Goal: Task Accomplishment & Management: Manage account settings

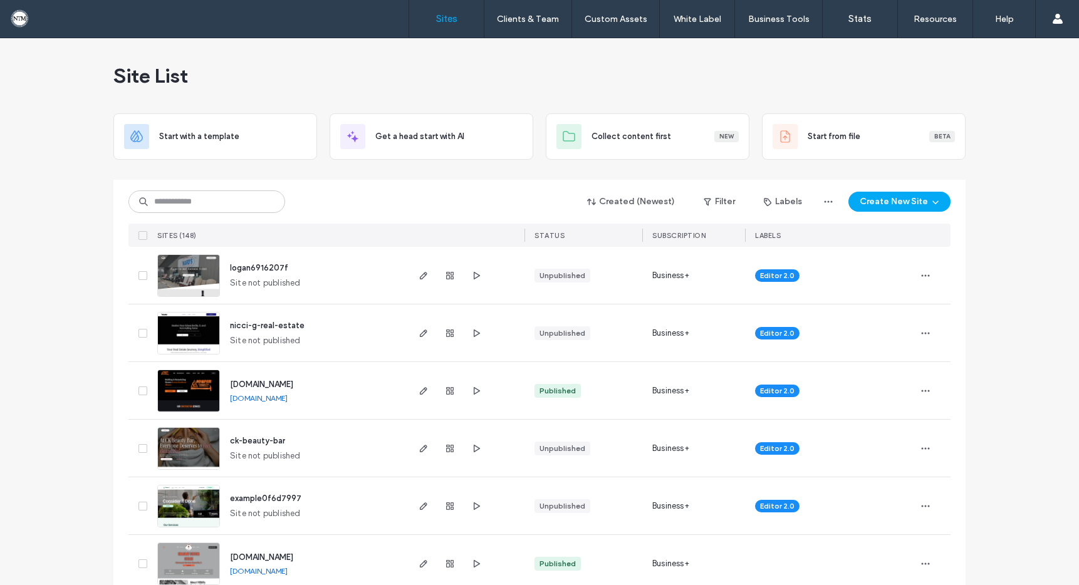
click at [207, 437] on img at bounding box center [188, 470] width 61 height 85
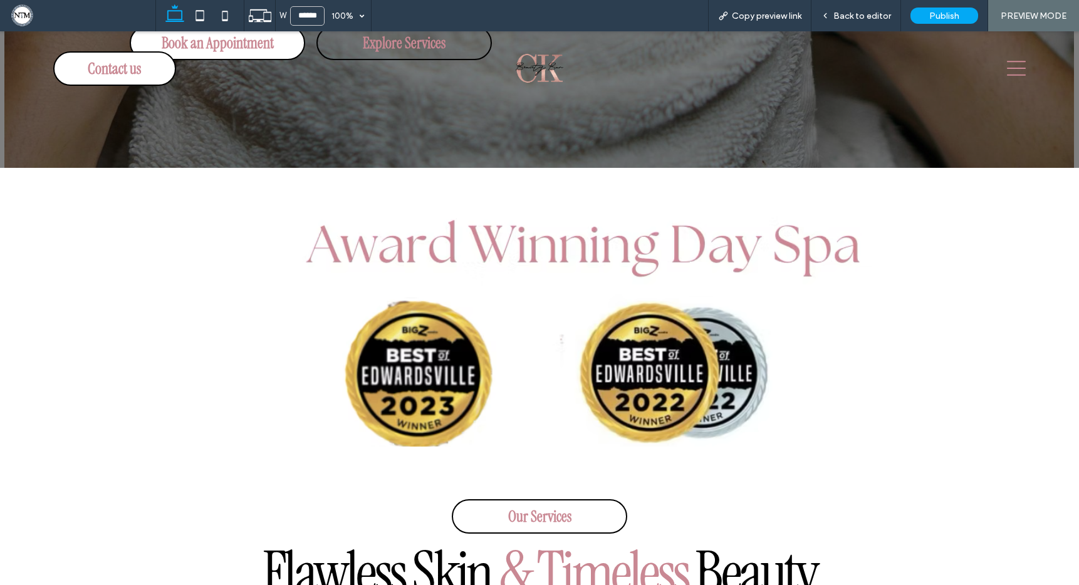
scroll to position [457, 0]
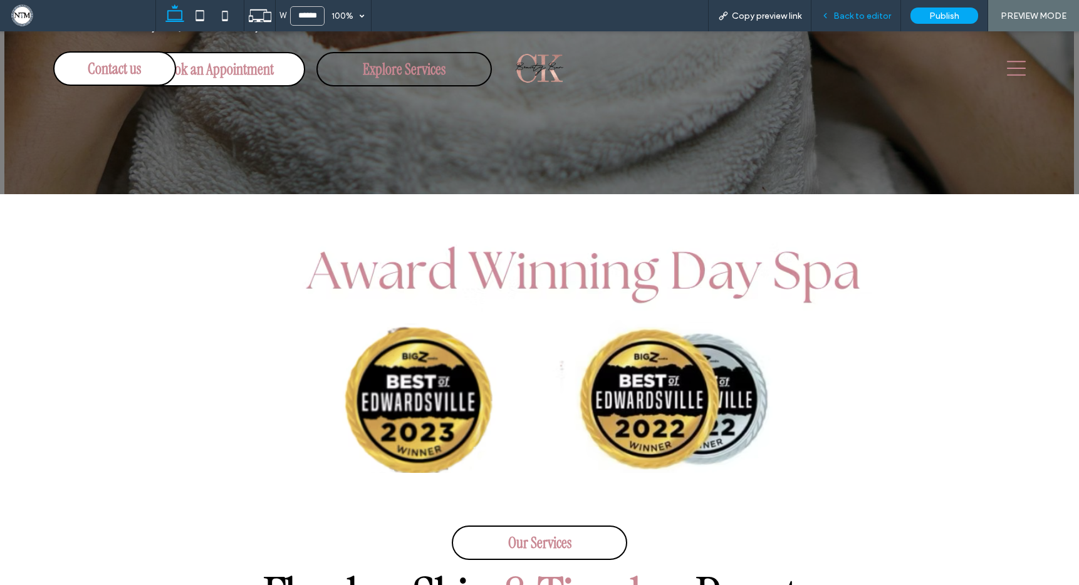
click at [855, 15] on span "Back to editor" at bounding box center [862, 16] width 58 height 11
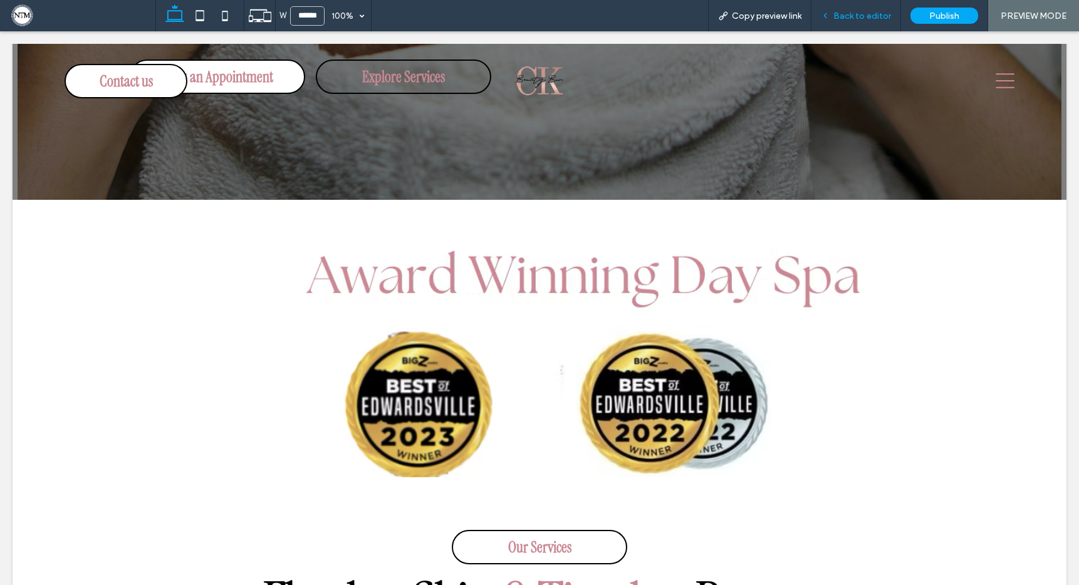
scroll to position [470, 0]
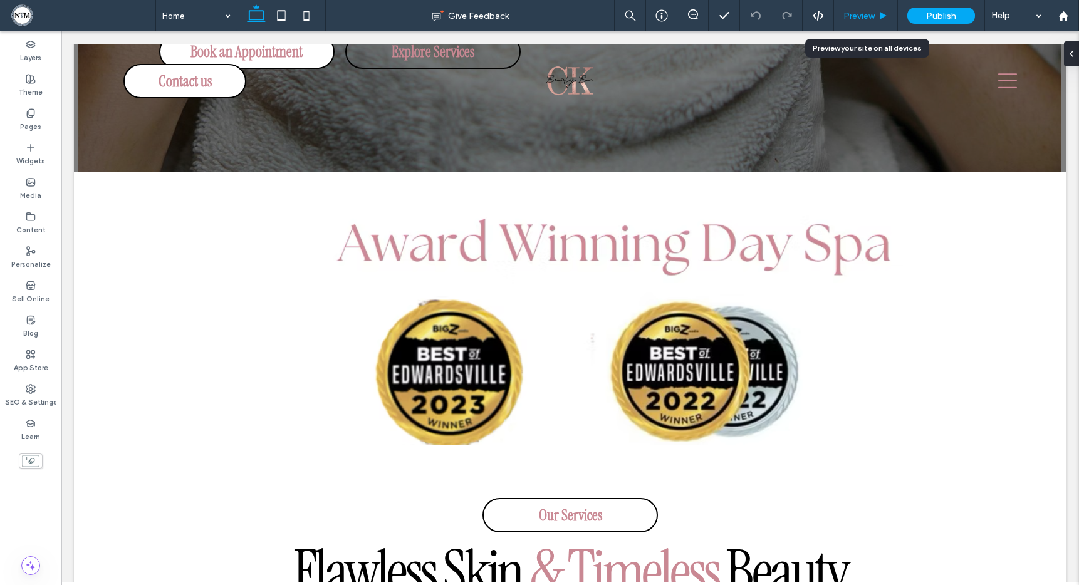
click at [862, 12] on span "Preview" at bounding box center [858, 16] width 31 height 11
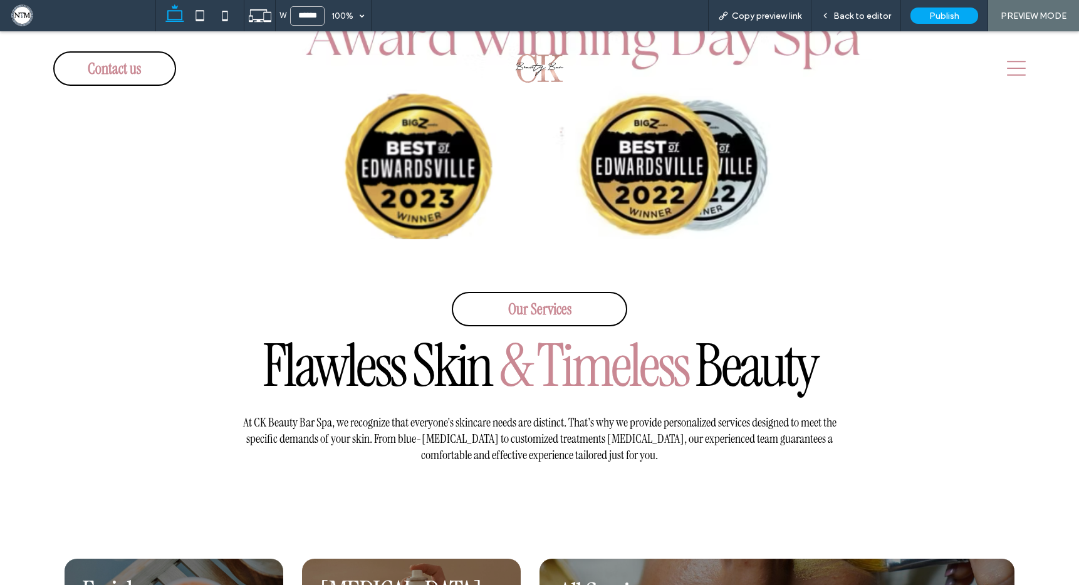
scroll to position [571, 0]
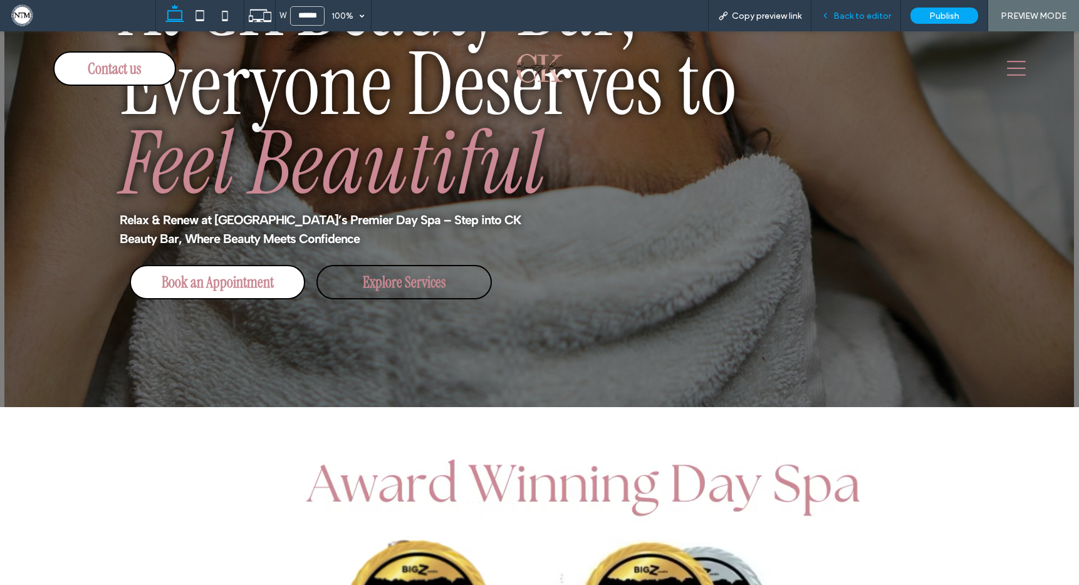
click at [857, 18] on span "Back to editor" at bounding box center [862, 16] width 58 height 11
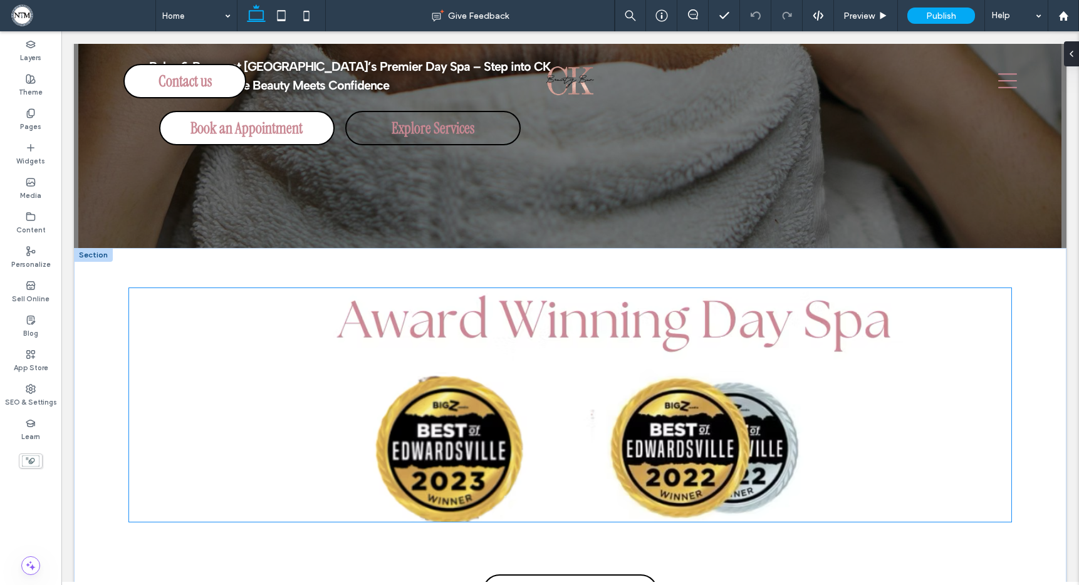
scroll to position [394, 0]
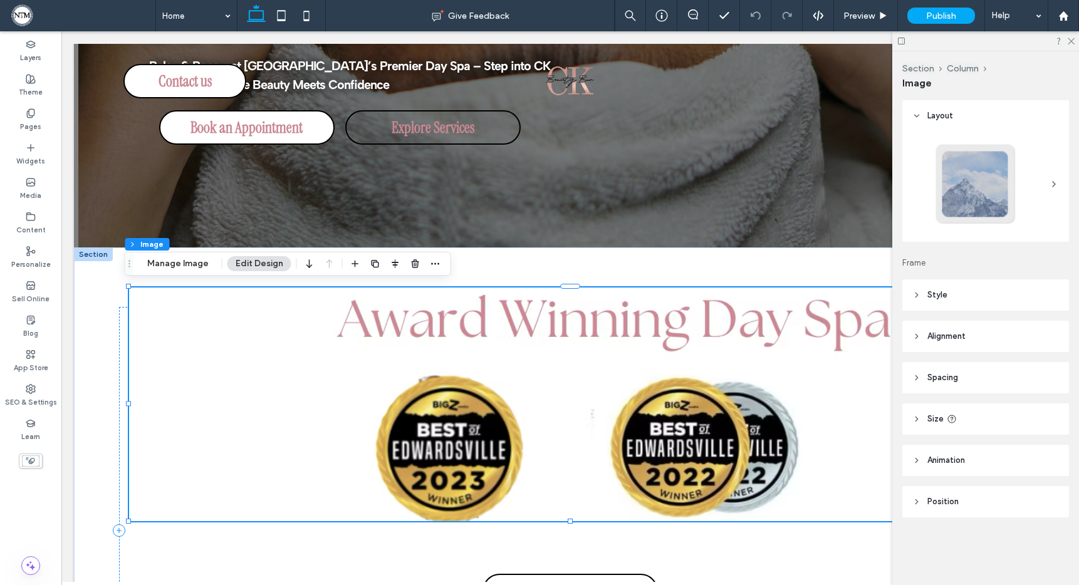
click at [935, 376] on span "Spacing" at bounding box center [942, 378] width 31 height 13
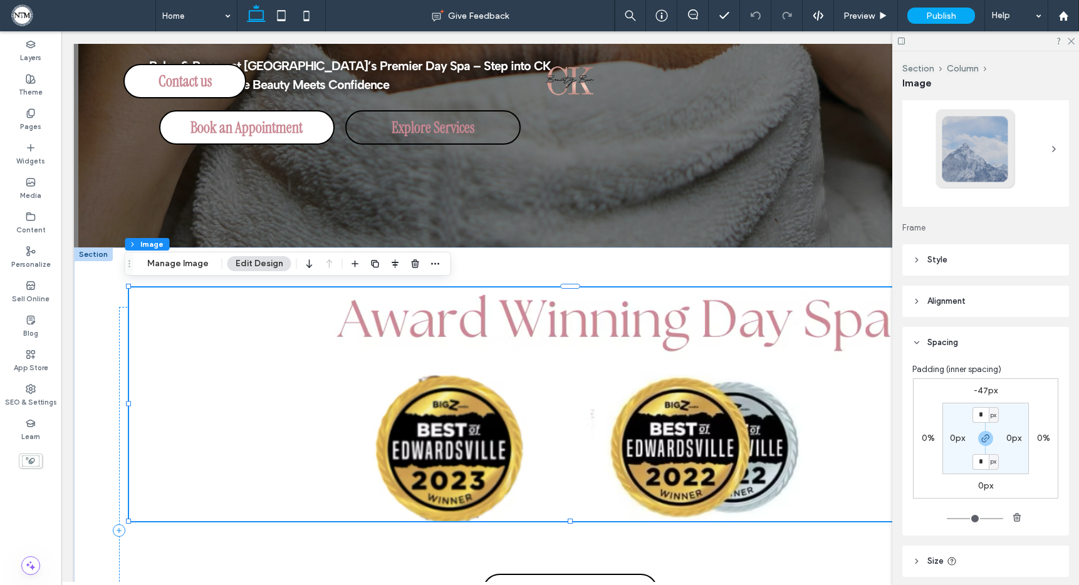
scroll to position [43, 0]
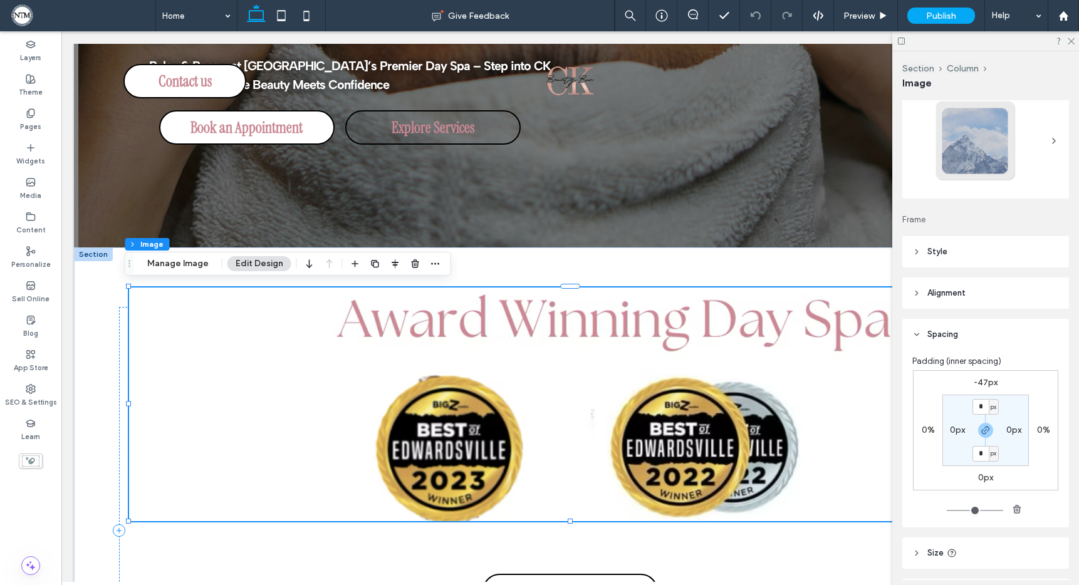
click at [1009, 428] on label "0px" at bounding box center [1013, 430] width 15 height 11
click at [1009, 428] on input "*" at bounding box center [1009, 430] width 16 height 16
type input "**"
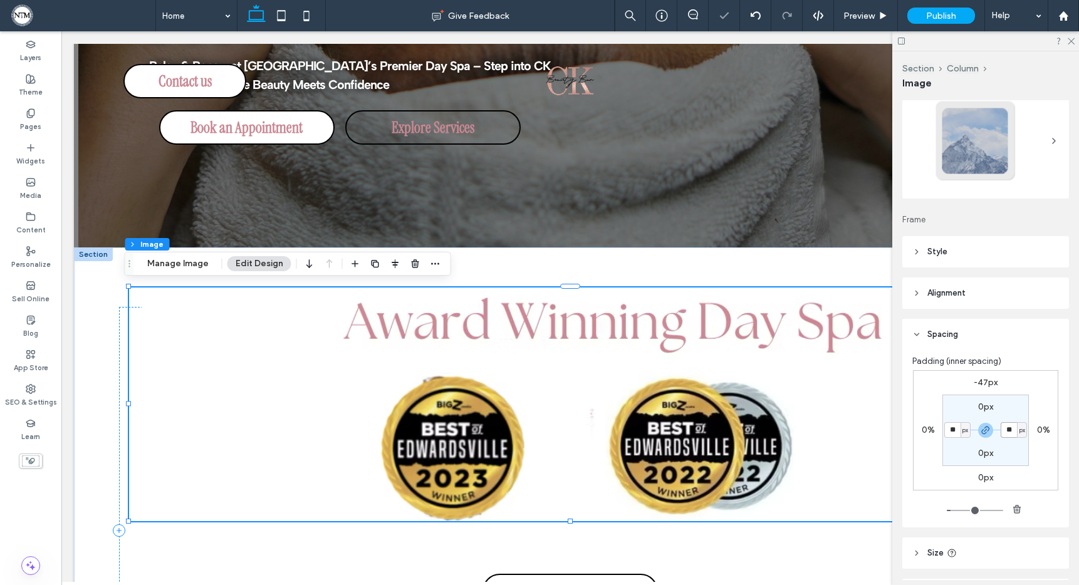
click at [1004, 428] on input "**" at bounding box center [1009, 430] width 16 height 16
type input "*"
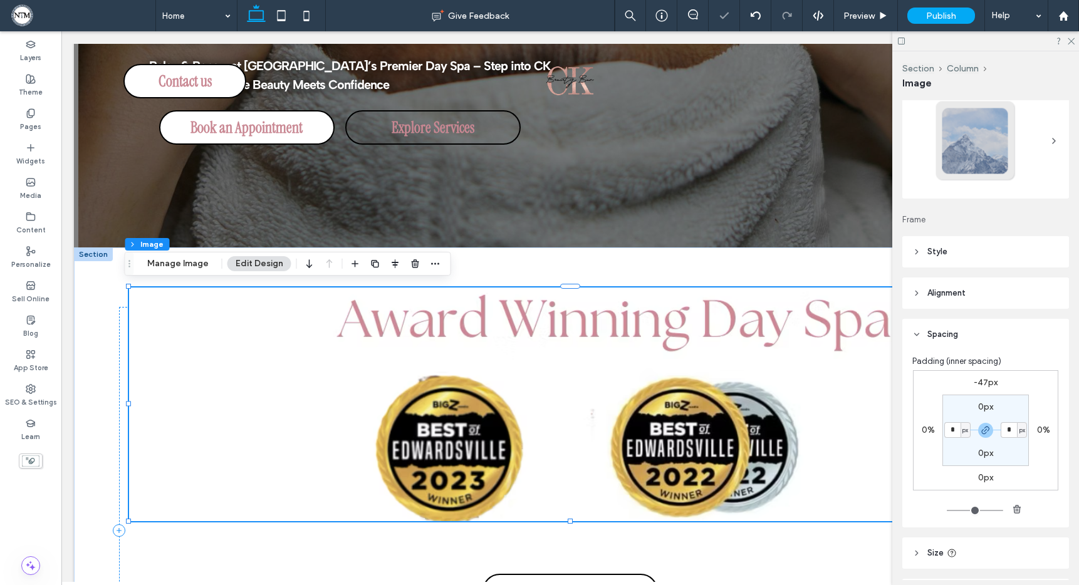
click at [1041, 430] on label "0%" at bounding box center [1043, 430] width 13 height 11
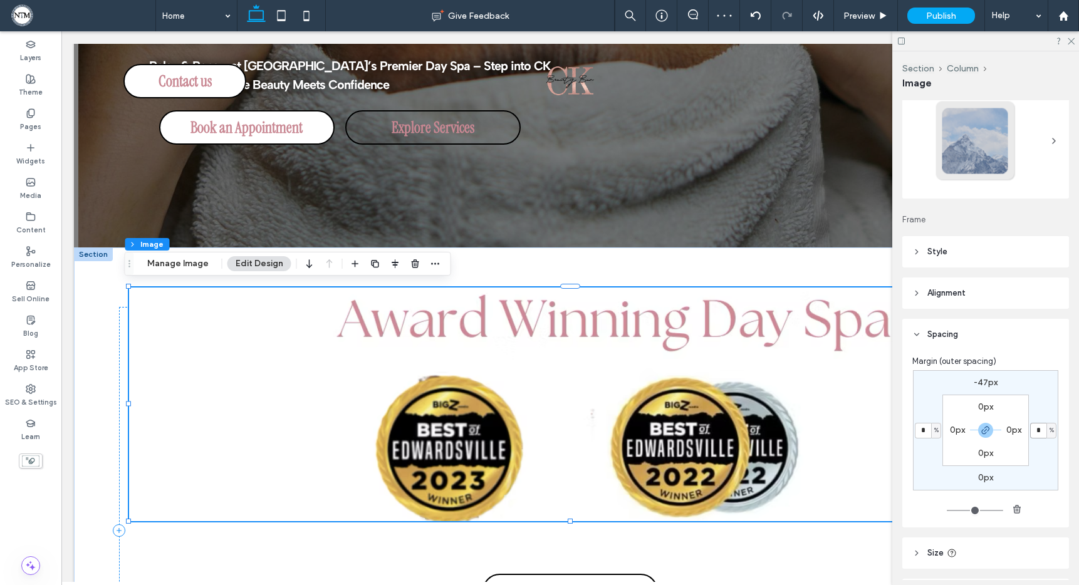
click at [1038, 432] on input "*" at bounding box center [1038, 431] width 16 height 16
type input "**"
click at [1030, 358] on div "Margin (outer spacing)" at bounding box center [985, 361] width 147 height 13
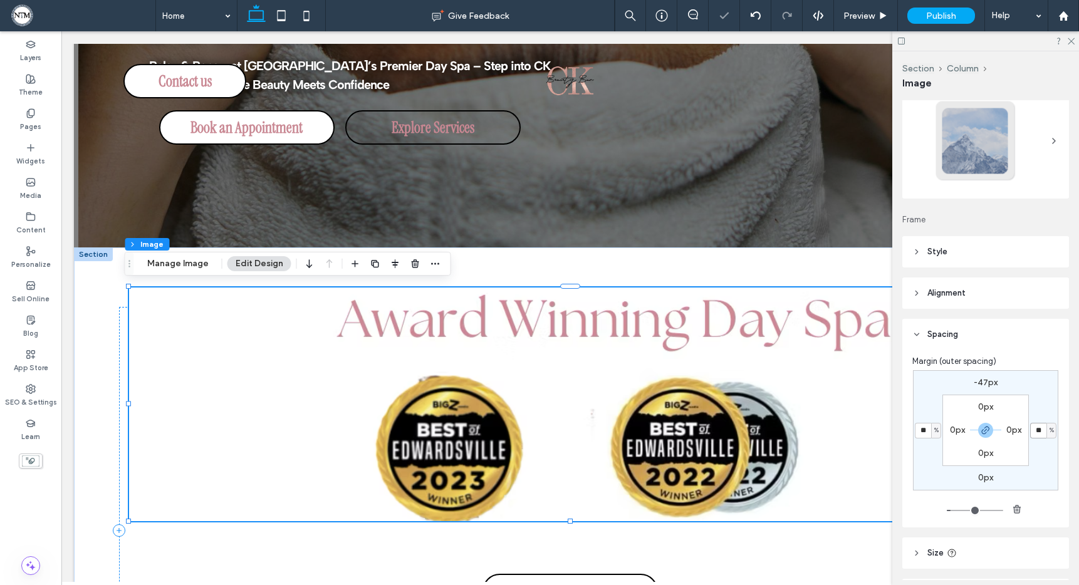
click at [1036, 428] on input "**" at bounding box center [1038, 431] width 16 height 16
type input "***"
type input "*"
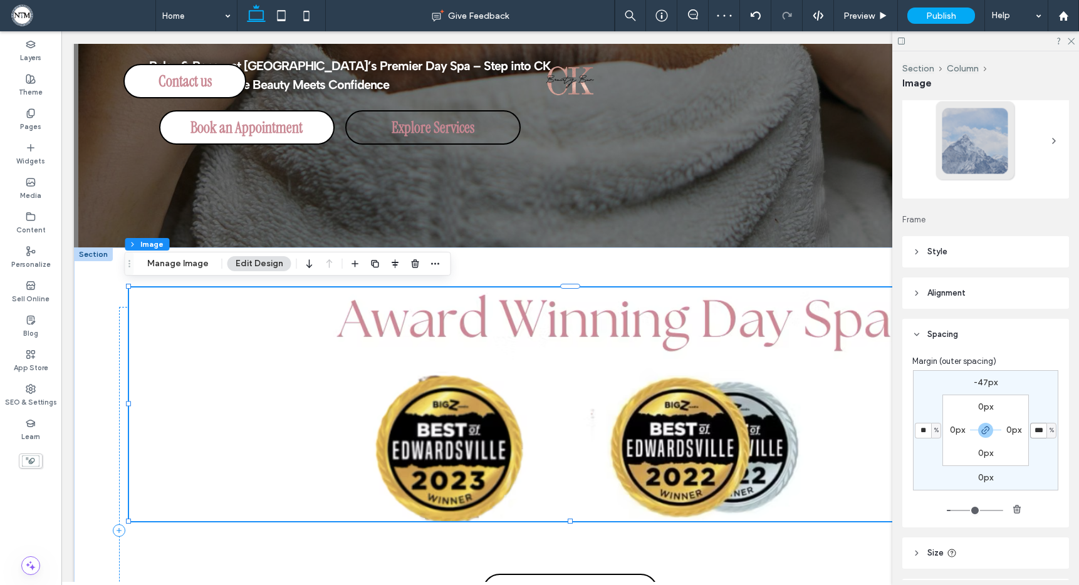
type input "***"
type input "*"
click at [1035, 431] on input "***" at bounding box center [1038, 431] width 16 height 16
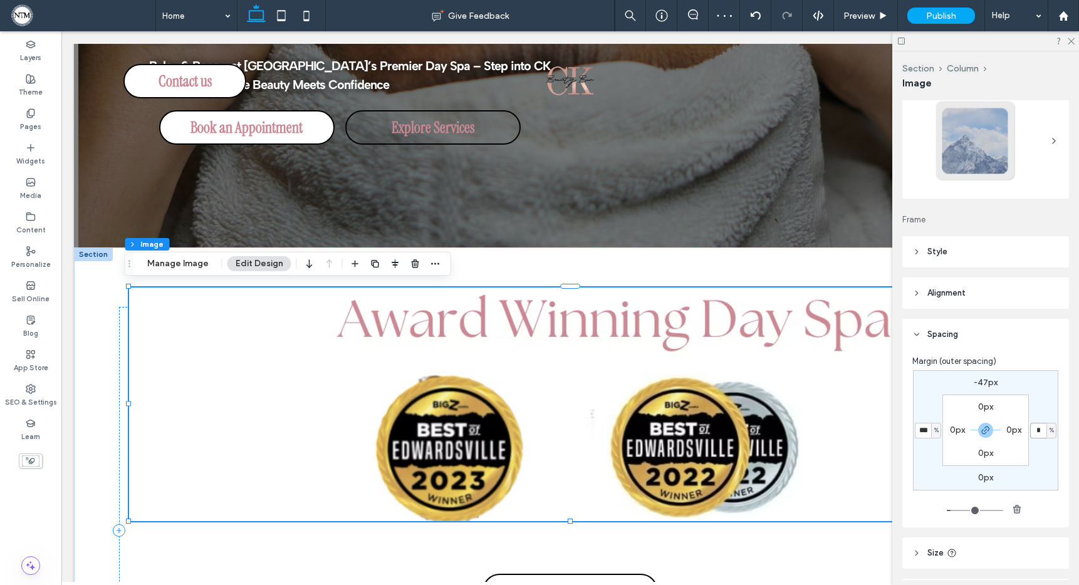
type input "*"
click at [1046, 342] on header "Spacing" at bounding box center [985, 334] width 167 height 31
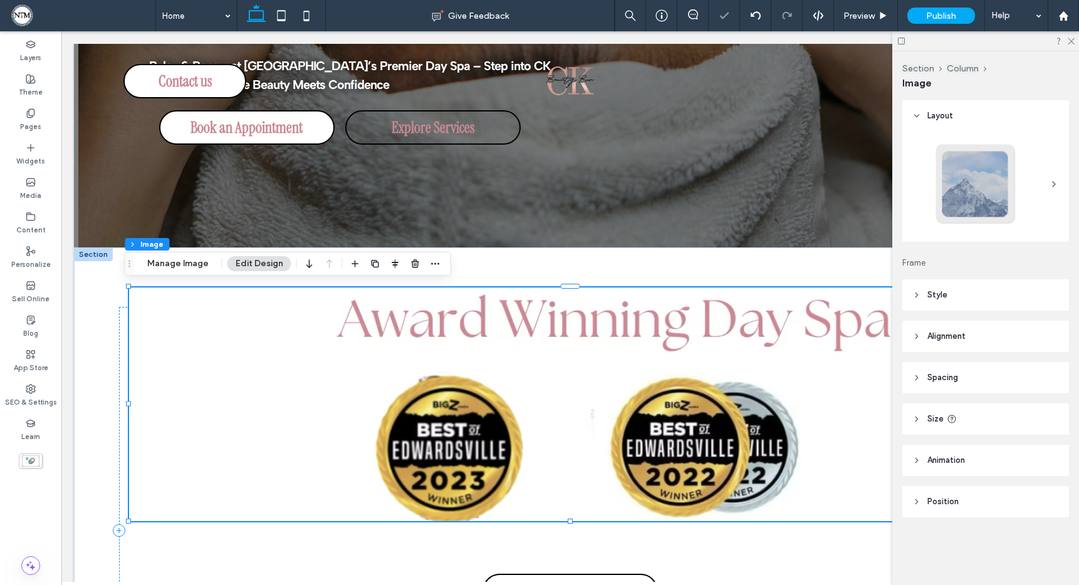
scroll to position [0, 0]
click at [1068, 44] on use at bounding box center [1071, 41] width 7 height 7
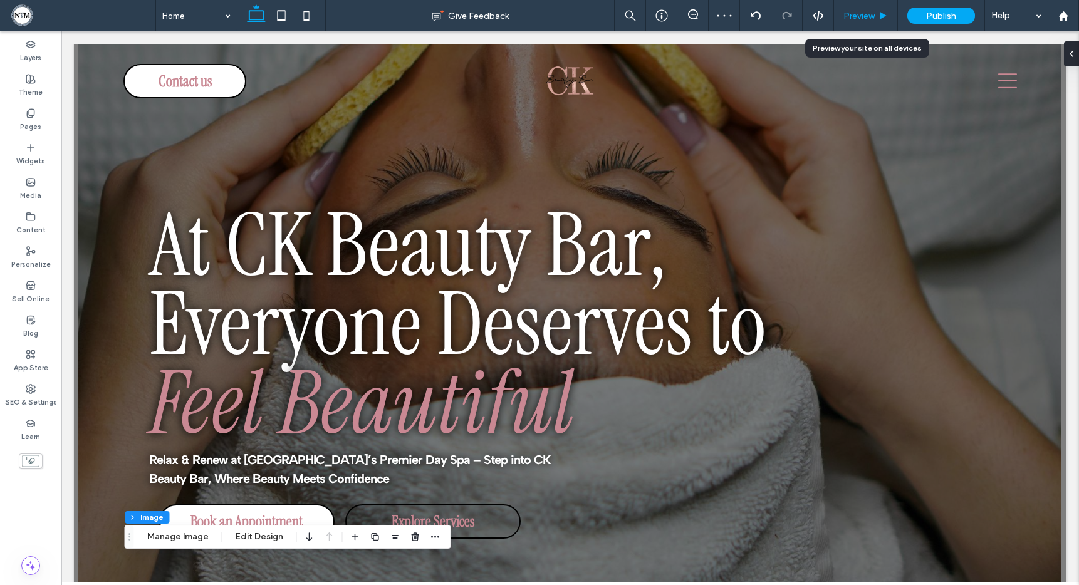
click at [868, 11] on span "Preview" at bounding box center [858, 16] width 31 height 11
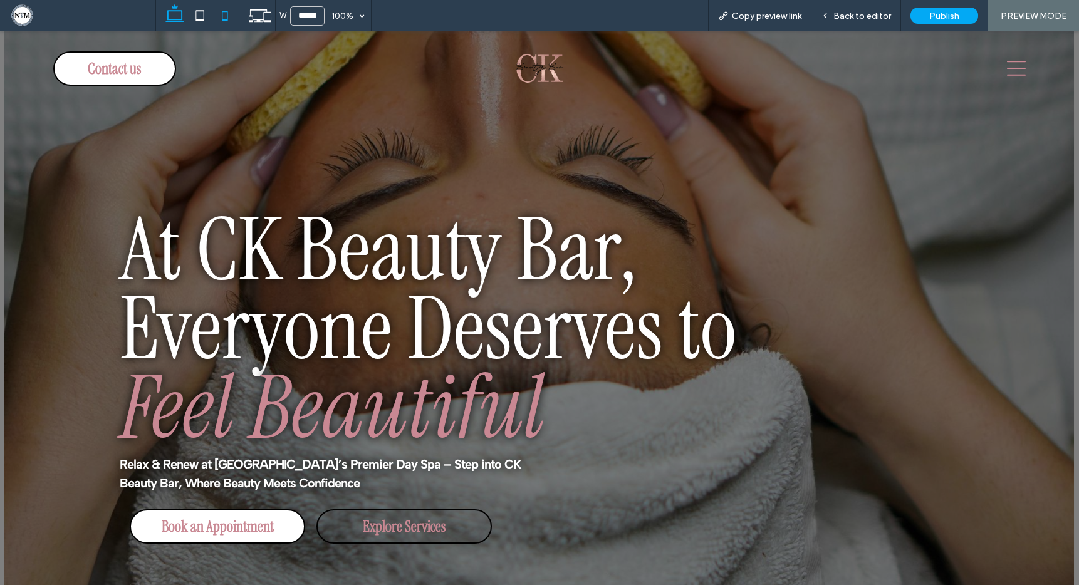
click at [227, 16] on use at bounding box center [225, 16] width 6 height 10
type input "*****"
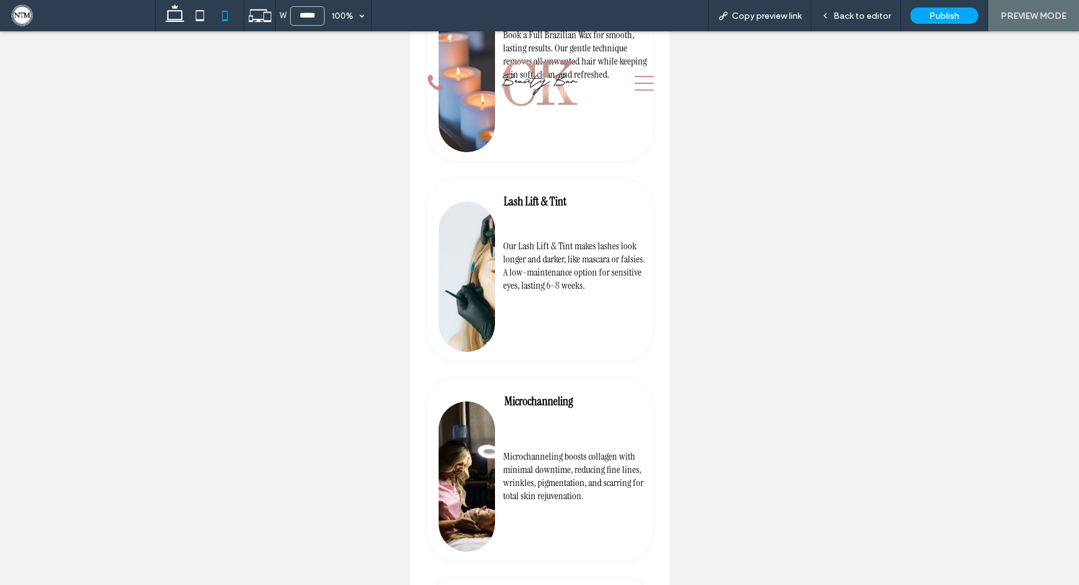
scroll to position [2022, 0]
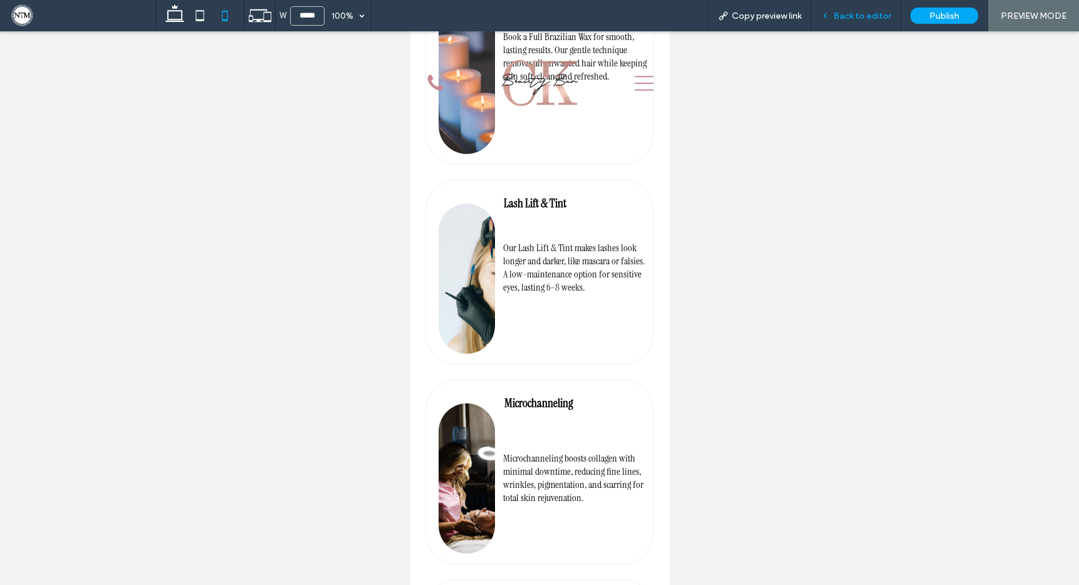
click at [865, 16] on span "Back to editor" at bounding box center [862, 16] width 58 height 11
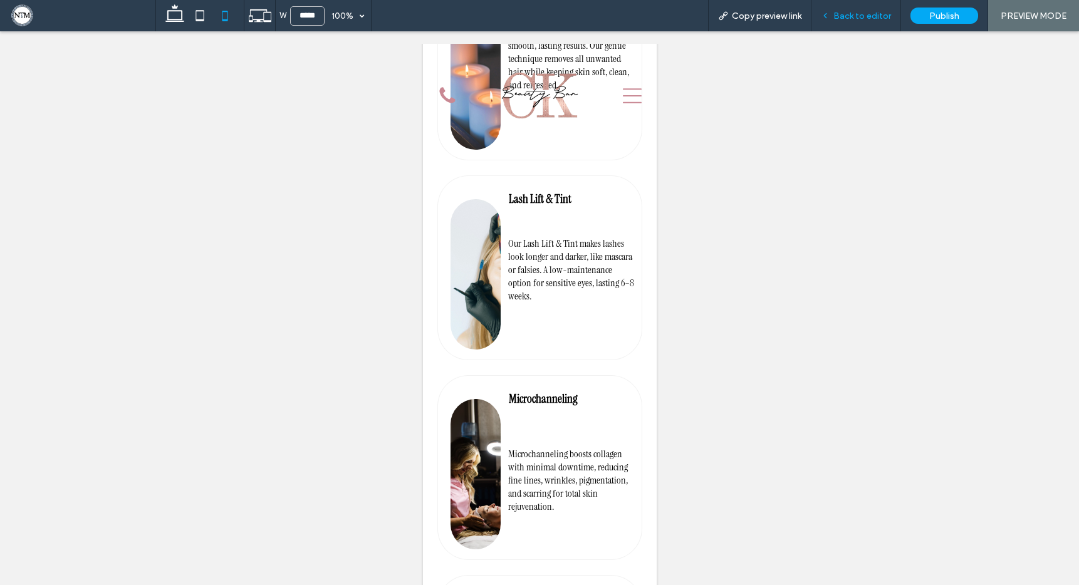
scroll to position [2017, 0]
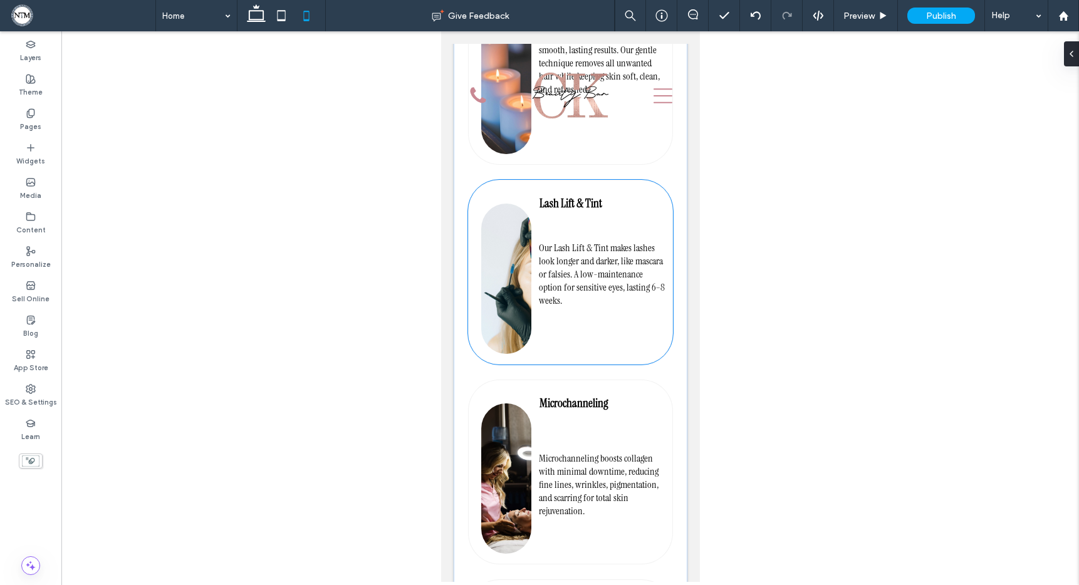
click at [507, 246] on img at bounding box center [506, 279] width 50 height 150
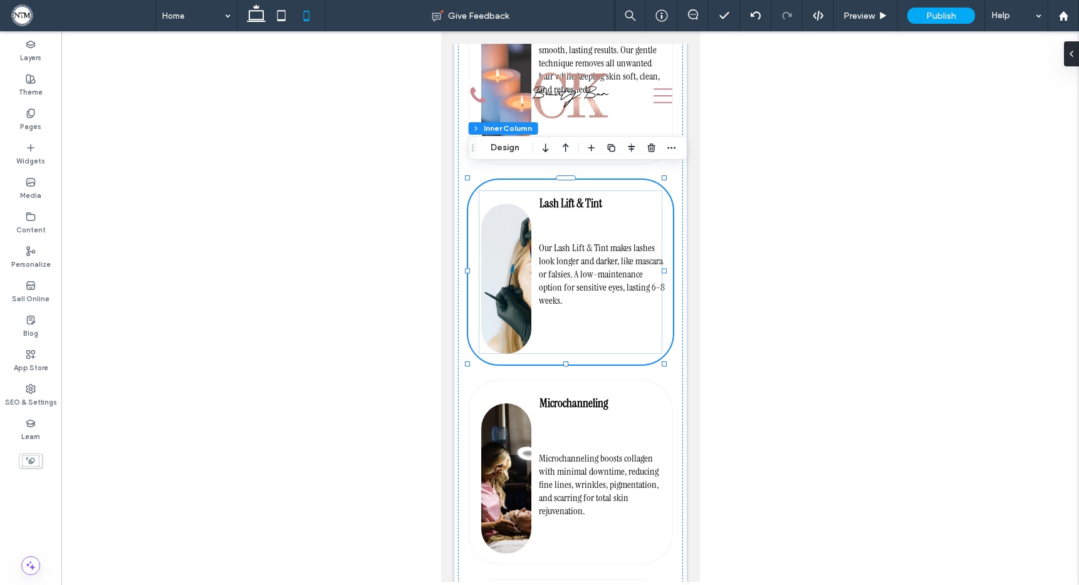
click at [507, 246] on img at bounding box center [506, 279] width 50 height 150
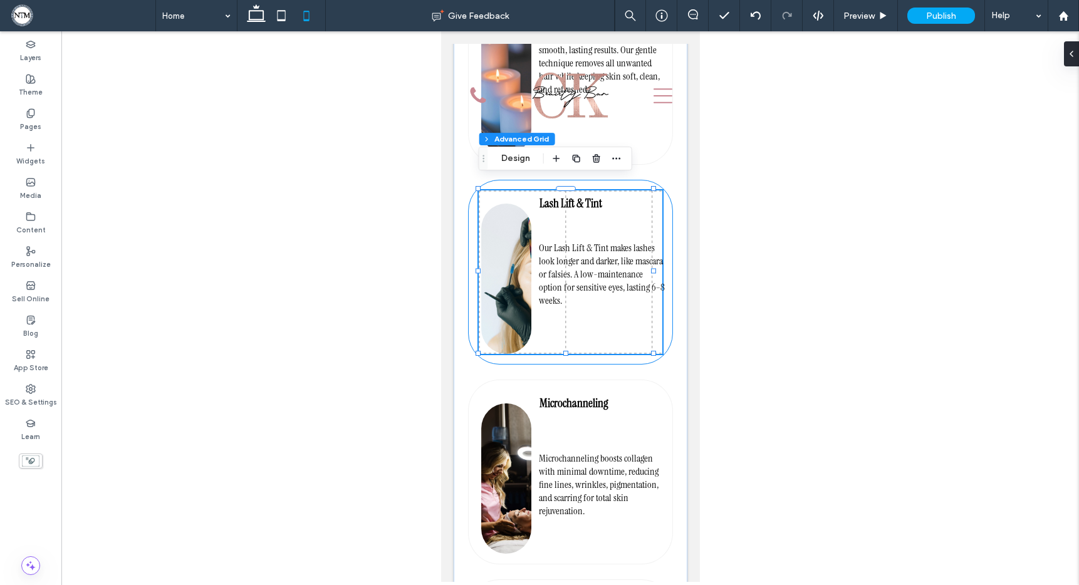
click at [507, 246] on img at bounding box center [506, 279] width 50 height 150
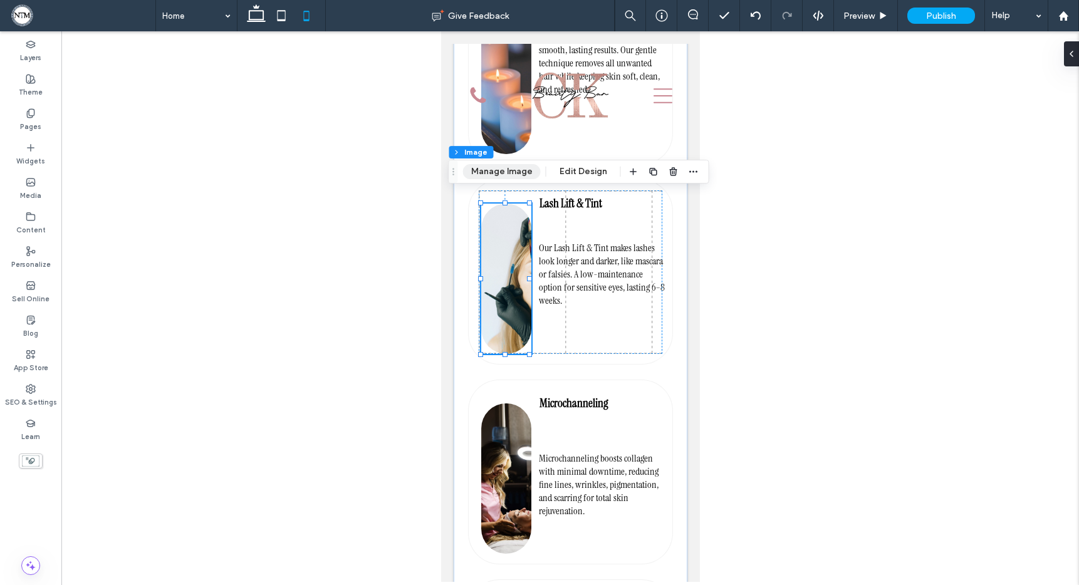
click at [516, 175] on button "Manage Image" at bounding box center [502, 171] width 78 height 15
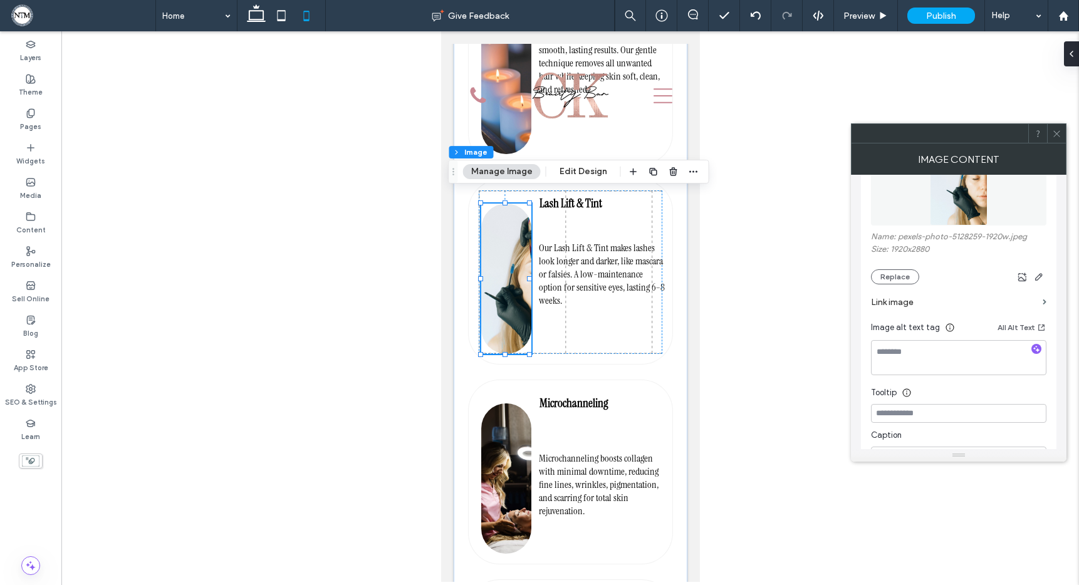
scroll to position [0, 0]
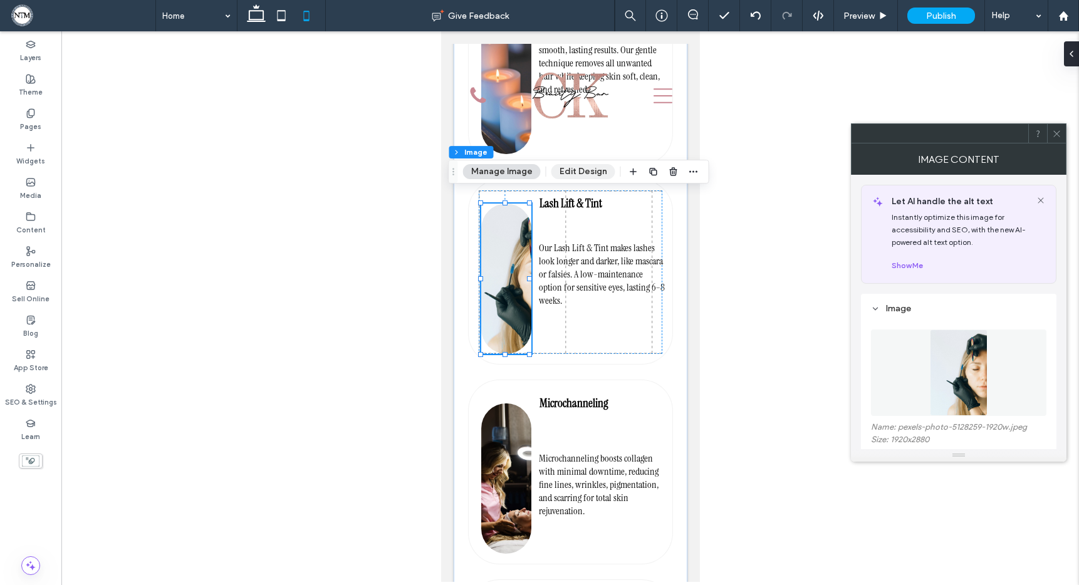
click at [590, 174] on button "Edit Design" at bounding box center [583, 171] width 64 height 15
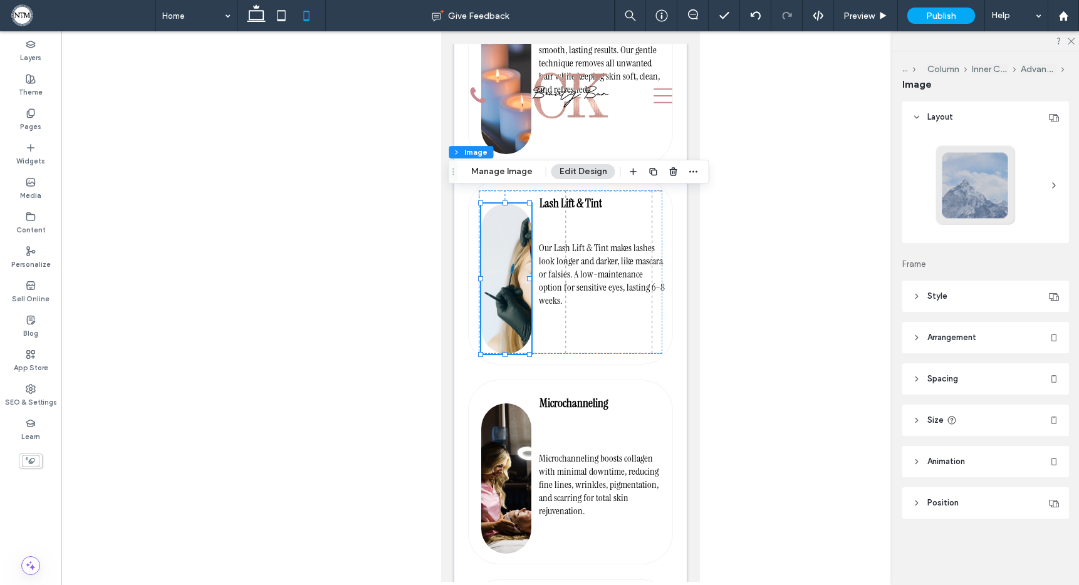
click at [927, 337] on span "Arrangement" at bounding box center [951, 337] width 49 height 13
click at [923, 300] on header "Style" at bounding box center [985, 296] width 167 height 31
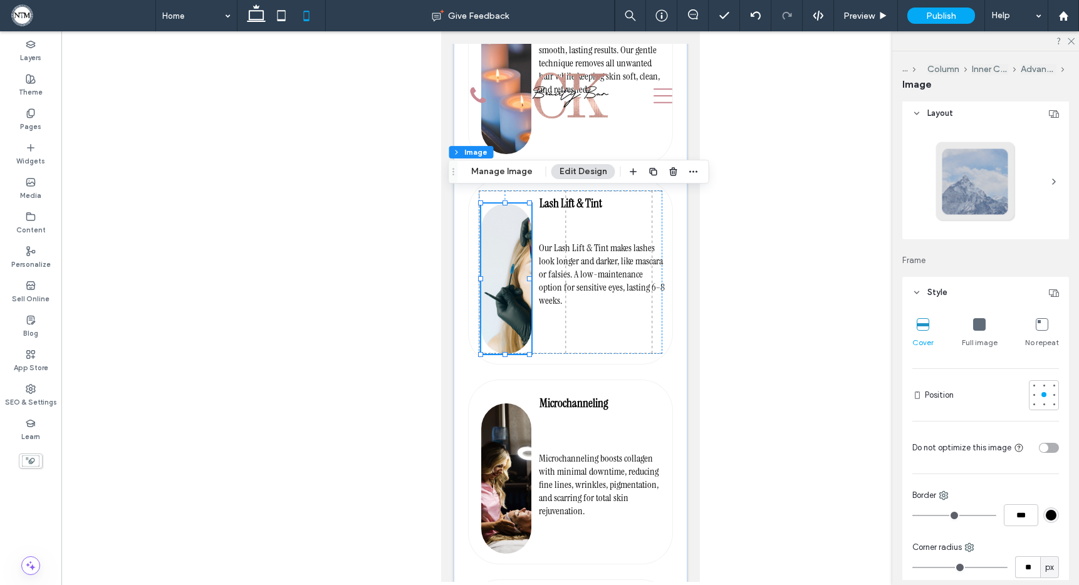
scroll to position [18, 0]
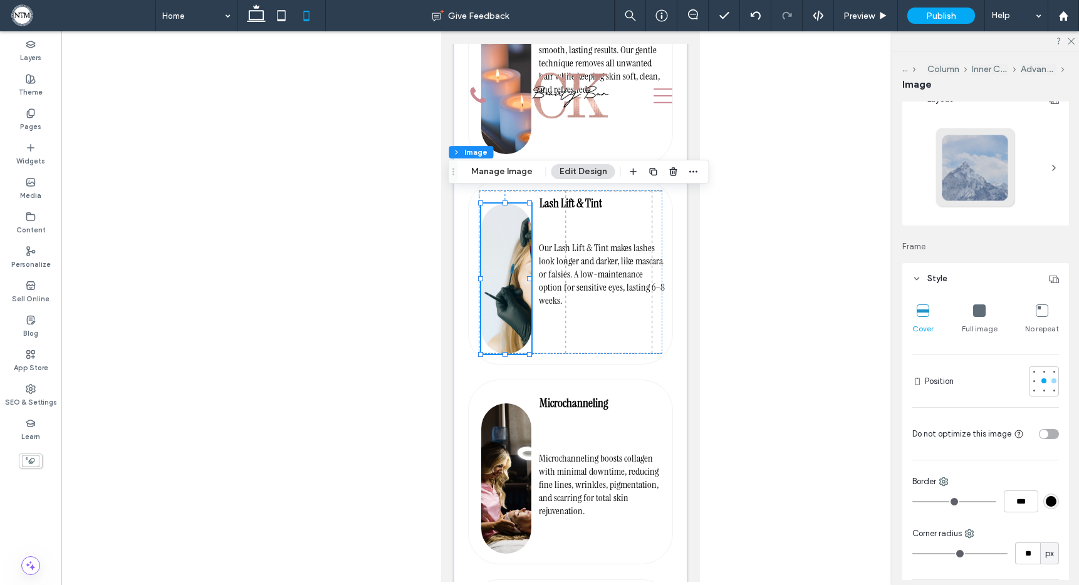
click at [1051, 382] on div at bounding box center [1053, 380] width 5 height 5
click at [1073, 38] on icon at bounding box center [1070, 40] width 8 height 8
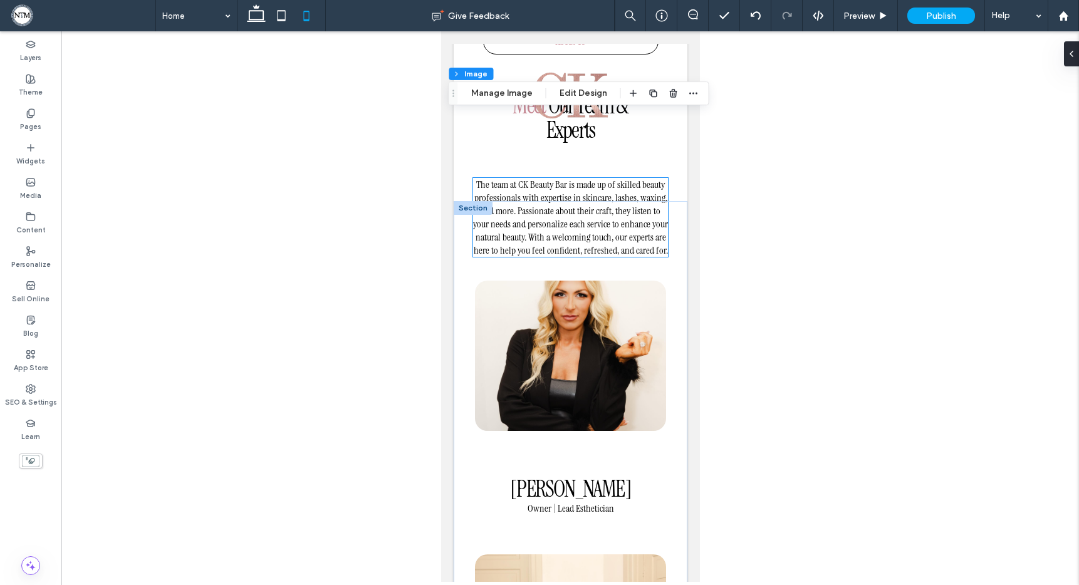
scroll to position [3284, 0]
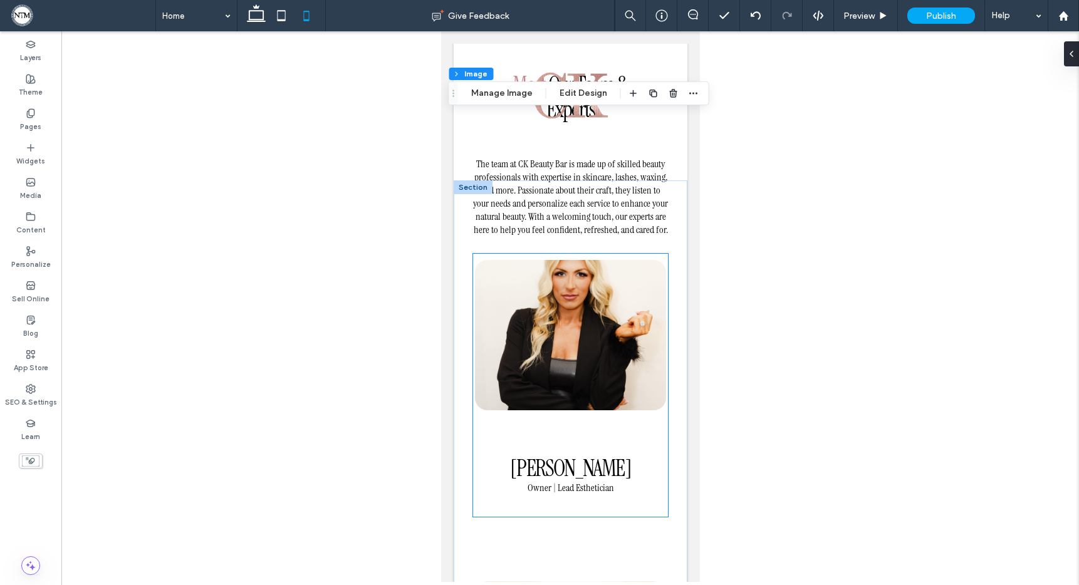
click at [598, 311] on img at bounding box center [569, 335] width 191 height 150
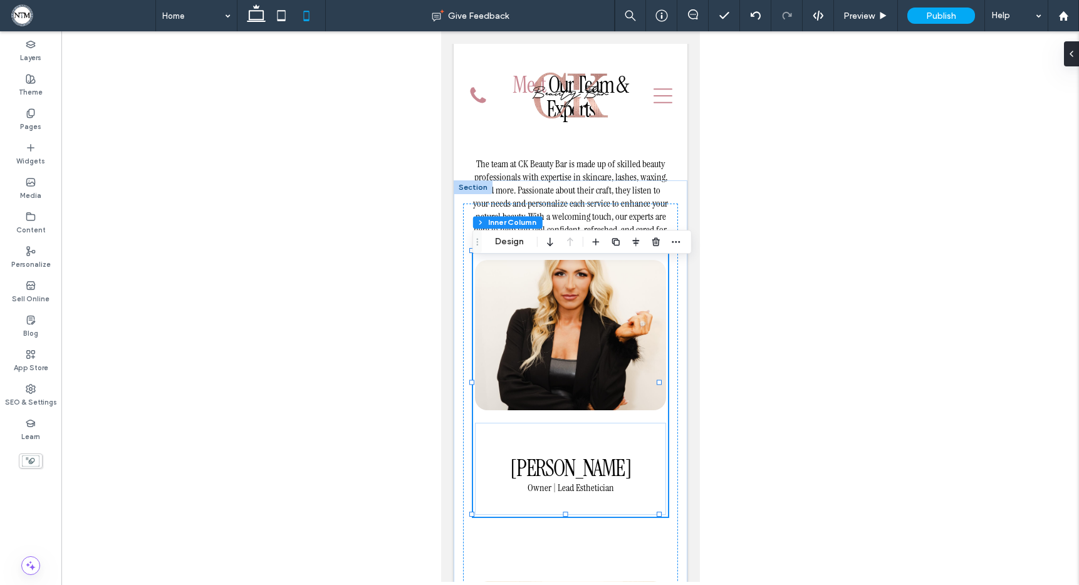
click at [586, 311] on img at bounding box center [569, 335] width 191 height 150
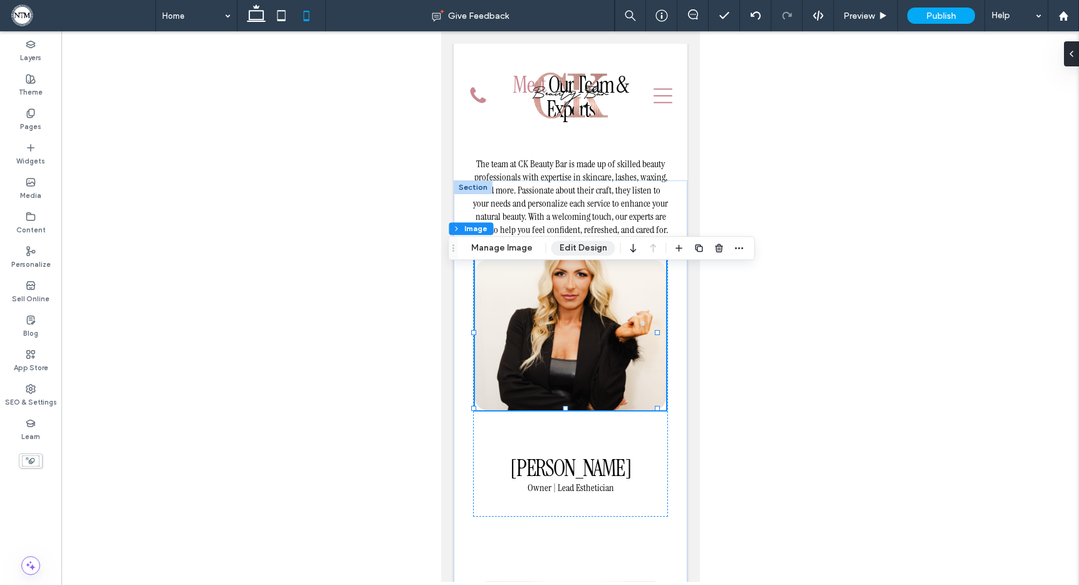
click at [564, 251] on button "Edit Design" at bounding box center [583, 248] width 64 height 15
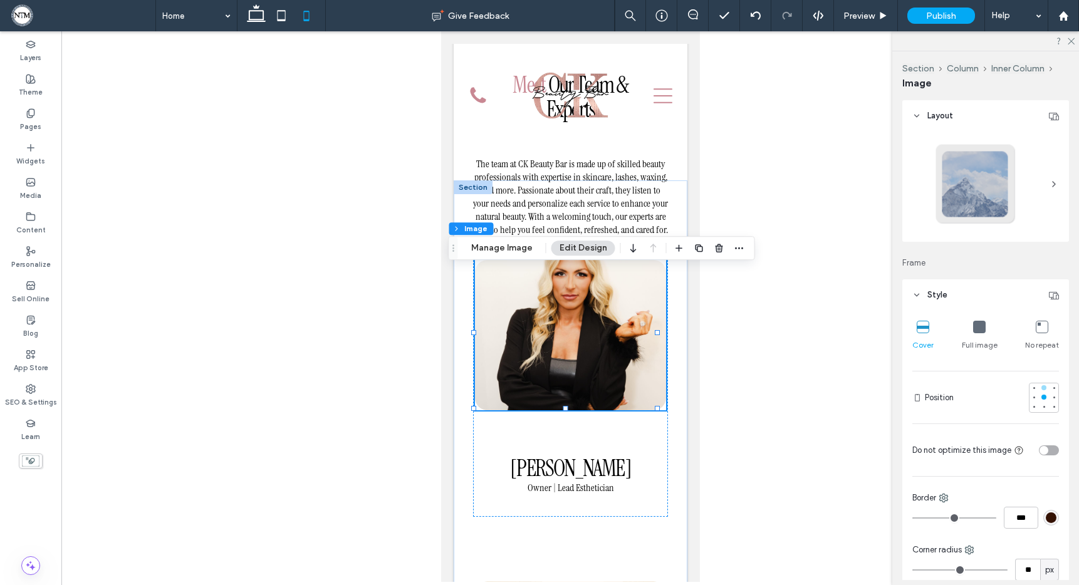
click at [1041, 387] on div at bounding box center [1043, 387] width 5 height 5
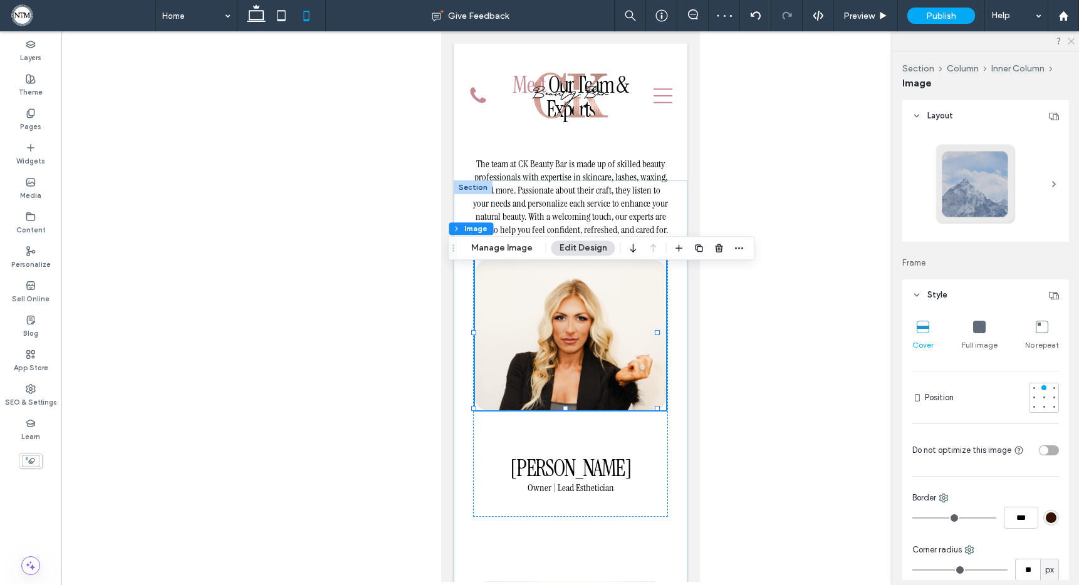
click at [1068, 38] on icon at bounding box center [1070, 40] width 8 height 8
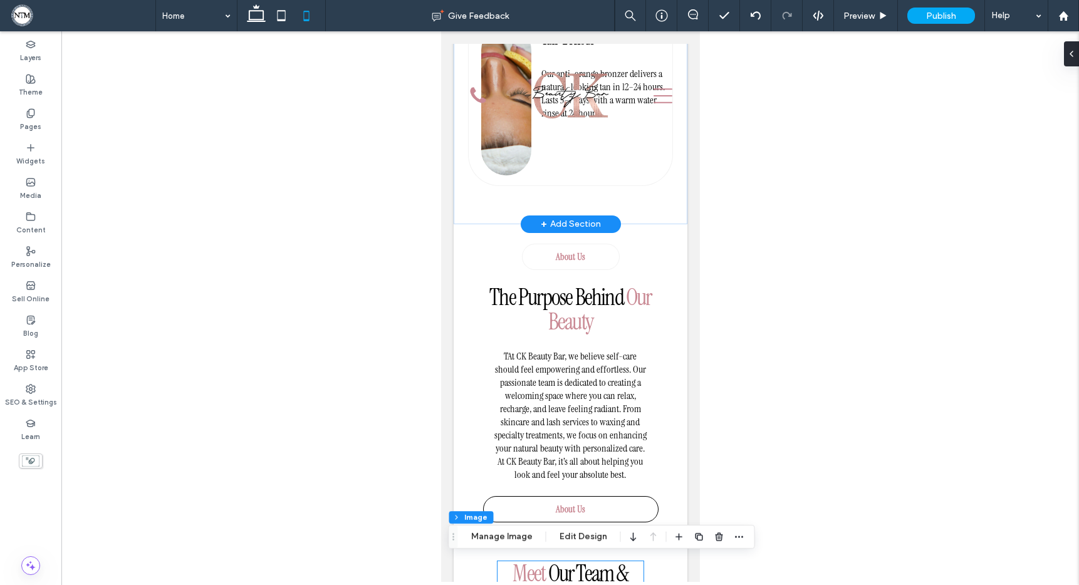
scroll to position [1950, 0]
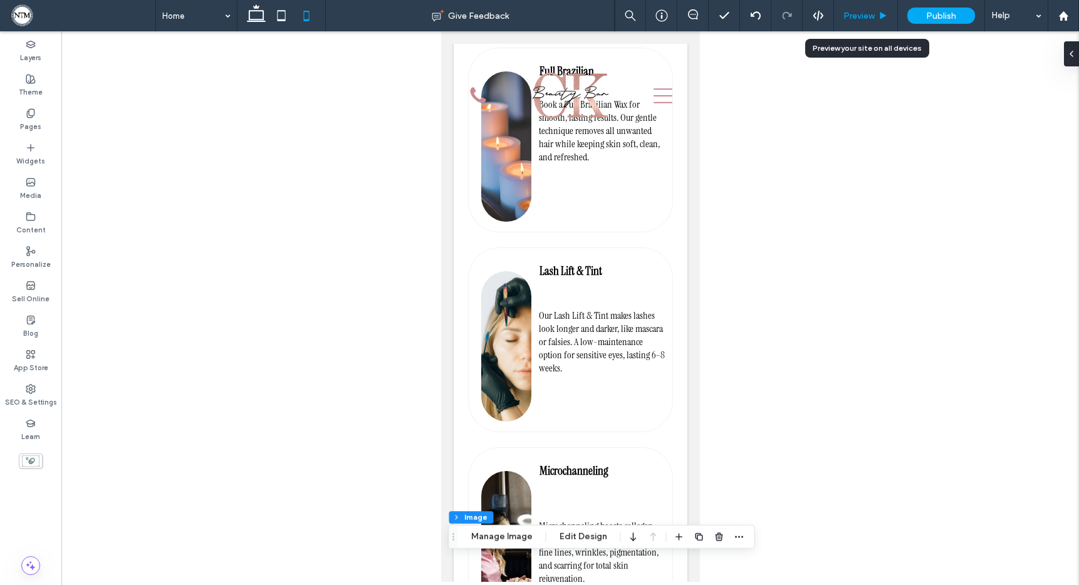
click at [864, 18] on span "Preview" at bounding box center [858, 16] width 31 height 11
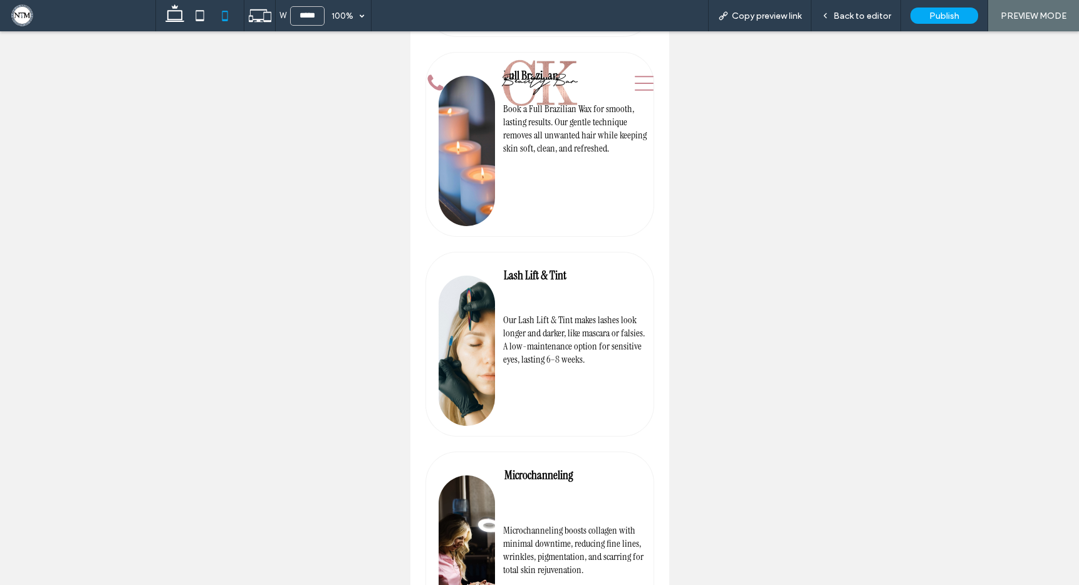
scroll to position [1954, 0]
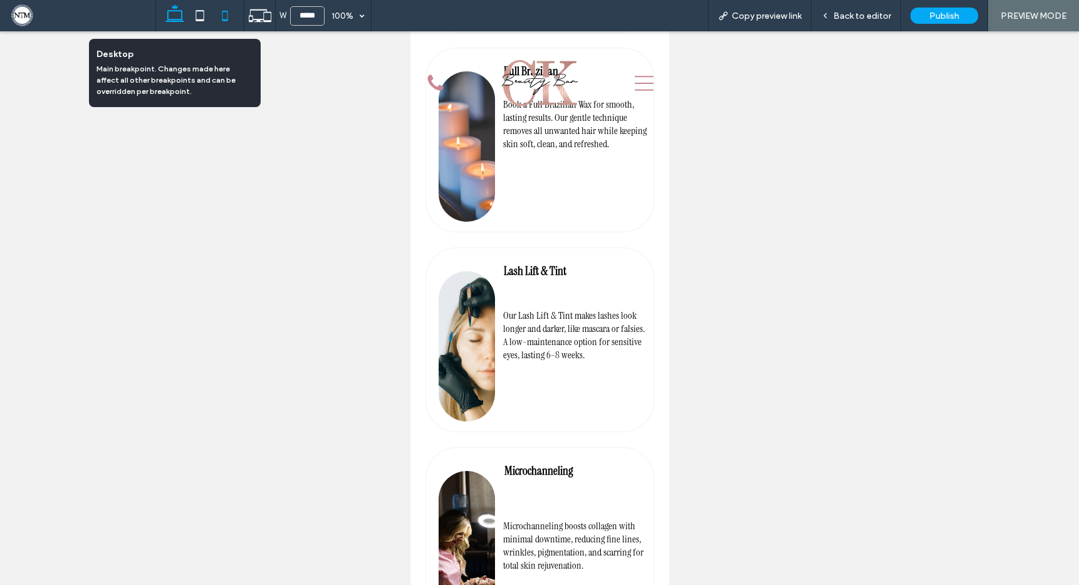
click at [170, 22] on icon at bounding box center [174, 15] width 25 height 25
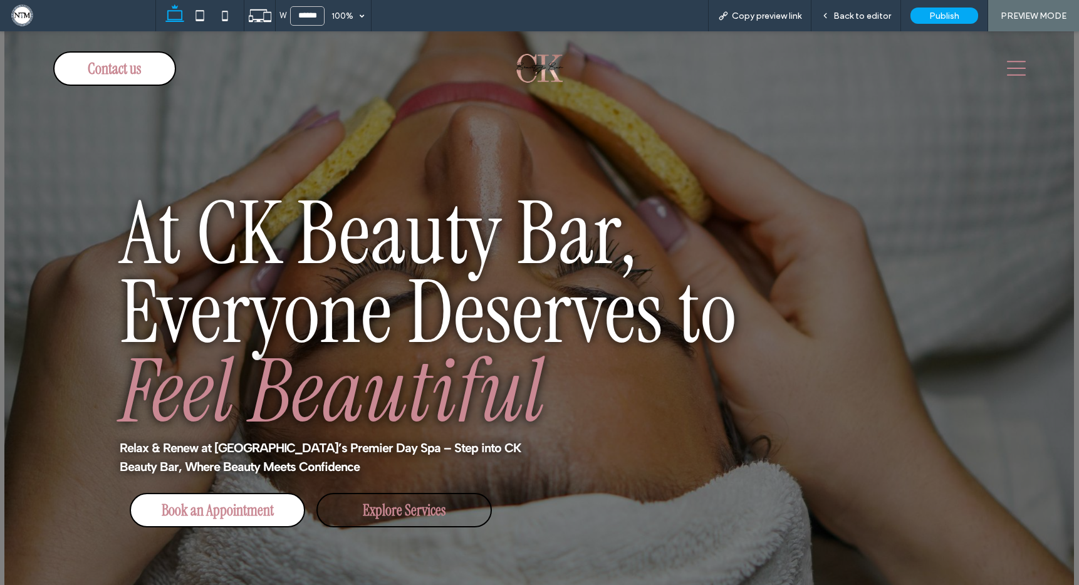
scroll to position [0, 0]
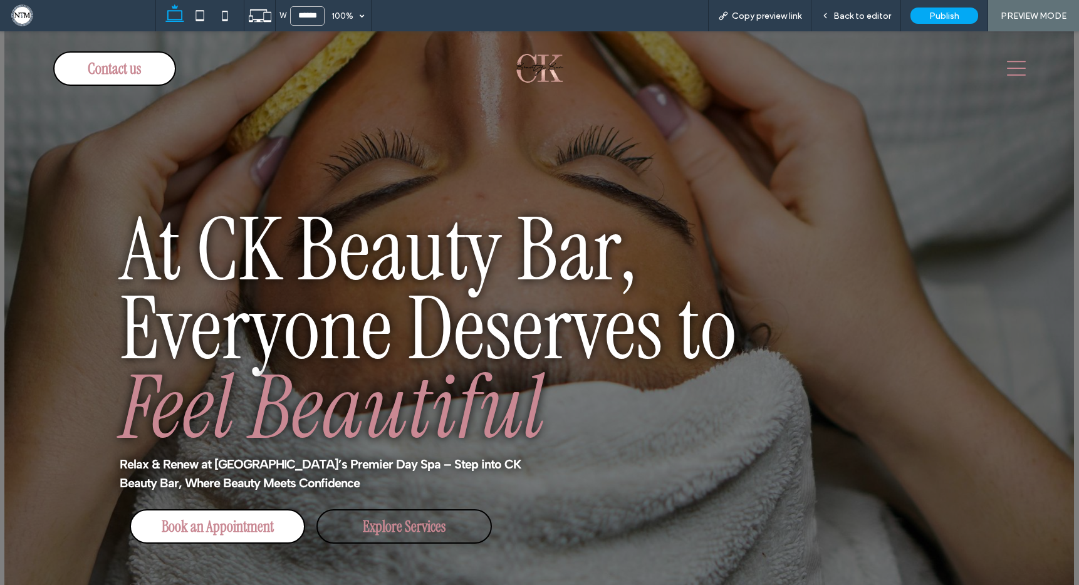
click at [1007, 71] on icon at bounding box center [1016, 68] width 19 height 19
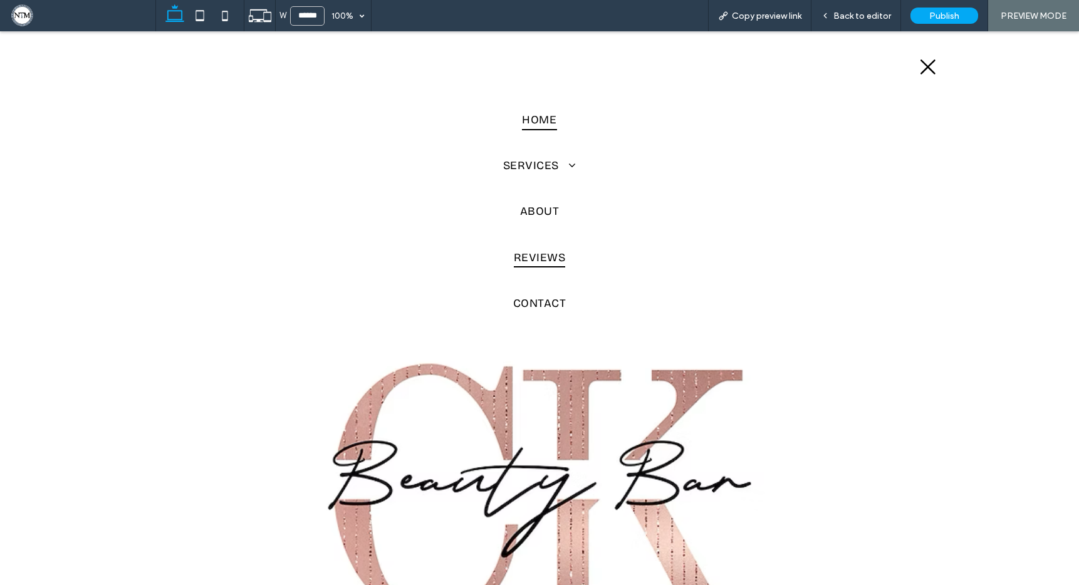
click at [548, 252] on span "Reviews" at bounding box center [540, 257] width 52 height 21
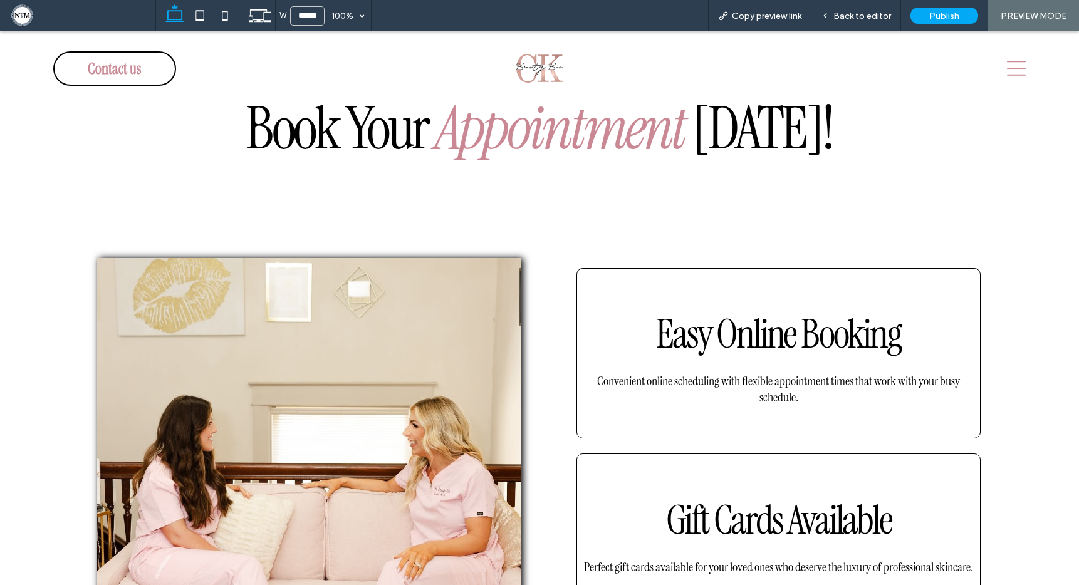
scroll to position [1734, 0]
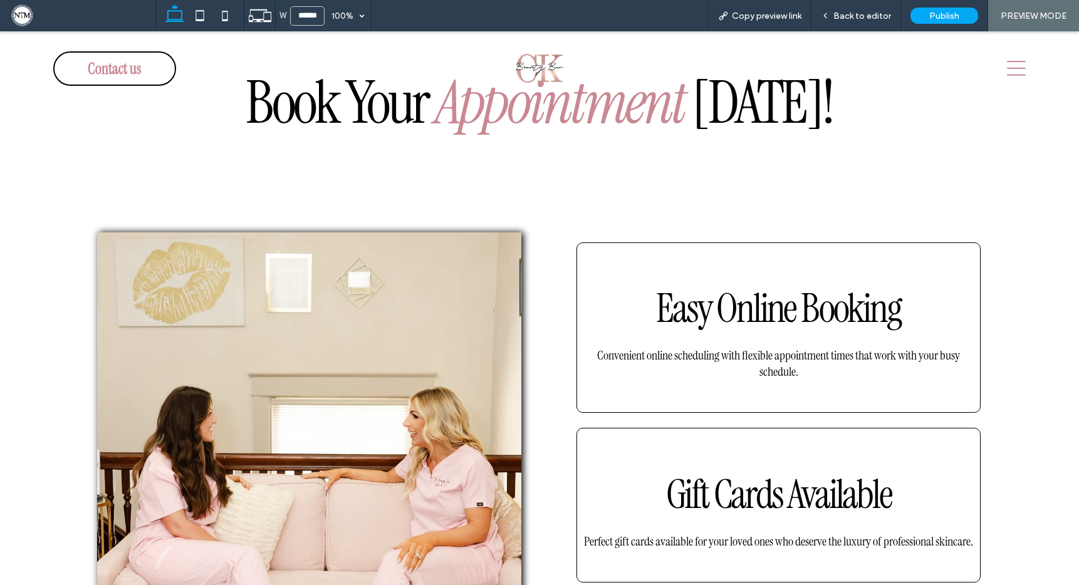
click at [755, 303] on span "Easy Online Booking" at bounding box center [778, 309] width 244 height 52
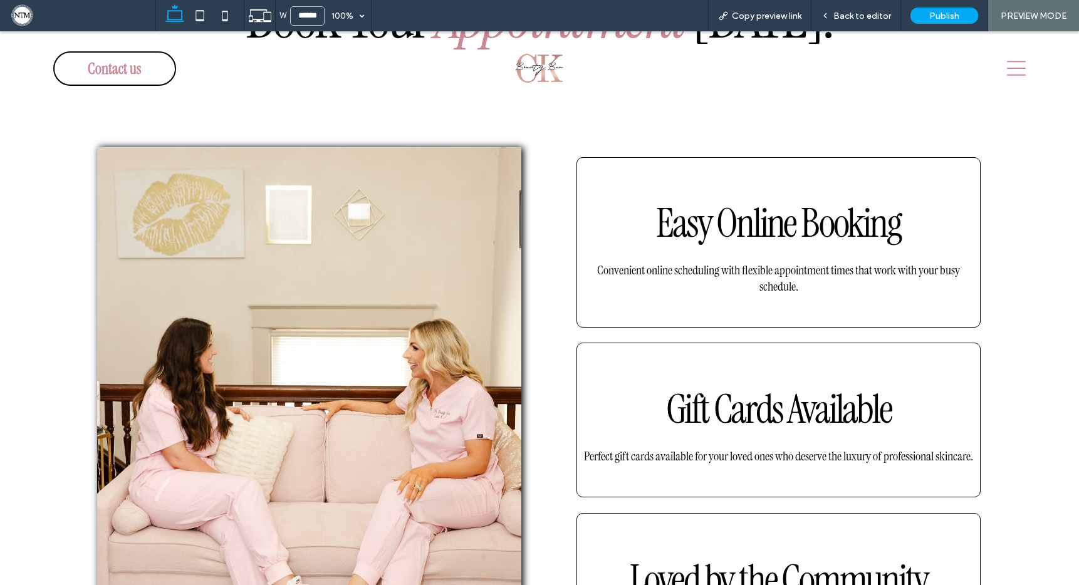
click at [774, 395] on span "Gift Cards Available" at bounding box center [779, 409] width 226 height 52
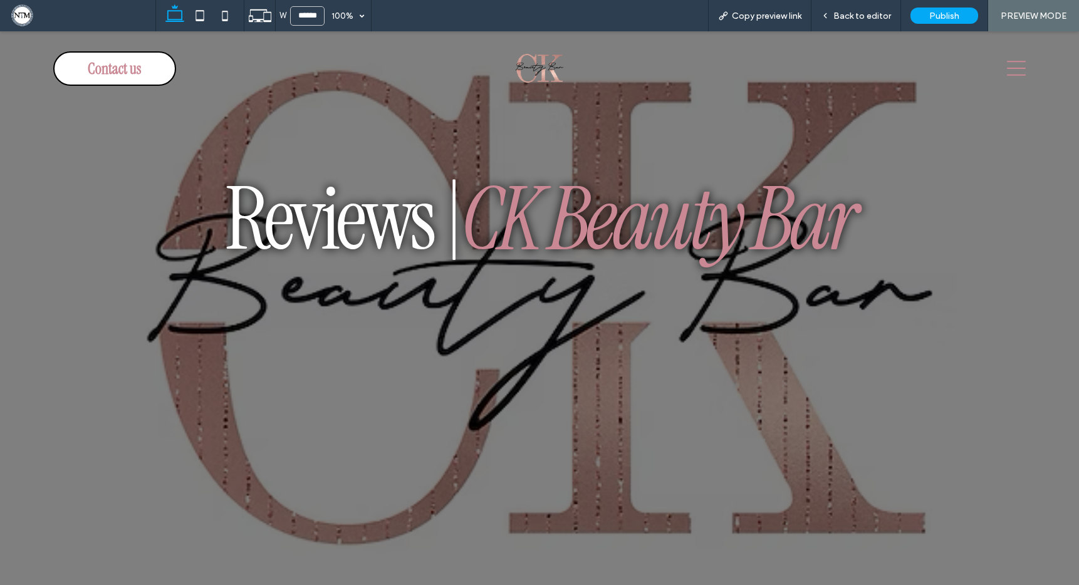
scroll to position [0, 0]
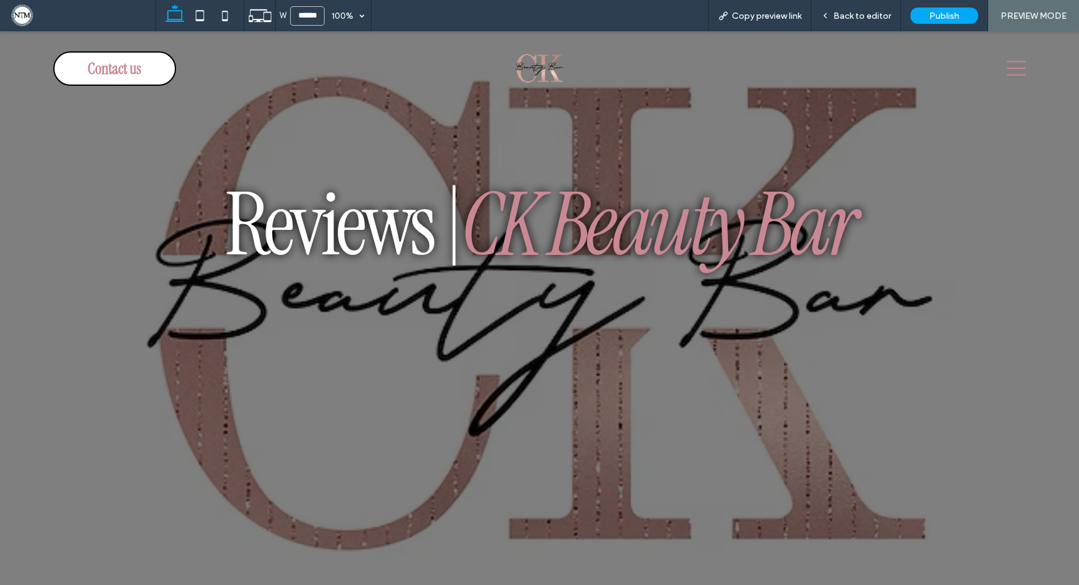
click at [1007, 70] on icon at bounding box center [1016, 68] width 19 height 19
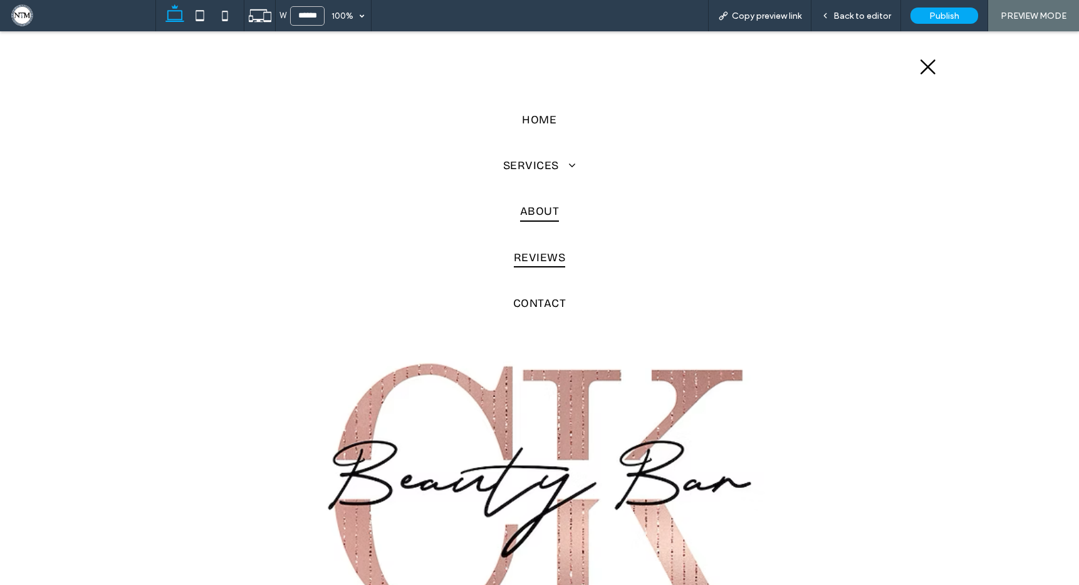
click at [538, 205] on span "About" at bounding box center [539, 211] width 39 height 21
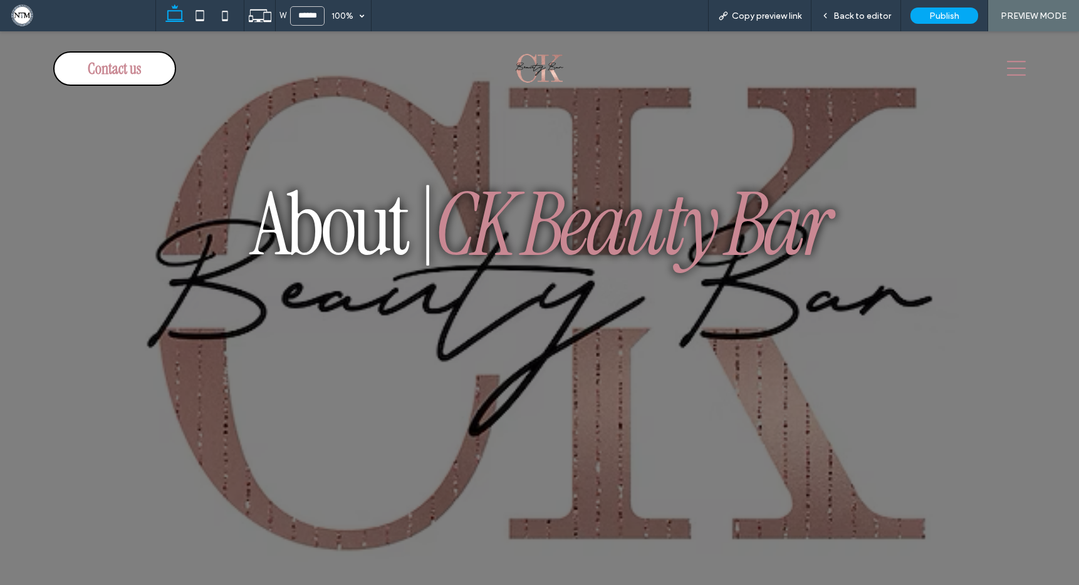
click at [1007, 70] on icon at bounding box center [1016, 68] width 19 height 19
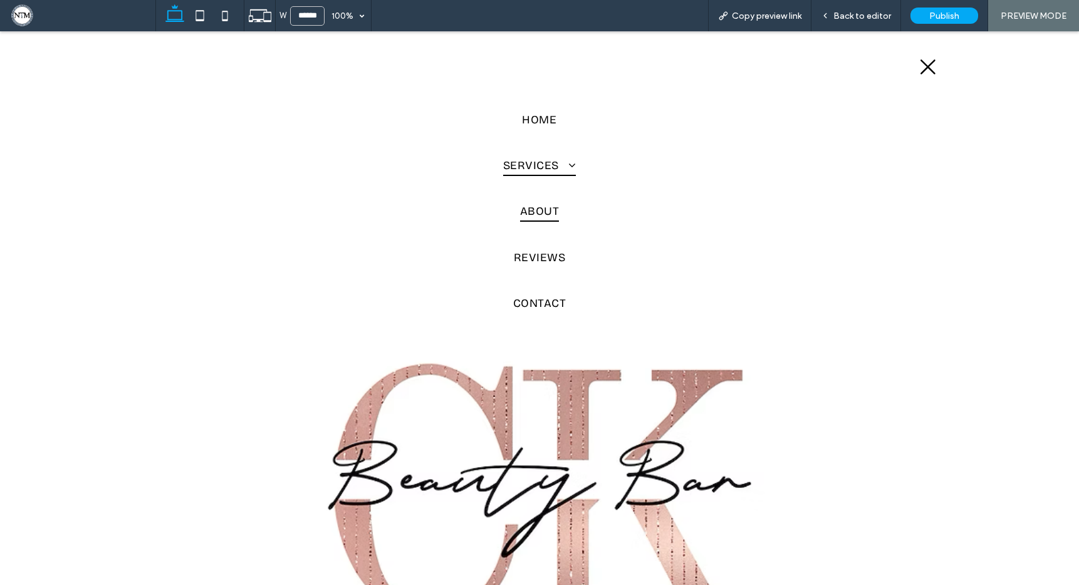
click at [535, 160] on span "Services" at bounding box center [539, 165] width 73 height 21
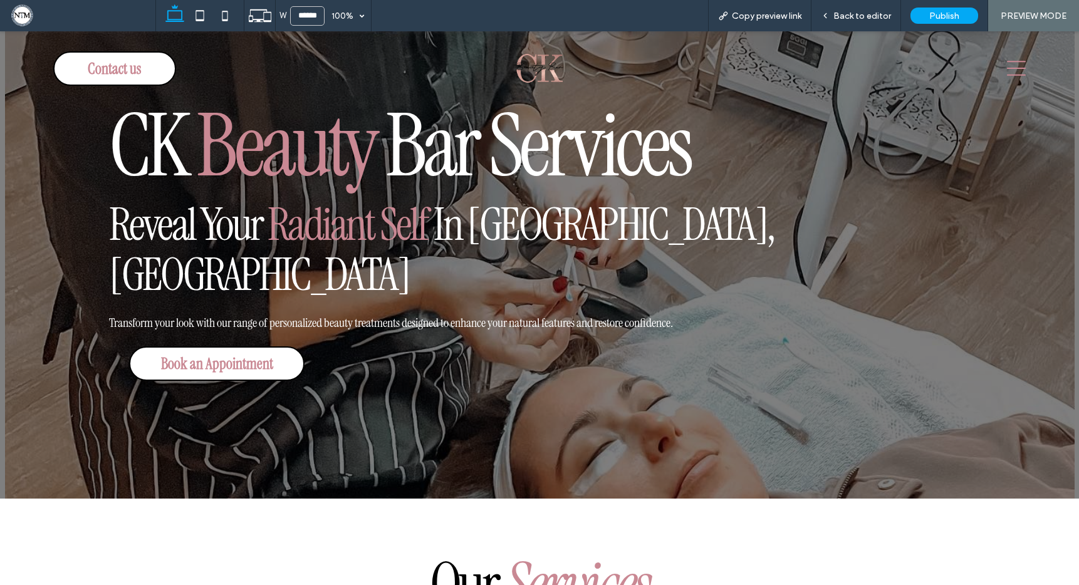
click at [1011, 71] on icon at bounding box center [1016, 68] width 19 height 19
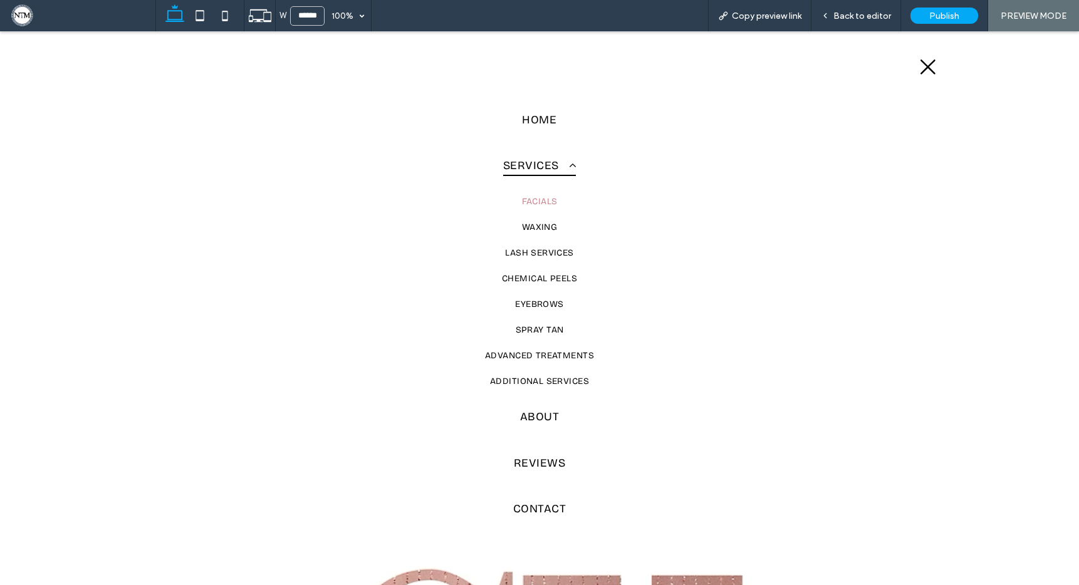
click at [545, 201] on span "Facials" at bounding box center [540, 201] width 36 height 11
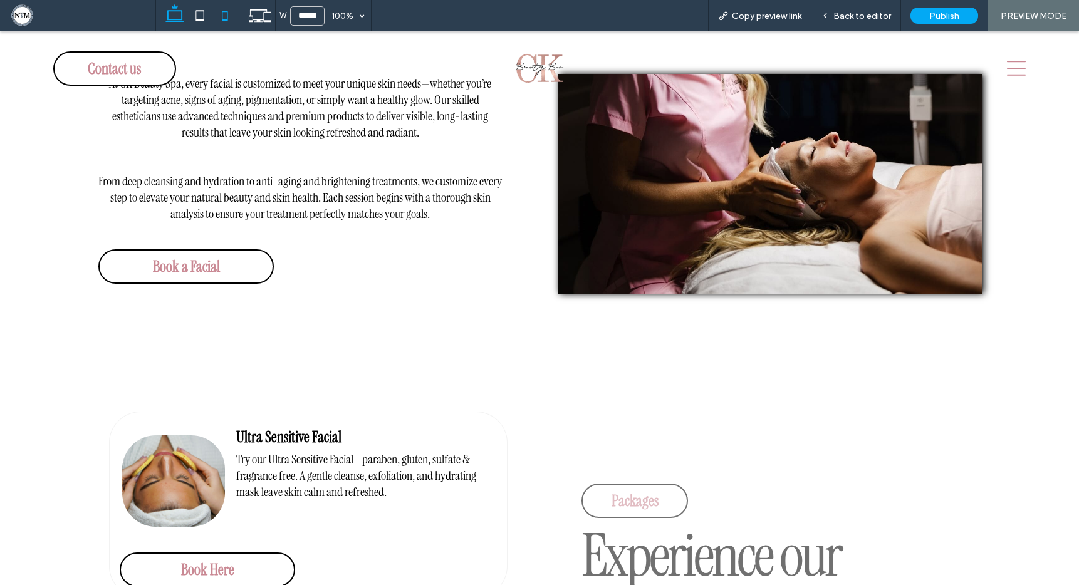
click at [225, 18] on icon at bounding box center [224, 15] width 25 height 25
type input "*****"
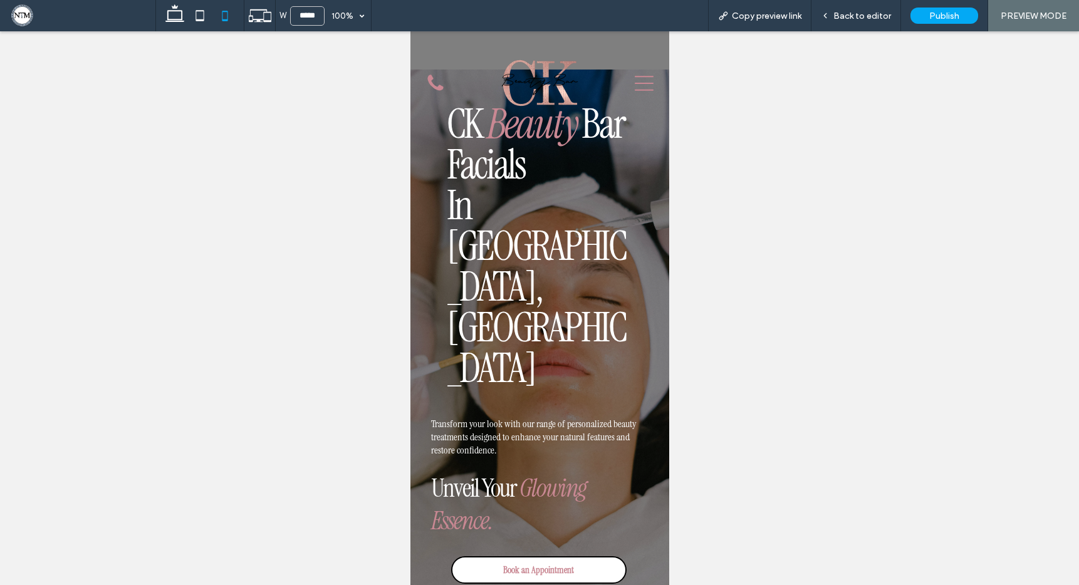
click at [531, 123] on div at bounding box center [539, 83] width 148 height 86
click at [873, 19] on span "Back to editor" at bounding box center [862, 16] width 58 height 11
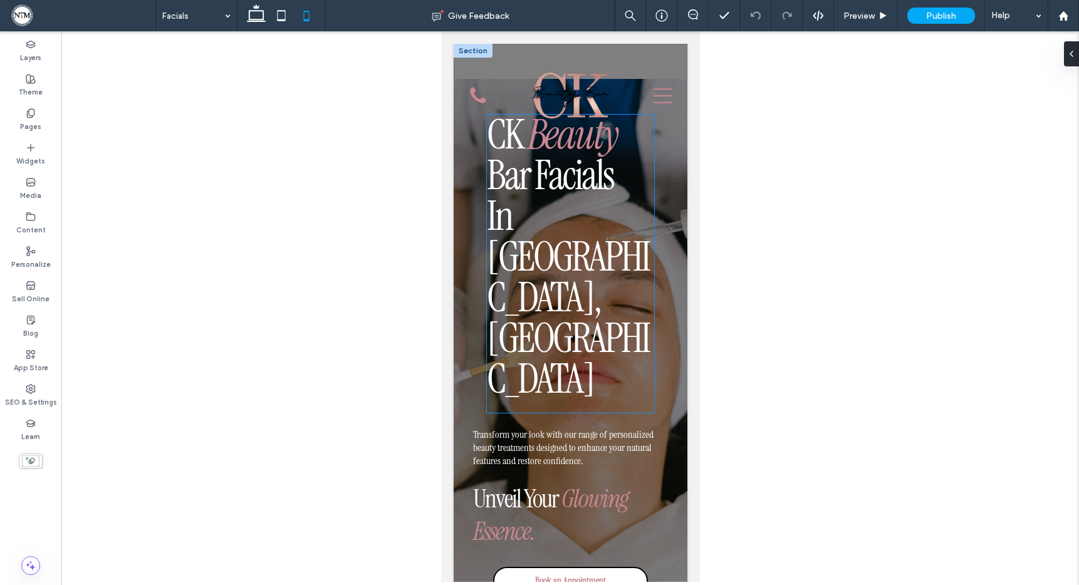
click at [563, 185] on span "Bar Facials" at bounding box center [549, 175] width 126 height 53
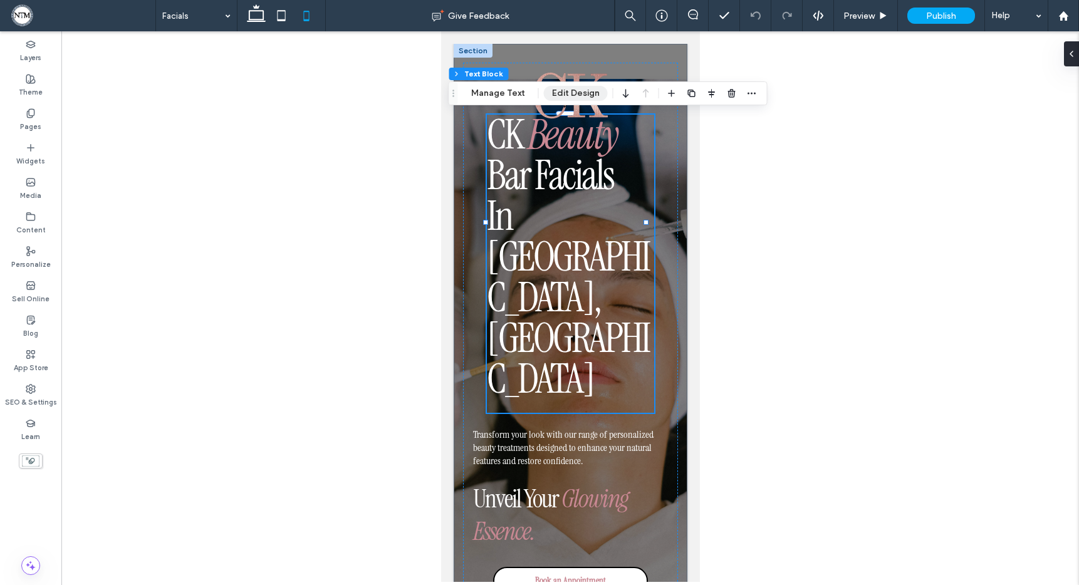
click at [580, 92] on button "Edit Design" at bounding box center [576, 93] width 64 height 15
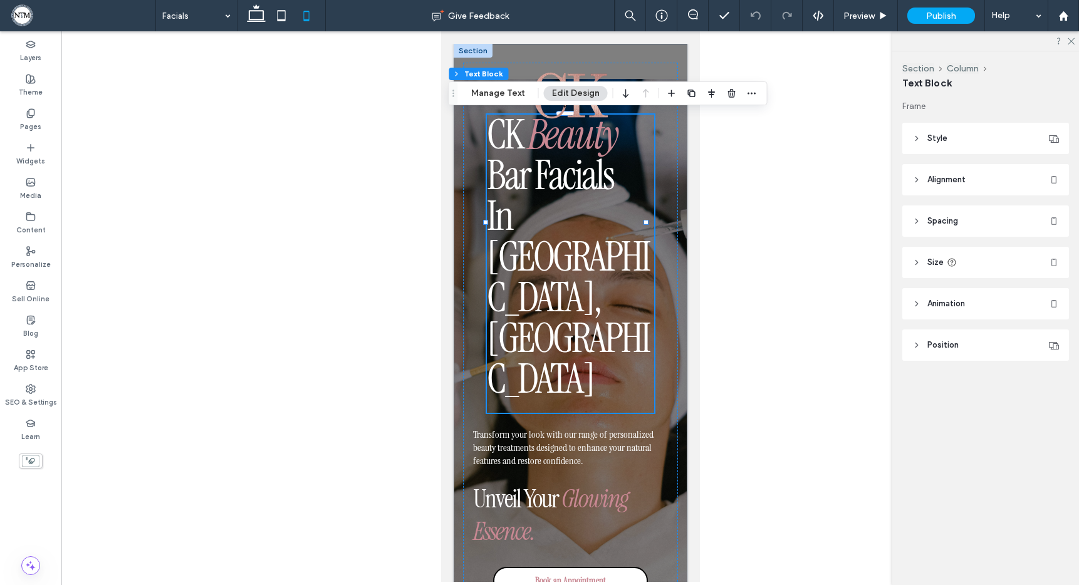
click at [915, 221] on icon at bounding box center [916, 221] width 9 height 9
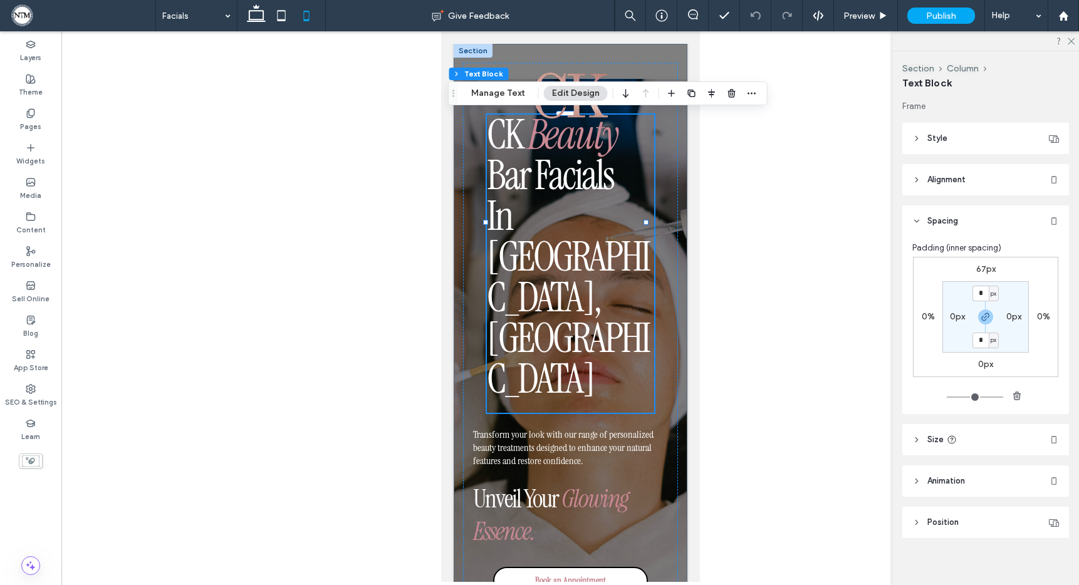
click at [979, 269] on label "67px" at bounding box center [985, 269] width 19 height 11
type input "**"
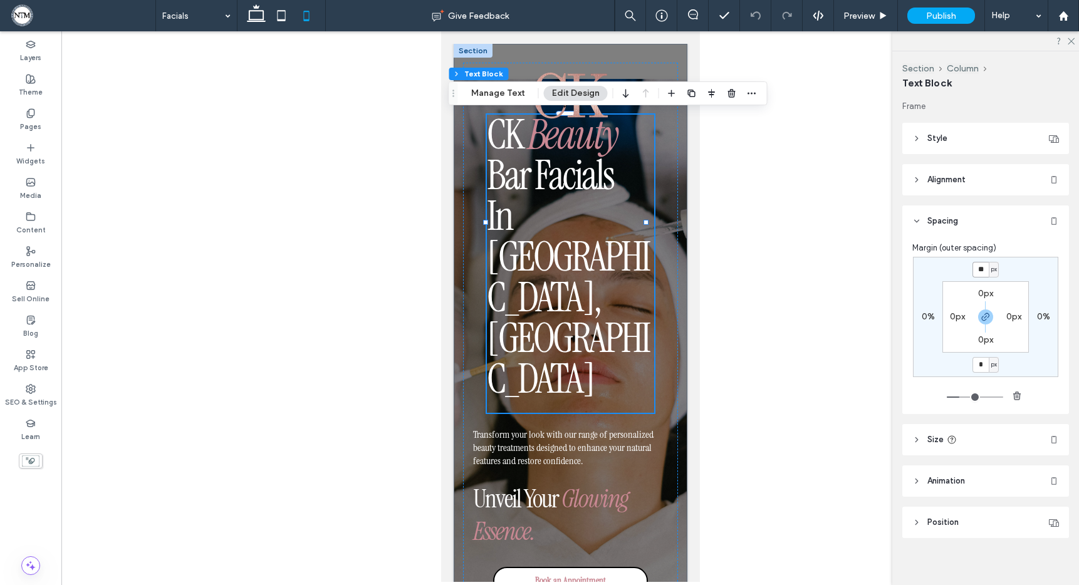
click at [981, 271] on input "**" at bounding box center [980, 270] width 16 height 16
type input "***"
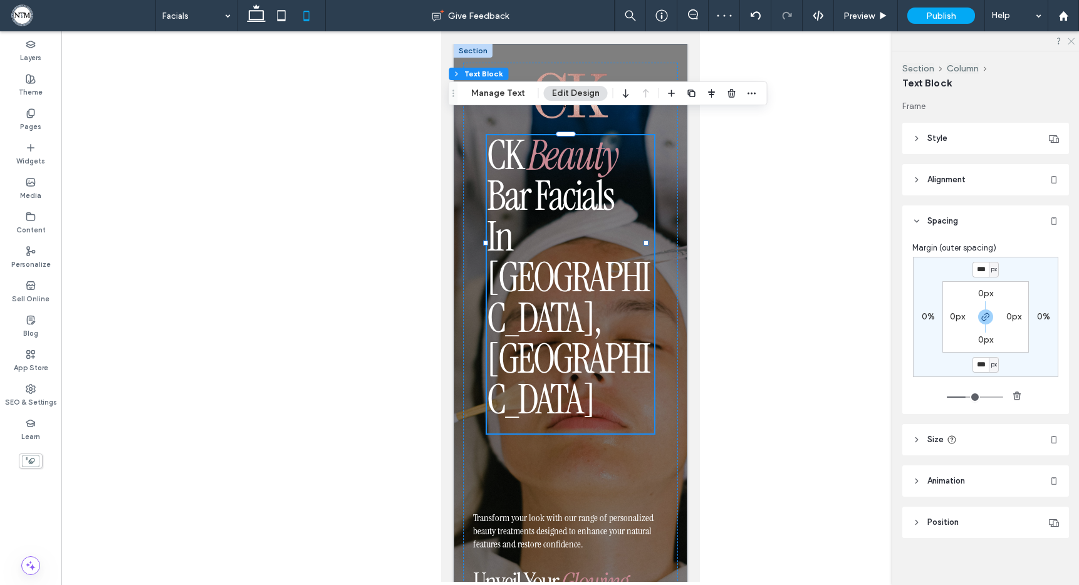
click at [1073, 41] on icon at bounding box center [1070, 40] width 8 height 8
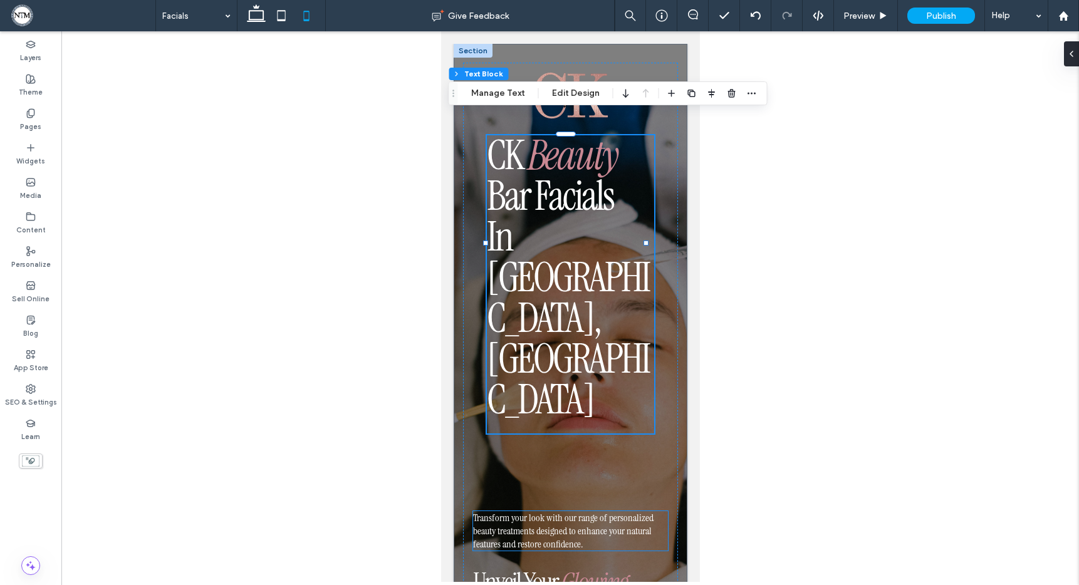
click at [561, 511] on span "Transform your look with our range of personalized beauty treatments designed t…" at bounding box center [562, 530] width 180 height 39
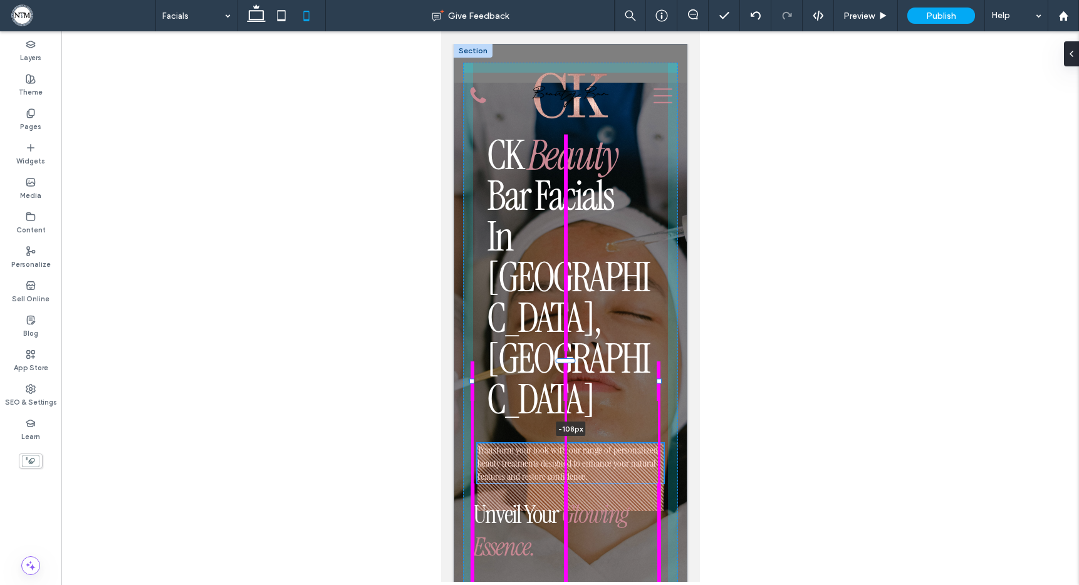
drag, startPoint x: 562, startPoint y: 430, endPoint x: 561, endPoint y: 363, distance: 67.7
click at [561, 363] on div "CK Beauty Bar Facials In Edwardsville, IL Transform your look with our range of…" at bounding box center [570, 365] width 234 height 642
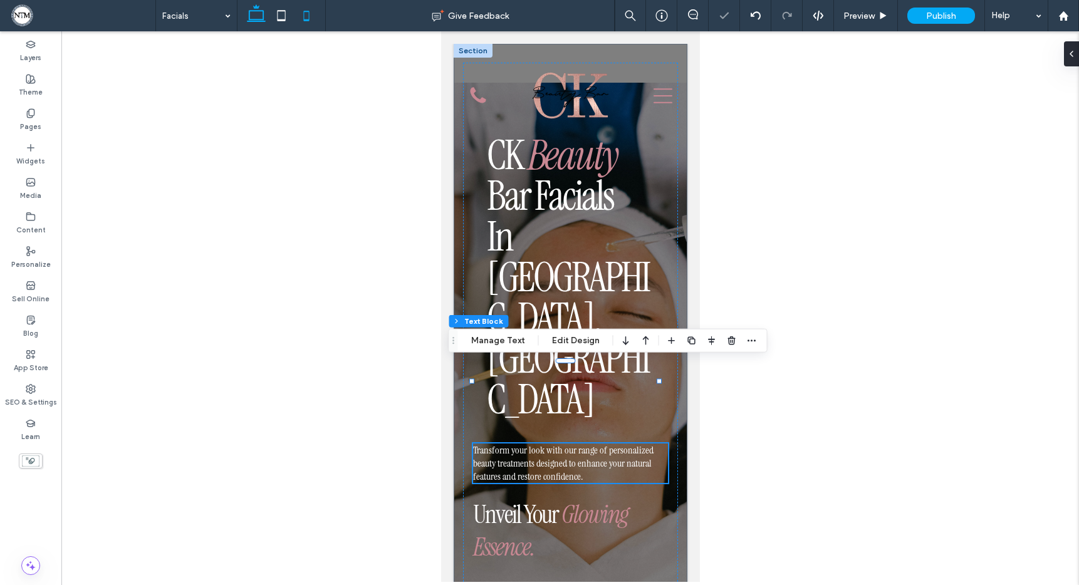
click at [255, 13] on icon at bounding box center [256, 15] width 25 height 25
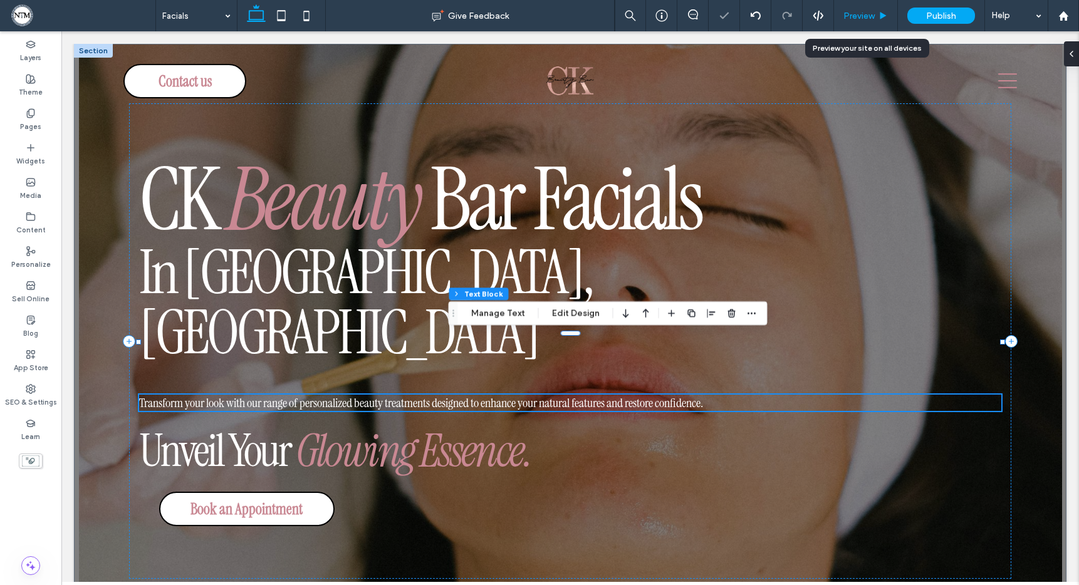
click at [873, 14] on span "Preview" at bounding box center [858, 16] width 31 height 11
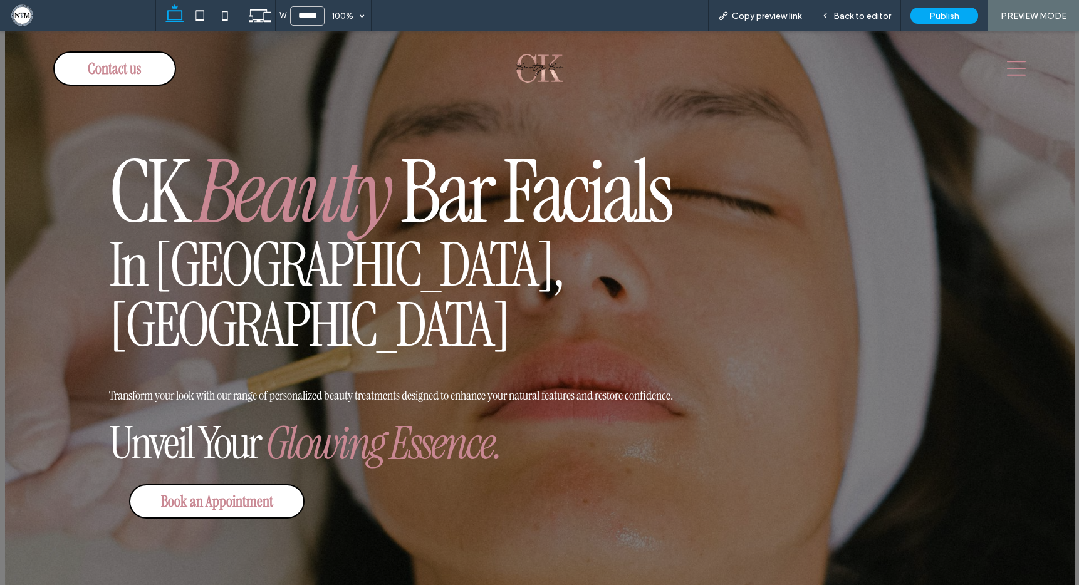
click at [1007, 69] on icon at bounding box center [1016, 68] width 19 height 19
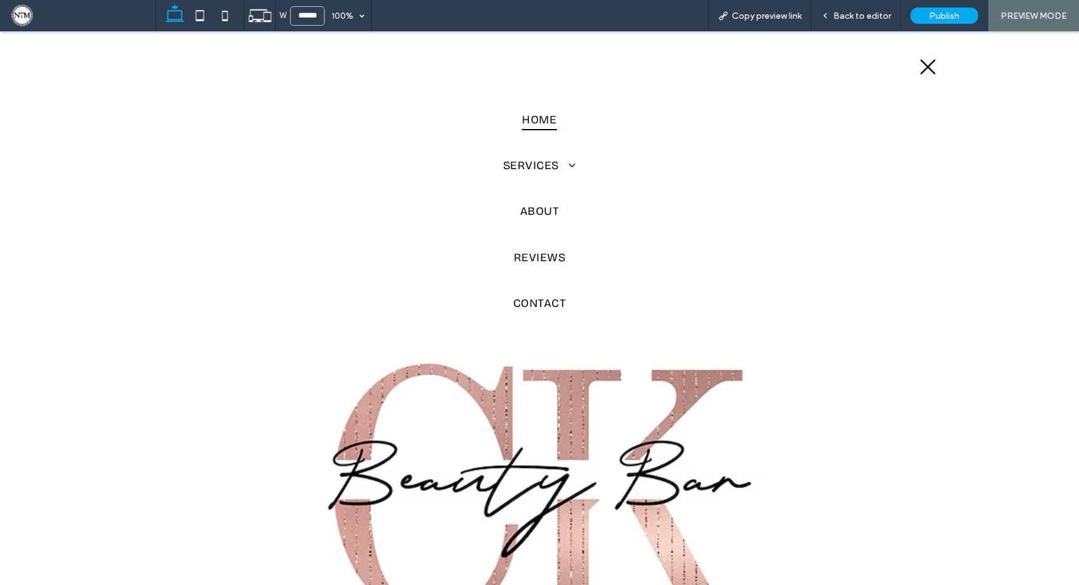
click at [526, 122] on span "Home" at bounding box center [539, 119] width 34 height 21
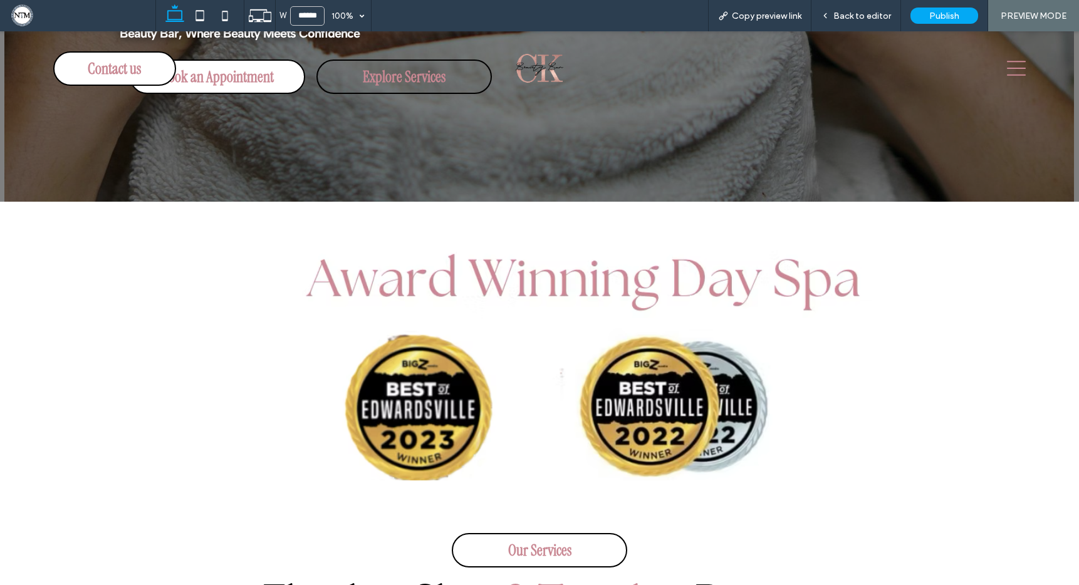
scroll to position [457, 0]
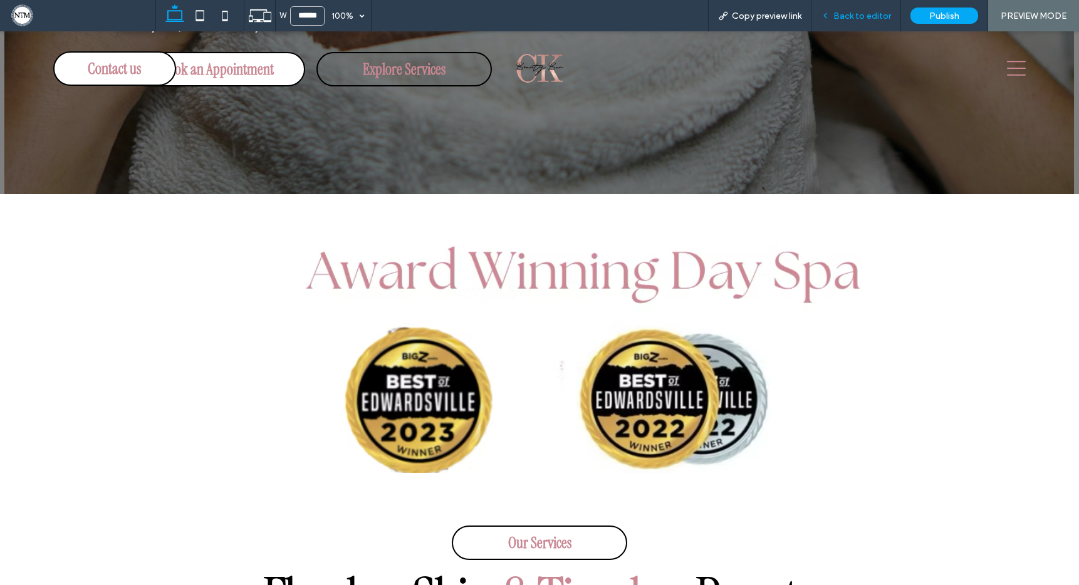
click at [882, 17] on span "Back to editor" at bounding box center [862, 16] width 58 height 11
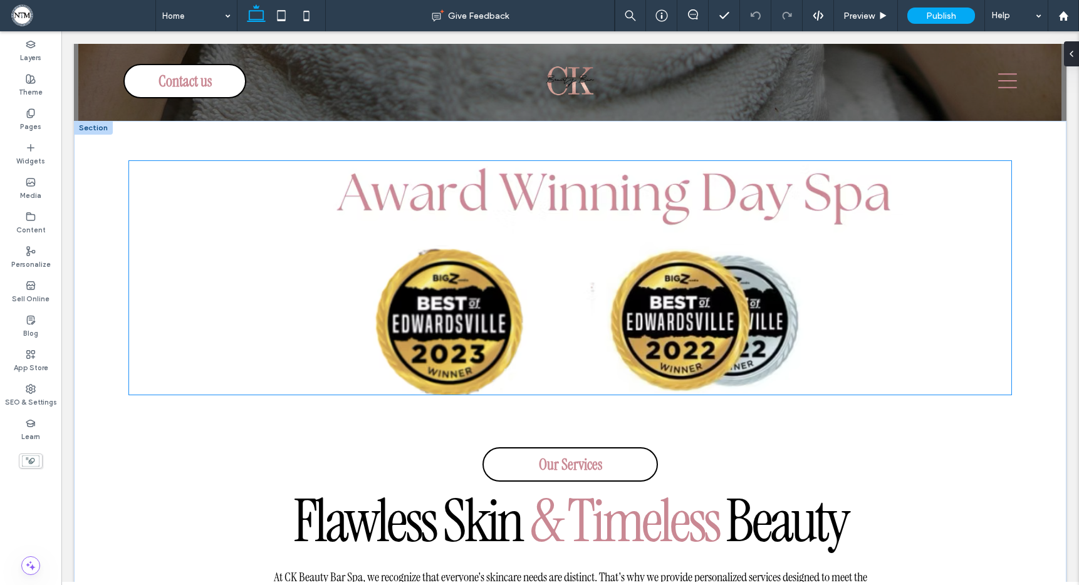
scroll to position [529, 0]
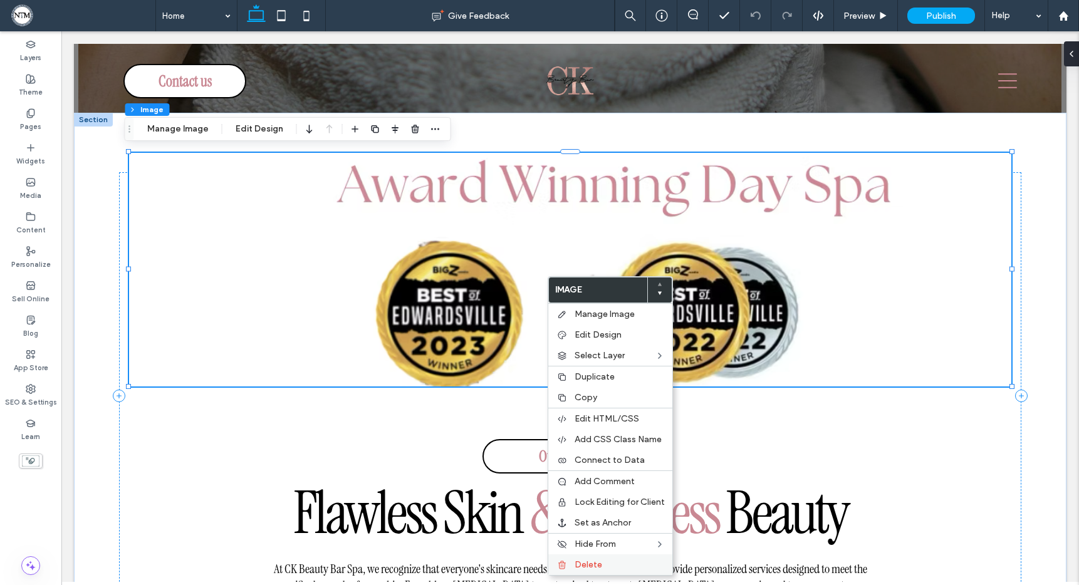
click at [600, 566] on span "Delete" at bounding box center [589, 564] width 28 height 11
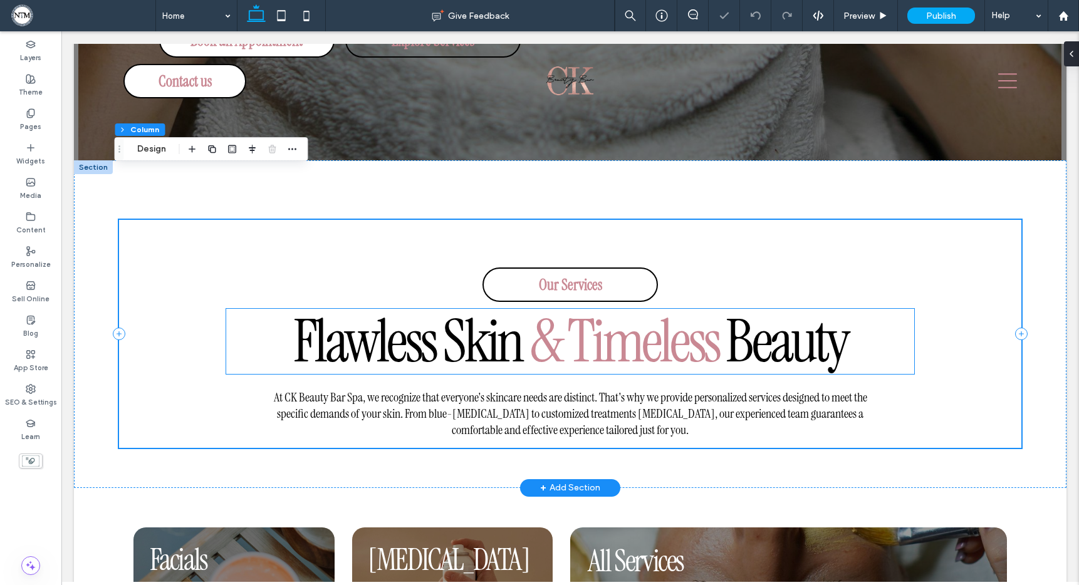
scroll to position [421, 0]
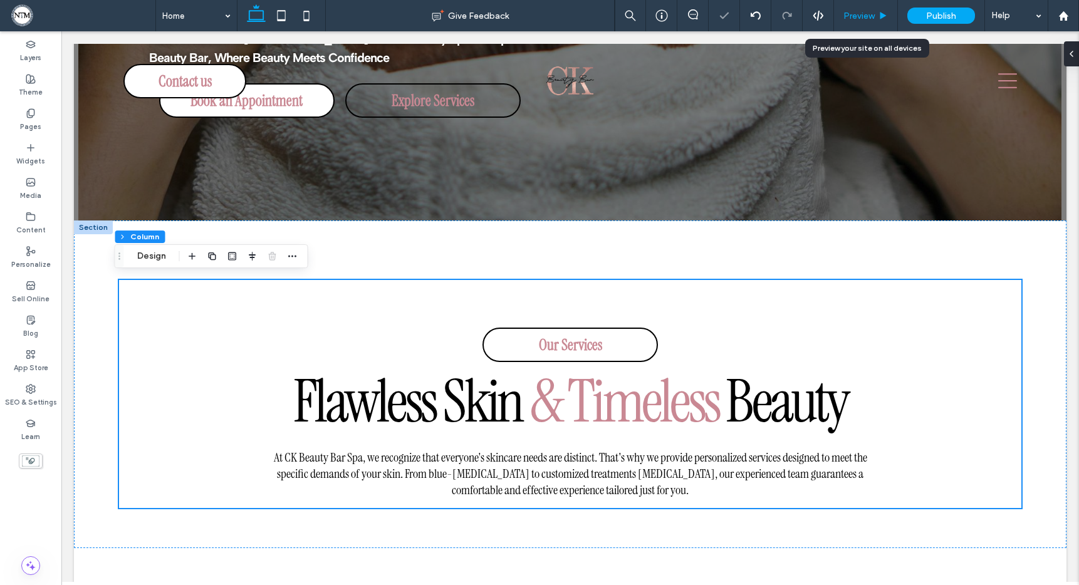
click at [876, 19] on div "Preview" at bounding box center [865, 16] width 63 height 11
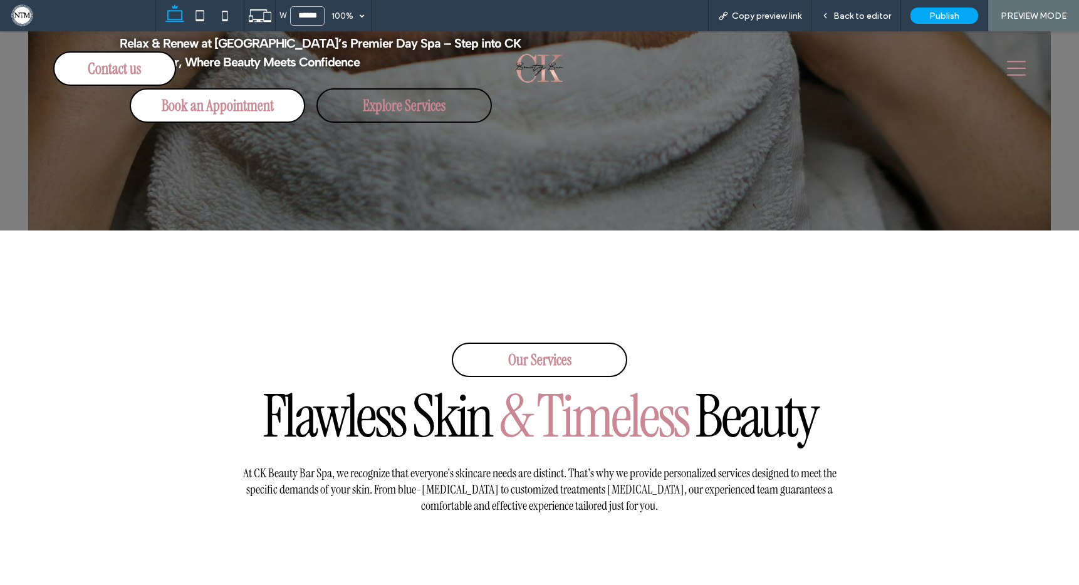
scroll to position [408, 0]
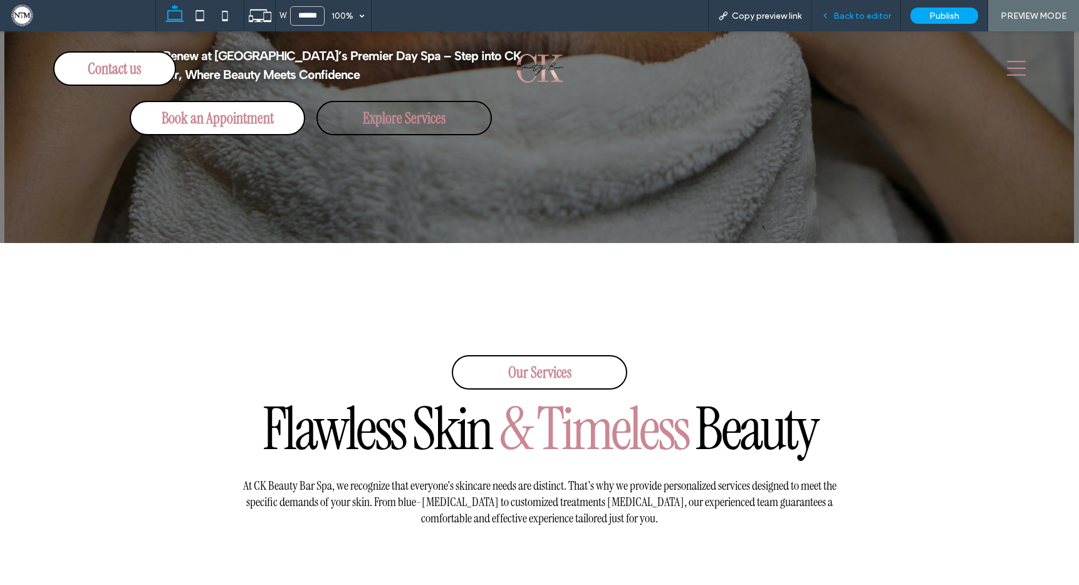
click at [876, 16] on span "Back to editor" at bounding box center [862, 16] width 58 height 11
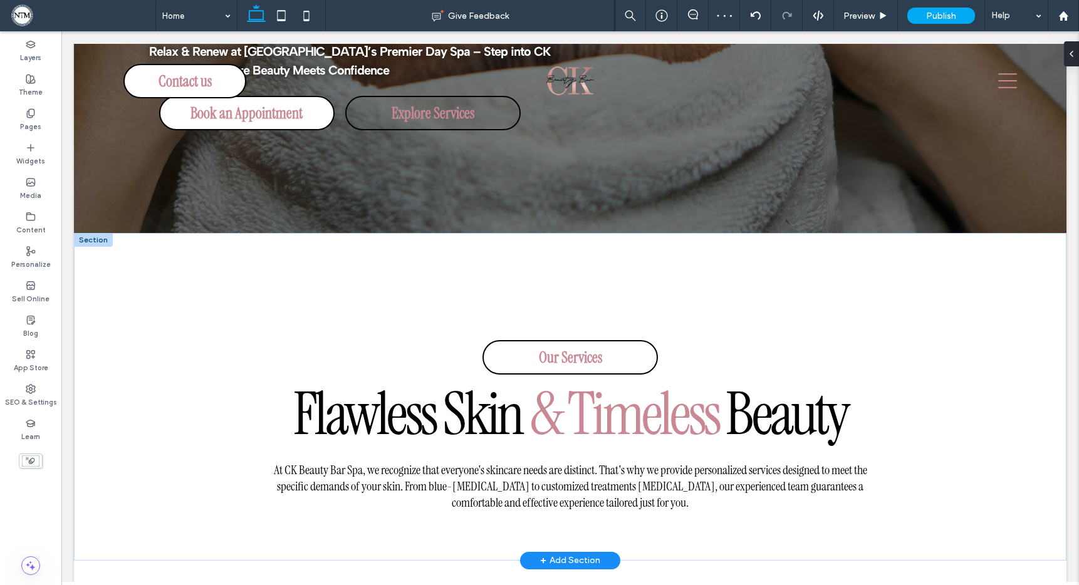
scroll to position [421, 0]
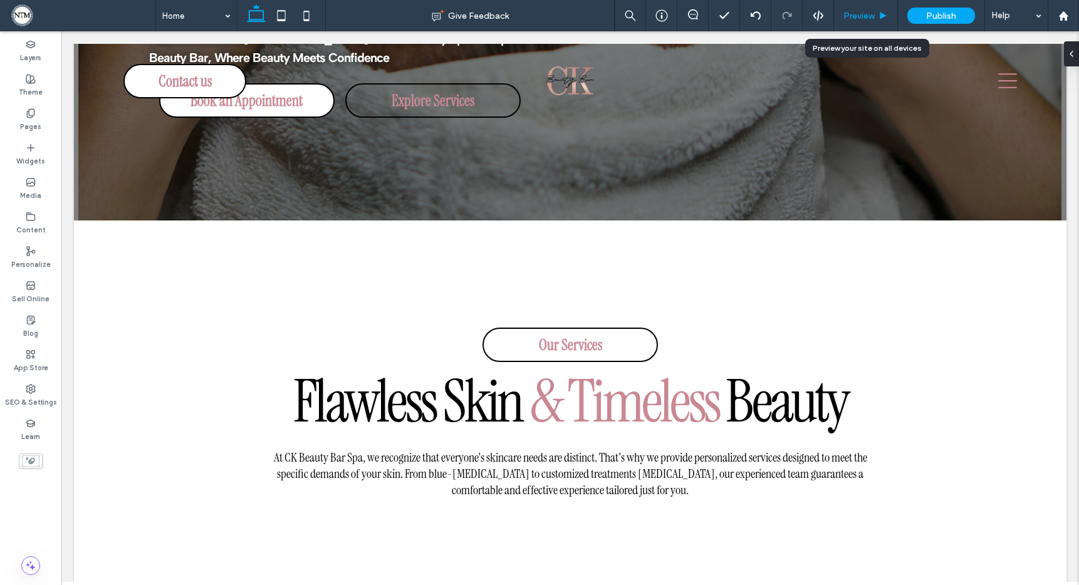
click at [879, 14] on icon at bounding box center [882, 15] width 9 height 9
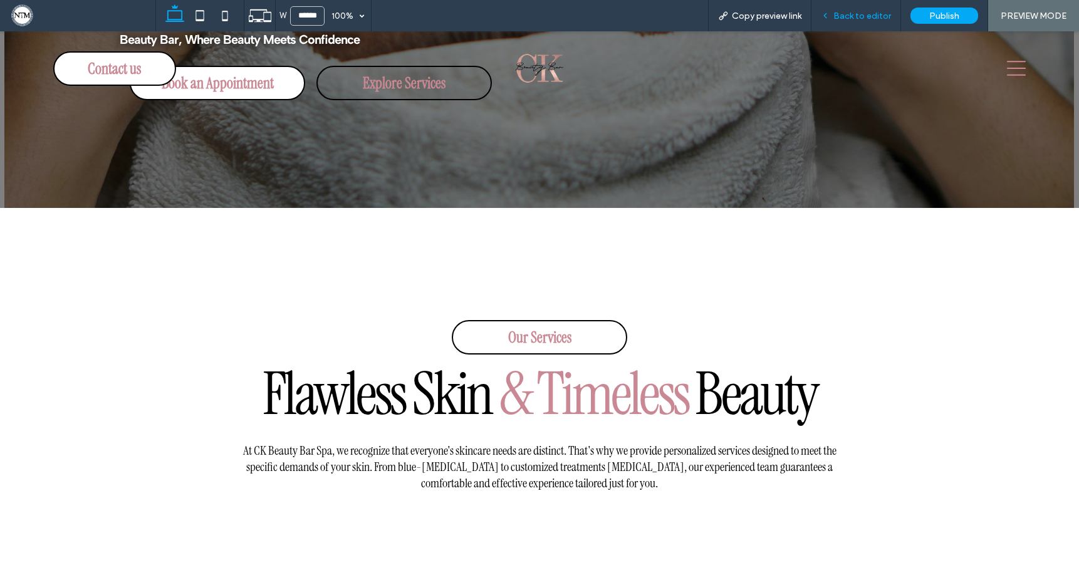
click at [877, 16] on span "Back to editor" at bounding box center [862, 16] width 58 height 11
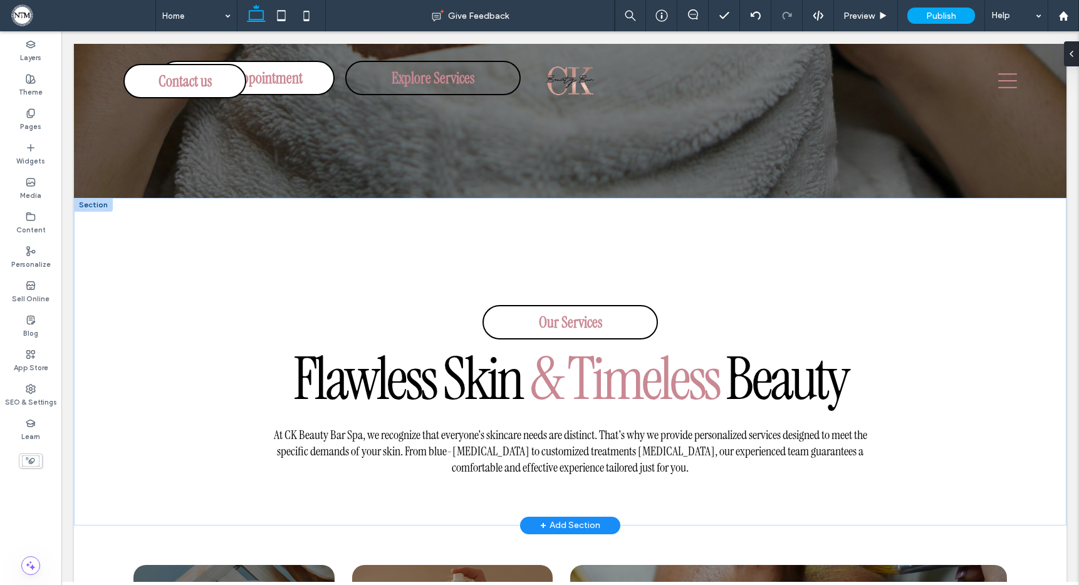
scroll to position [456, 0]
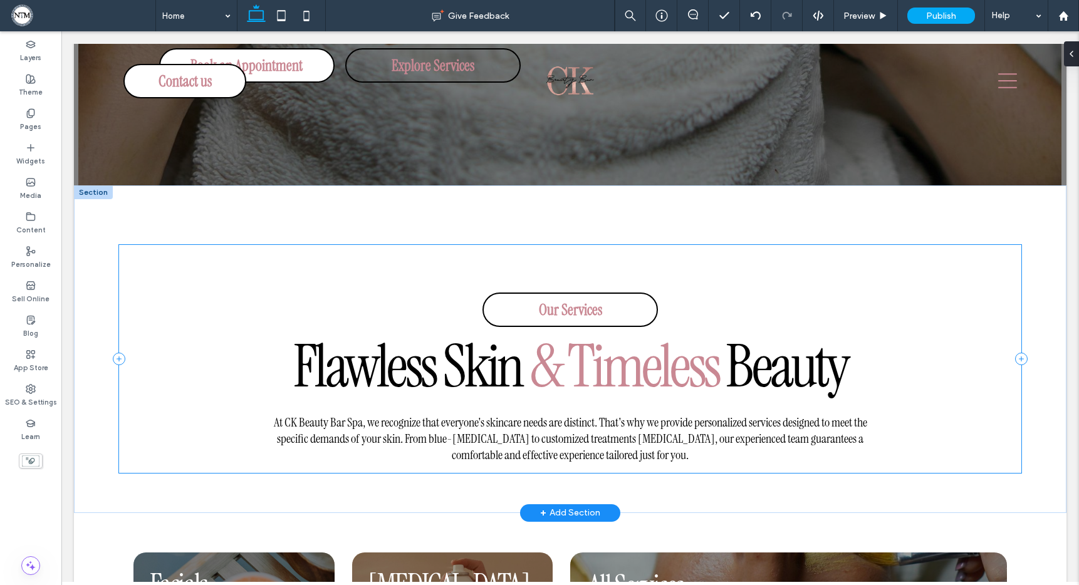
click at [561, 264] on div "Our Services Flawless Skin & Timeless Beauty At CK Beauty Bar Spa, we recognize…" at bounding box center [570, 359] width 902 height 229
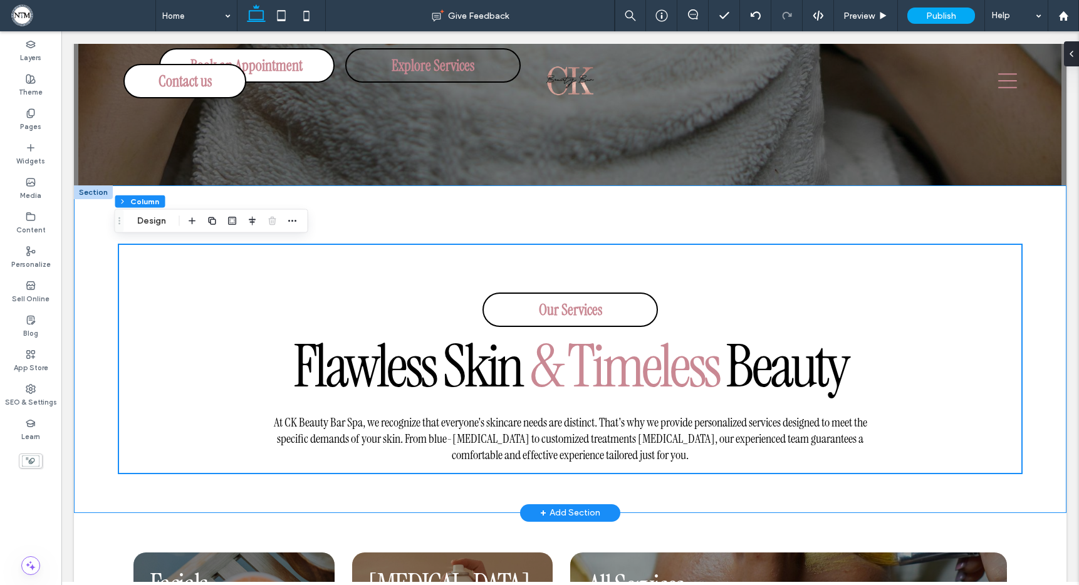
drag, startPoint x: 554, startPoint y: 249, endPoint x: 549, endPoint y: 227, distance: 22.5
click at [549, 227] on div "Our Services Flawless Skin & Timeless Beauty At CK Beauty Bar Spa, we recognize…" at bounding box center [570, 349] width 902 height 328
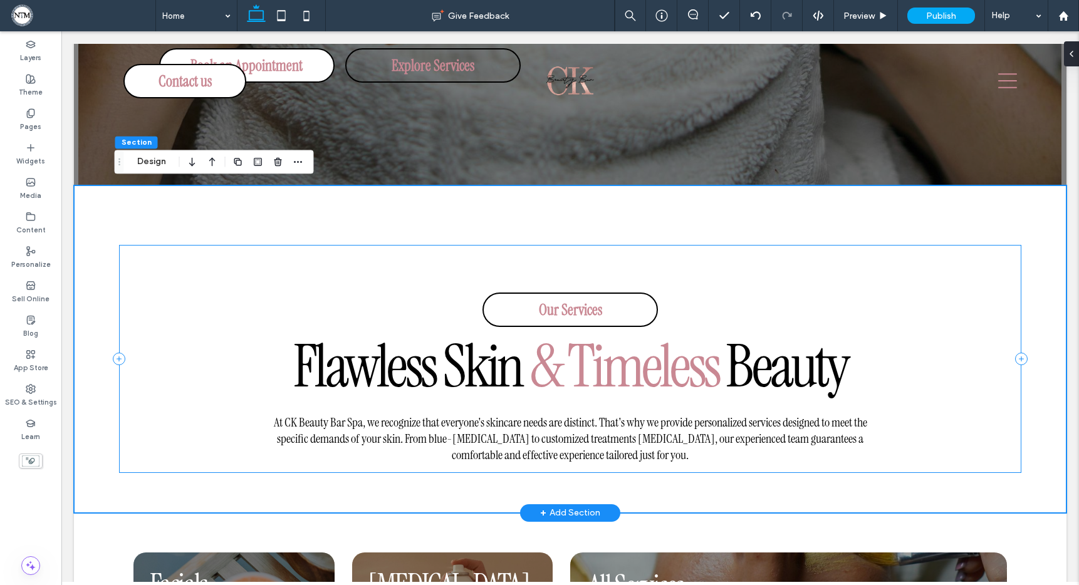
click at [462, 262] on div "Our Services Flawless Skin & Timeless Beauty At CK Beauty Bar Spa, we recognize…" at bounding box center [570, 359] width 902 height 229
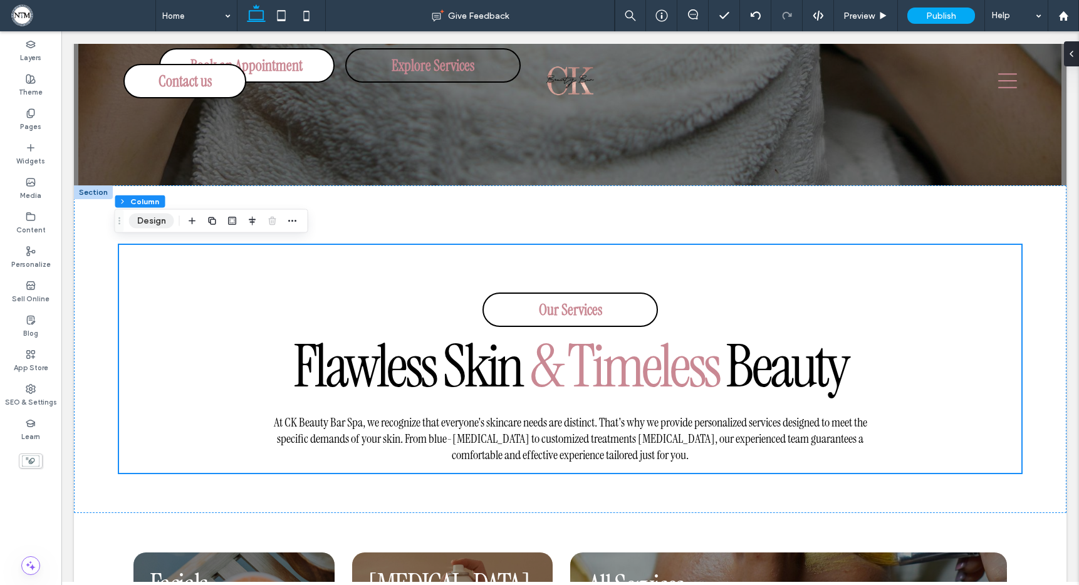
click at [160, 222] on button "Design" at bounding box center [151, 221] width 45 height 15
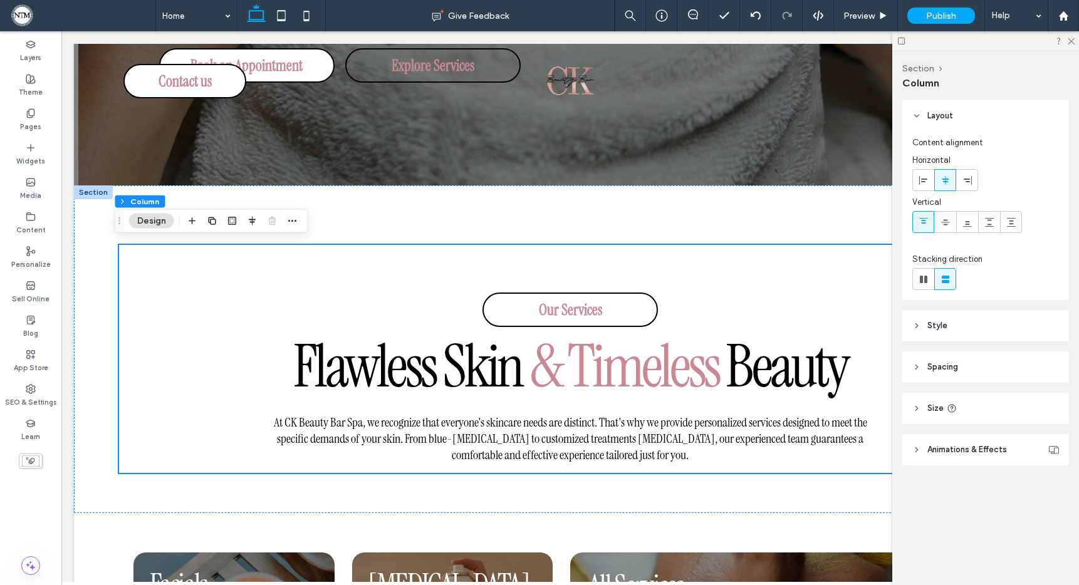
click at [945, 361] on span "Spacing" at bounding box center [942, 367] width 31 height 13
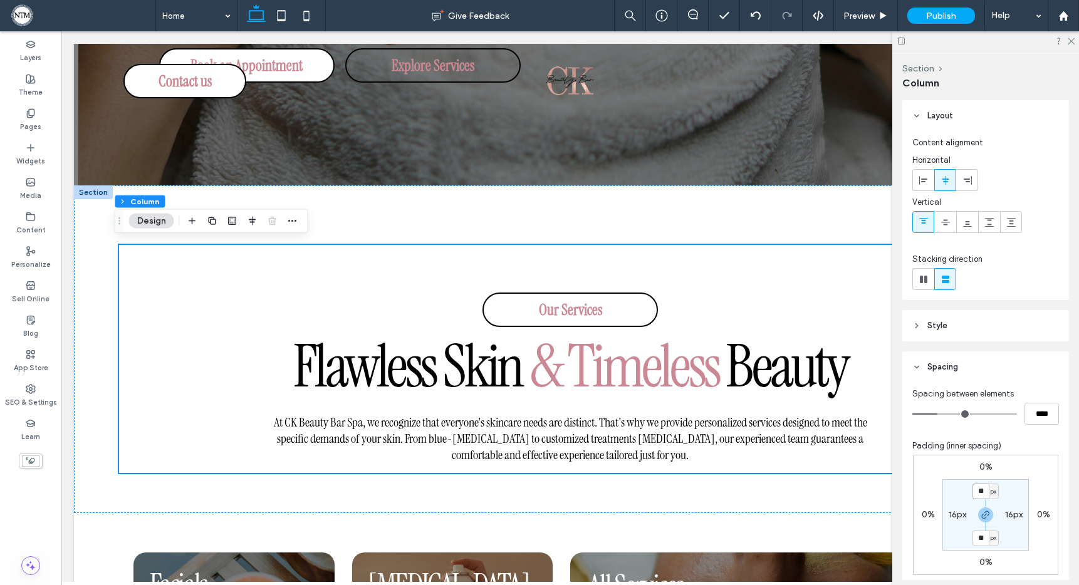
click at [978, 492] on input "**" at bounding box center [980, 492] width 16 height 16
type input "*"
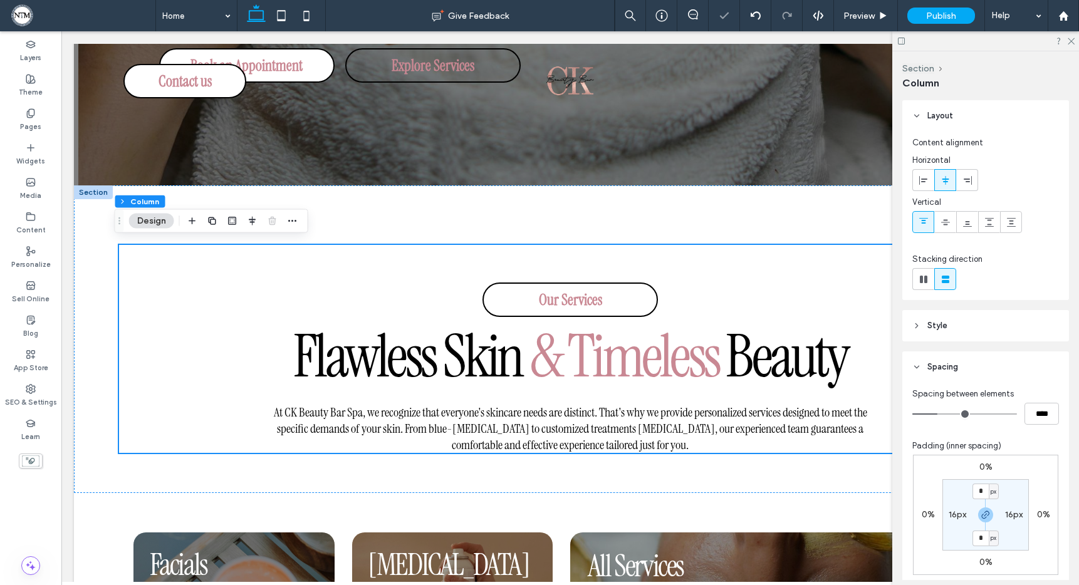
click at [980, 467] on label "0%" at bounding box center [985, 467] width 13 height 11
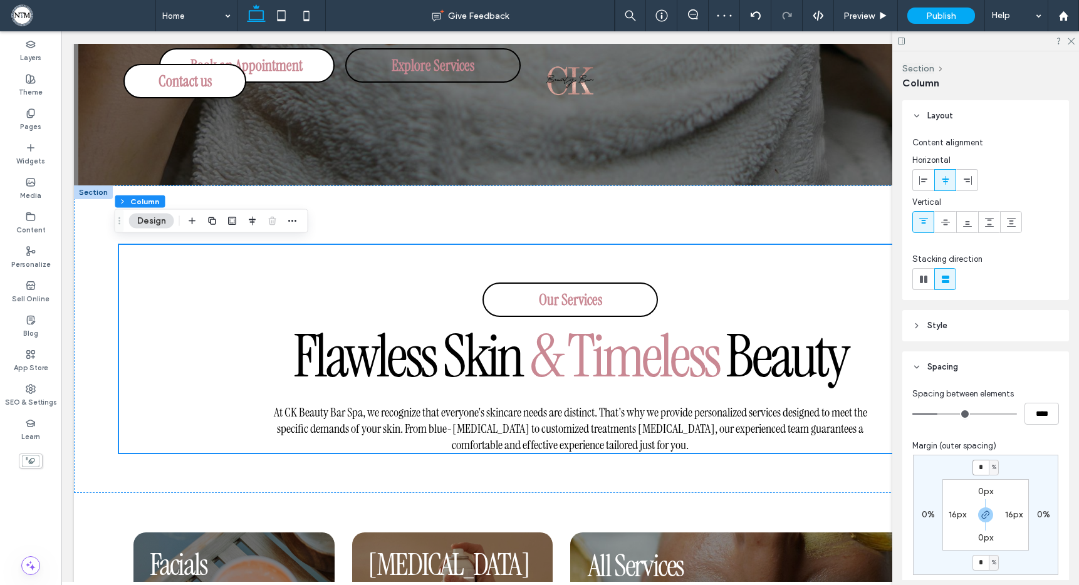
click at [981, 468] on input "*" at bounding box center [980, 468] width 16 height 16
type input "***"
type input "*"
type input "***"
type input "*"
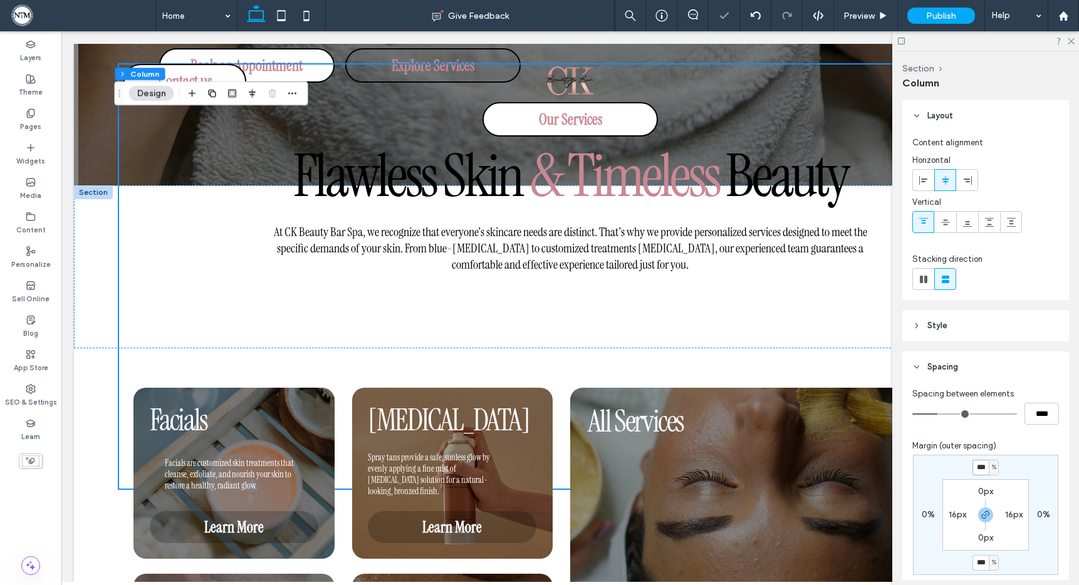
click at [977, 467] on input "***" at bounding box center [980, 468] width 16 height 16
click at [975, 467] on input "***" at bounding box center [980, 468] width 16 height 16
type input "*"
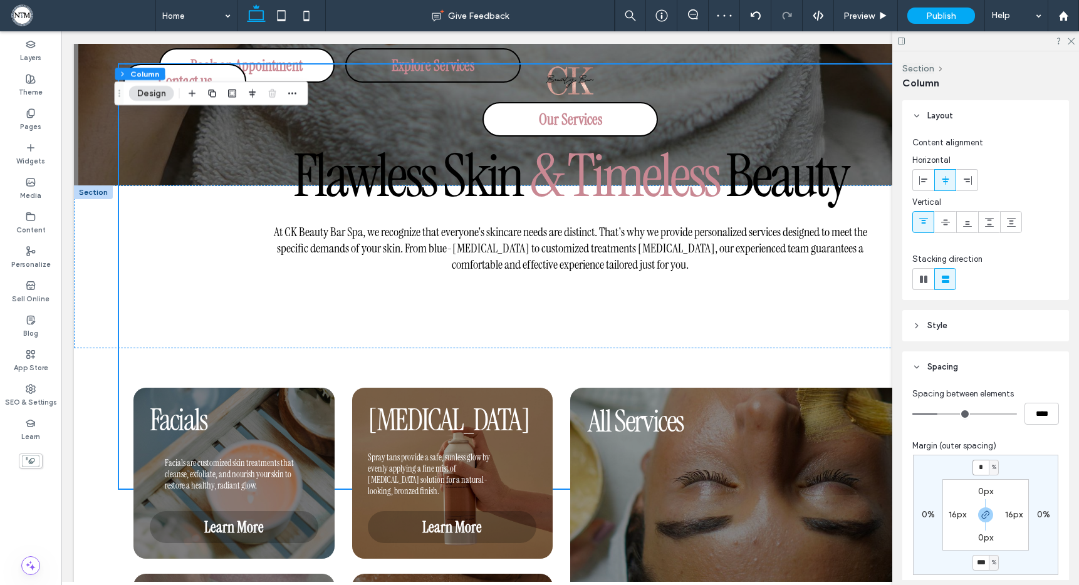
type input "*"
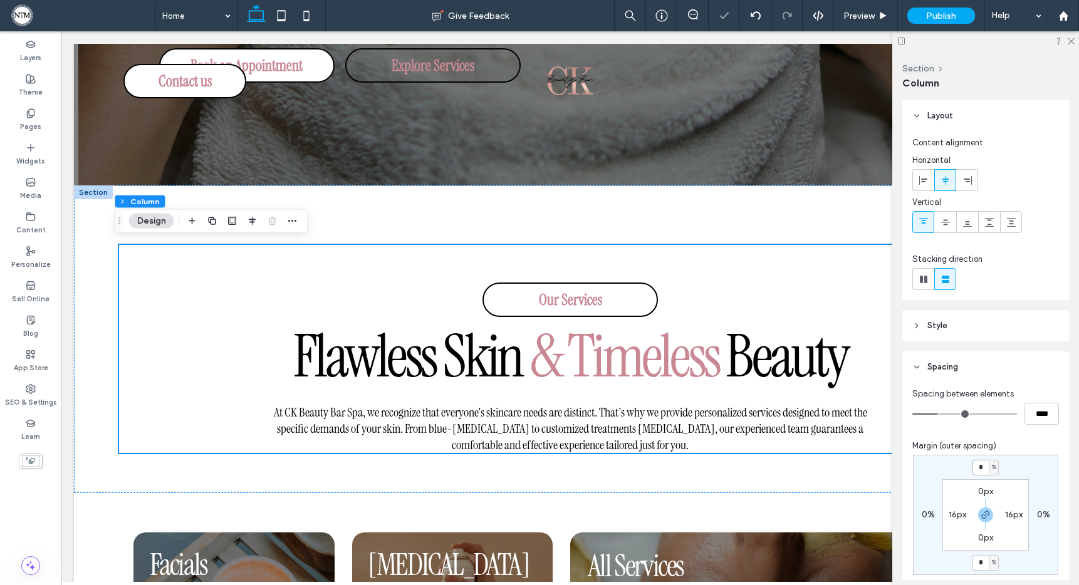
click at [982, 467] on input "*" at bounding box center [980, 468] width 16 height 16
click at [1071, 39] on icon at bounding box center [1070, 40] width 8 height 8
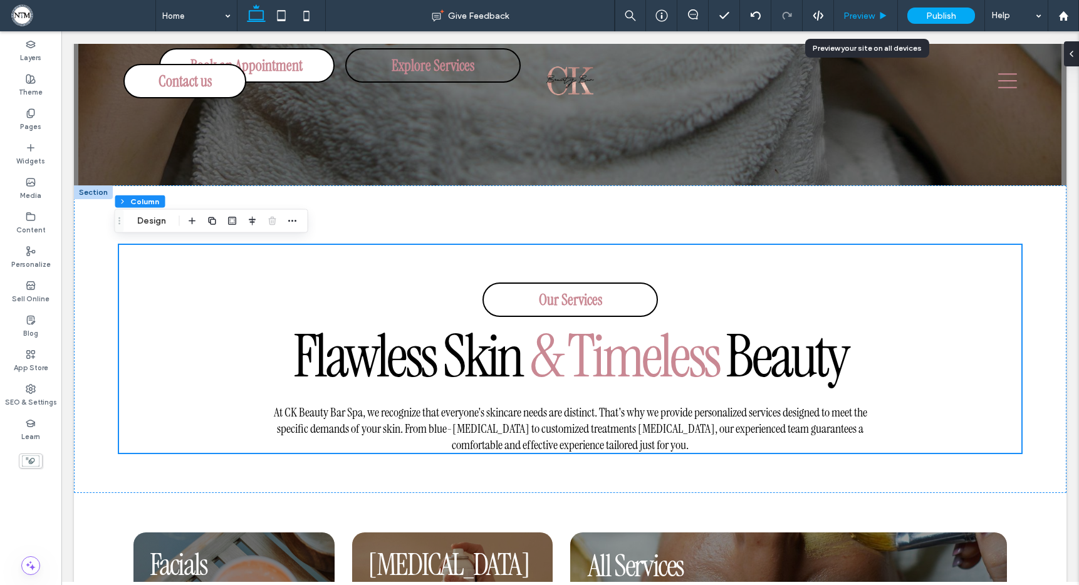
click at [877, 21] on div "Preview" at bounding box center [866, 15] width 64 height 31
click at [864, 16] on span "Preview" at bounding box center [858, 16] width 31 height 11
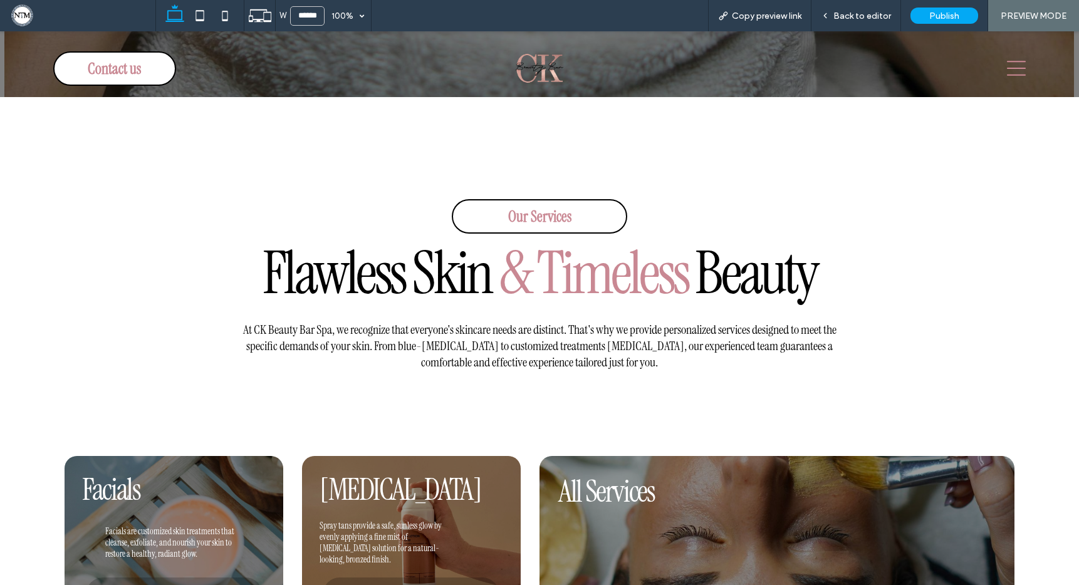
scroll to position [556, 0]
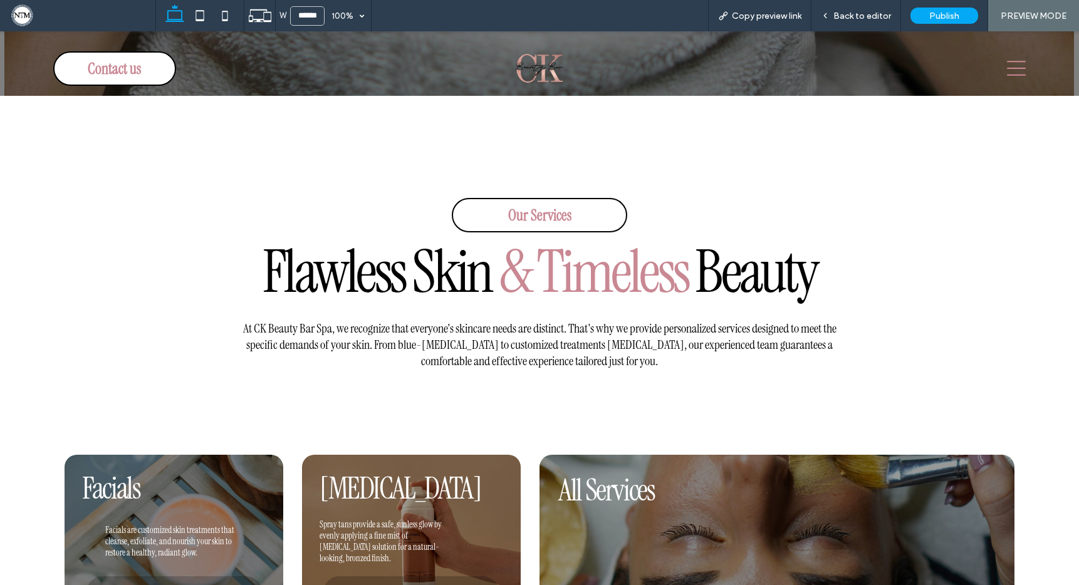
click at [1007, 68] on icon at bounding box center [1016, 68] width 19 height 15
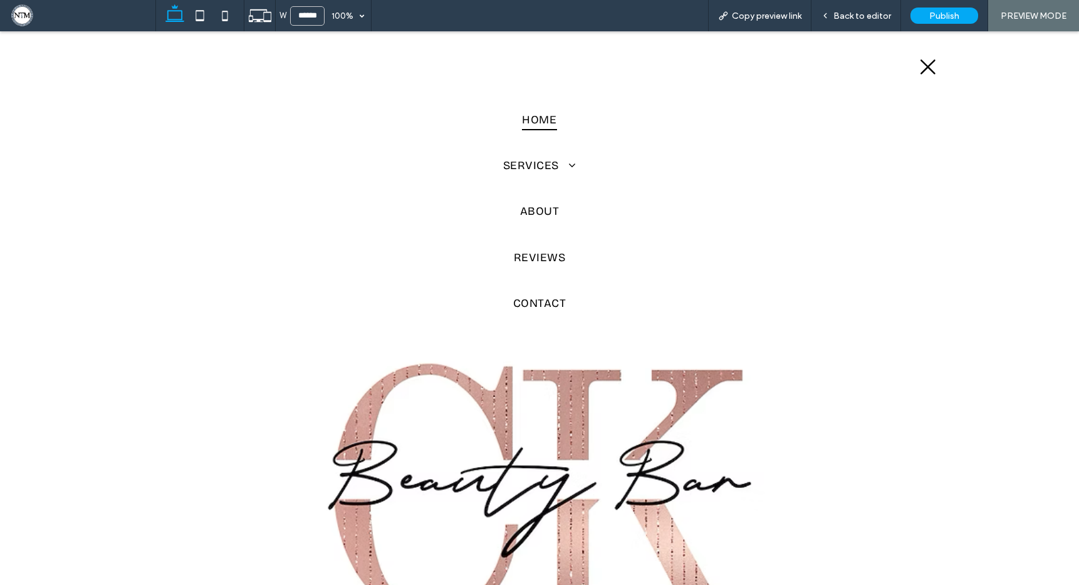
scroll to position [0, 0]
click at [553, 167] on span "Services" at bounding box center [539, 165] width 73 height 21
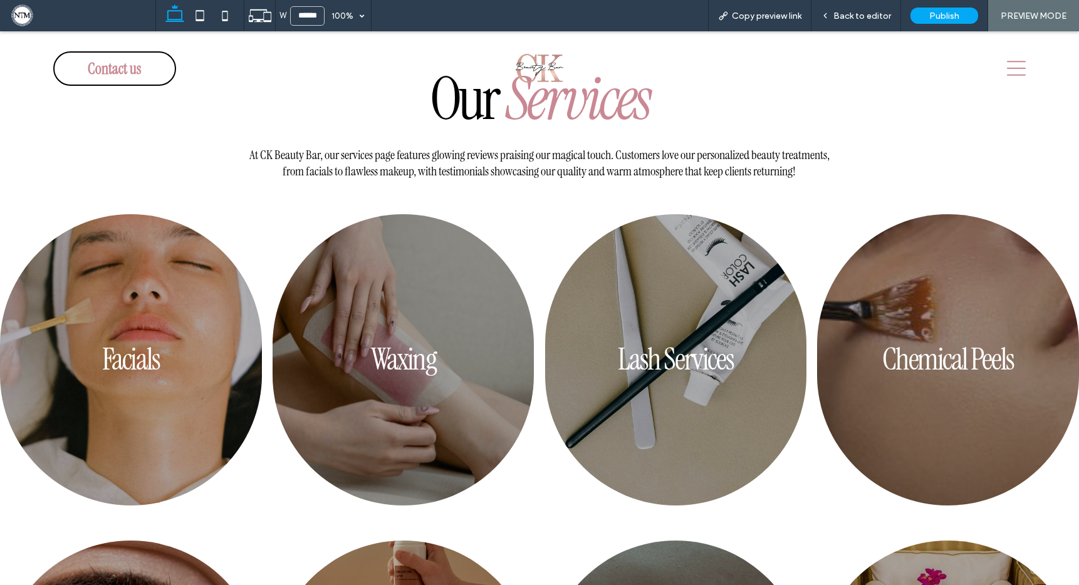
scroll to position [491, 0]
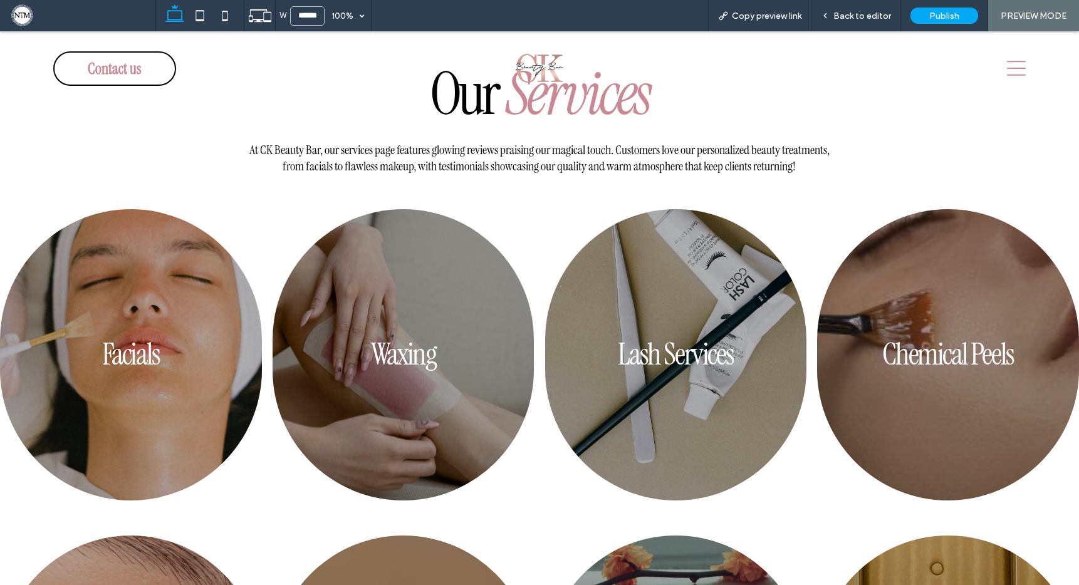
click at [199, 338] on h4 "Facials" at bounding box center [130, 354] width 219 height 33
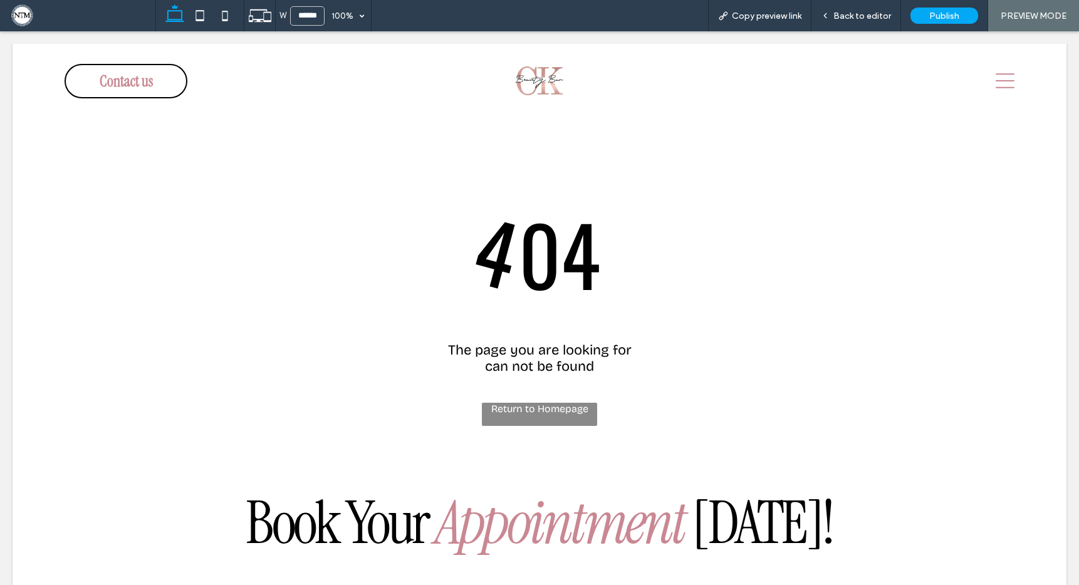
scroll to position [0, 0]
click at [866, 13] on div at bounding box center [539, 292] width 1079 height 585
click at [994, 84] on div at bounding box center [539, 292] width 1079 height 585
click at [997, 80] on div at bounding box center [539, 292] width 1079 height 585
click at [998, 81] on div at bounding box center [539, 292] width 1079 height 585
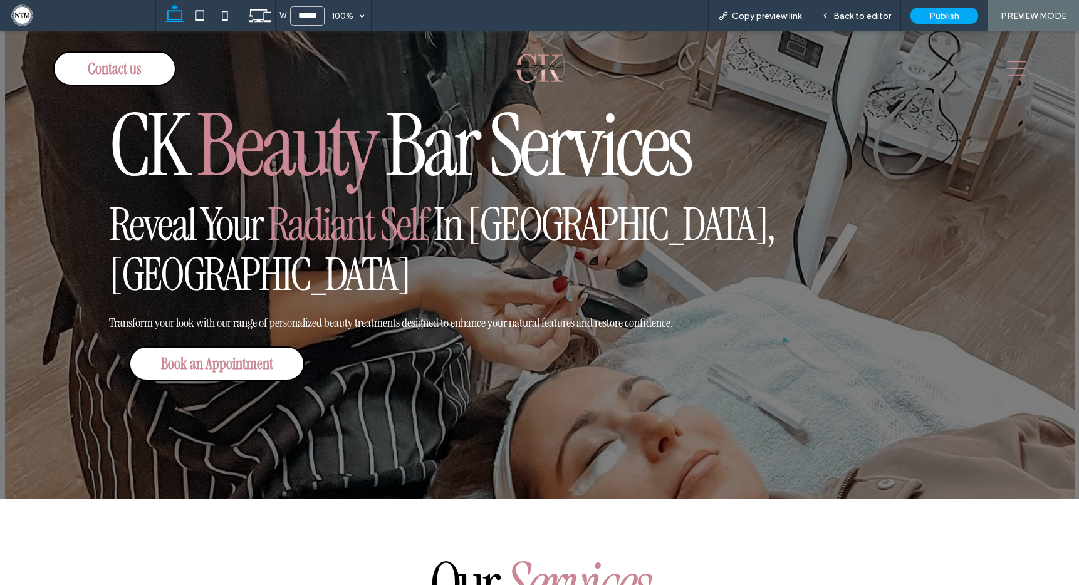
click at [1007, 71] on icon at bounding box center [1016, 68] width 19 height 19
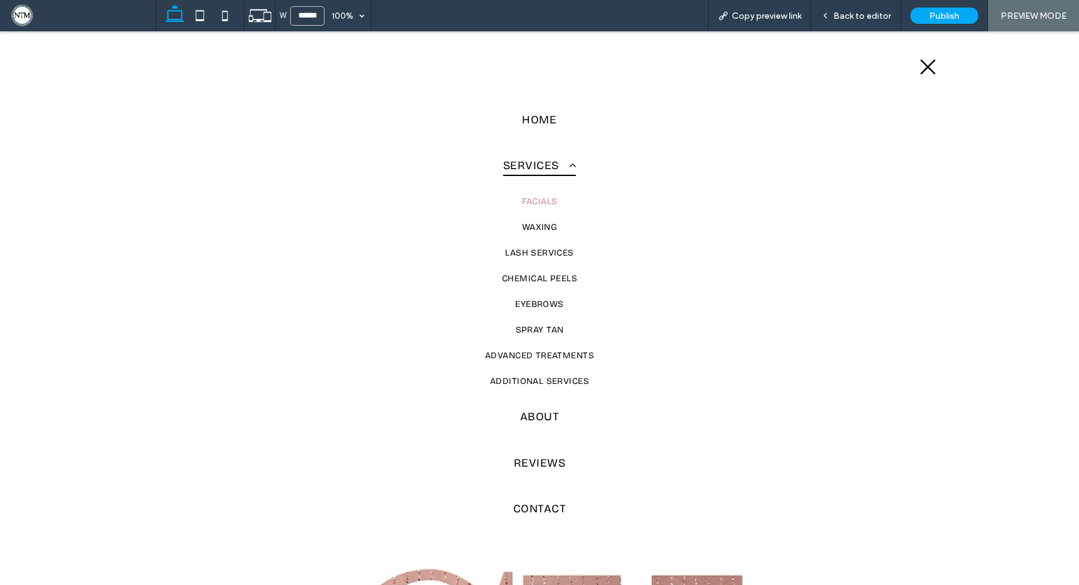
click at [539, 204] on span "Facials" at bounding box center [540, 201] width 36 height 11
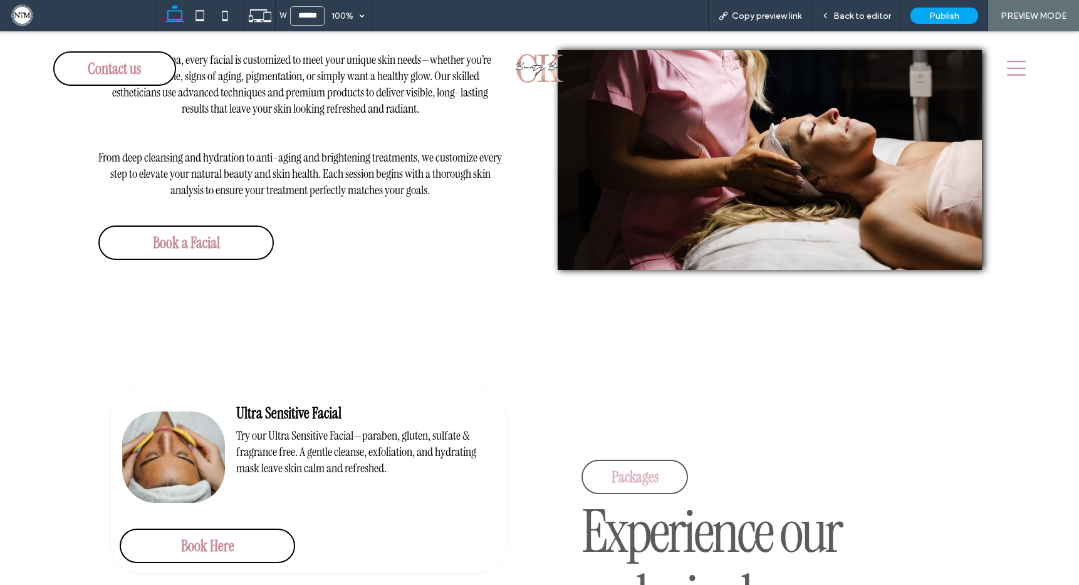
scroll to position [923, 0]
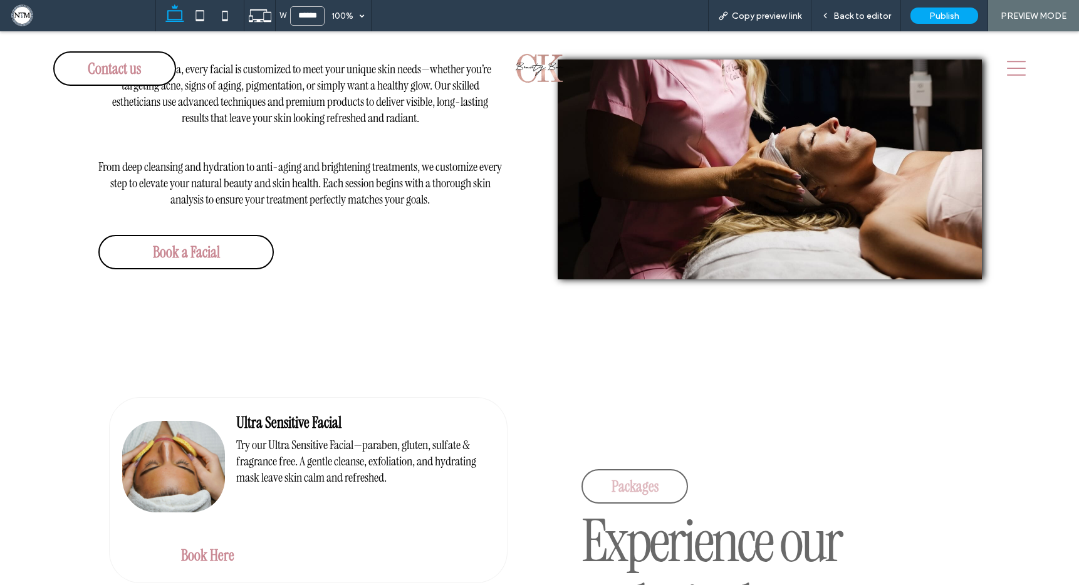
click at [230, 538] on link "Book Here" at bounding box center [207, 555] width 175 height 34
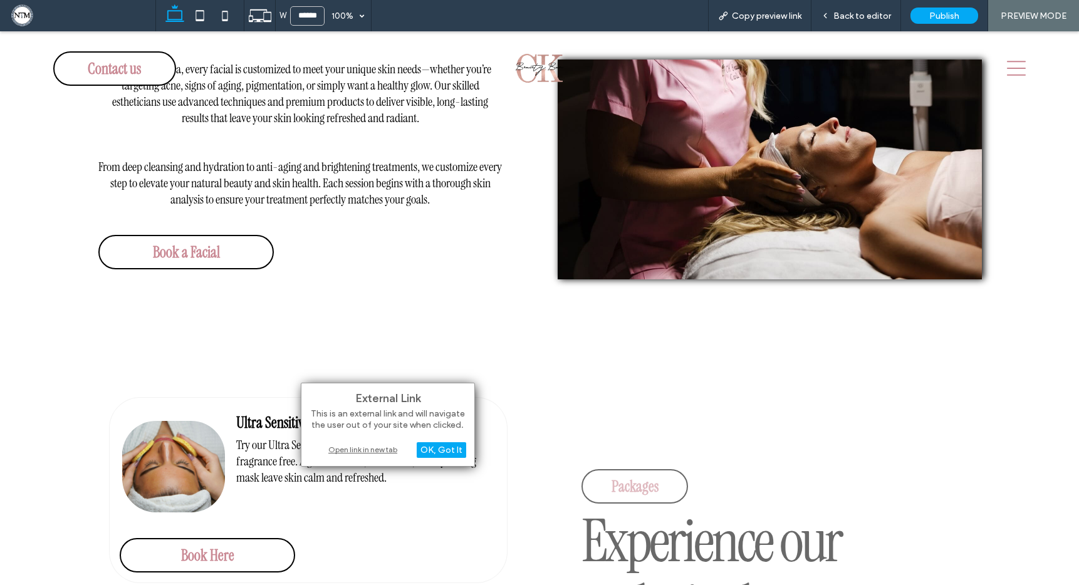
click at [358, 447] on div "Open link in new tab" at bounding box center [387, 449] width 157 height 13
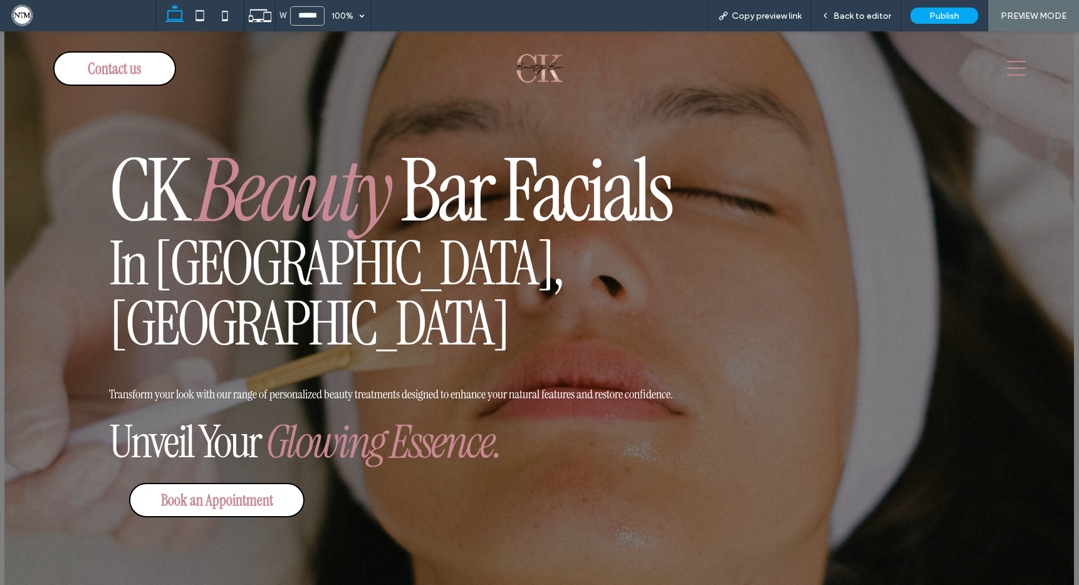
scroll to position [3, 0]
click at [1007, 71] on icon at bounding box center [1016, 68] width 19 height 19
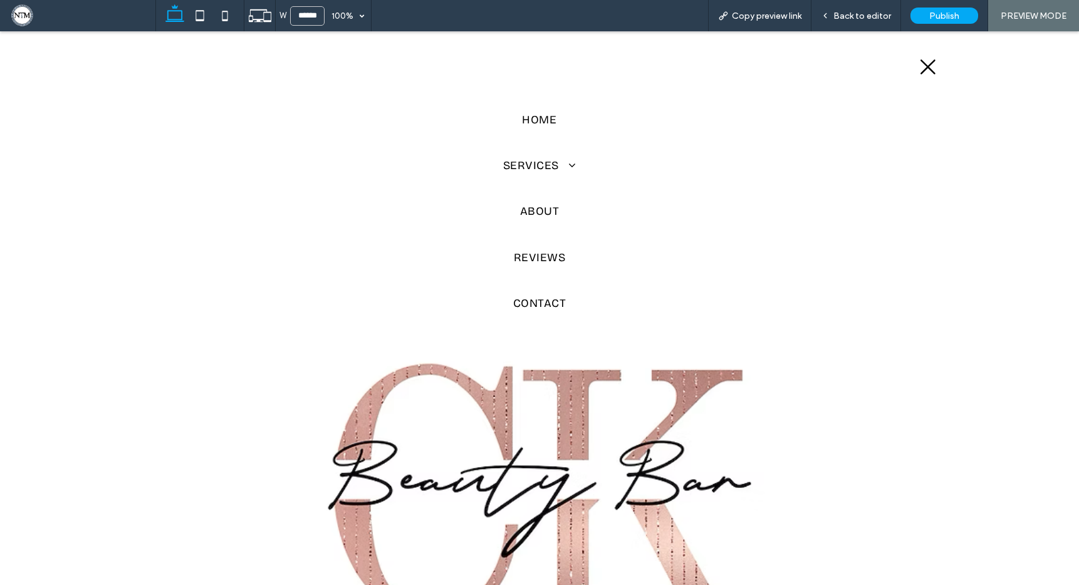
scroll to position [0, 0]
click at [927, 69] on icon at bounding box center [927, 67] width 19 height 19
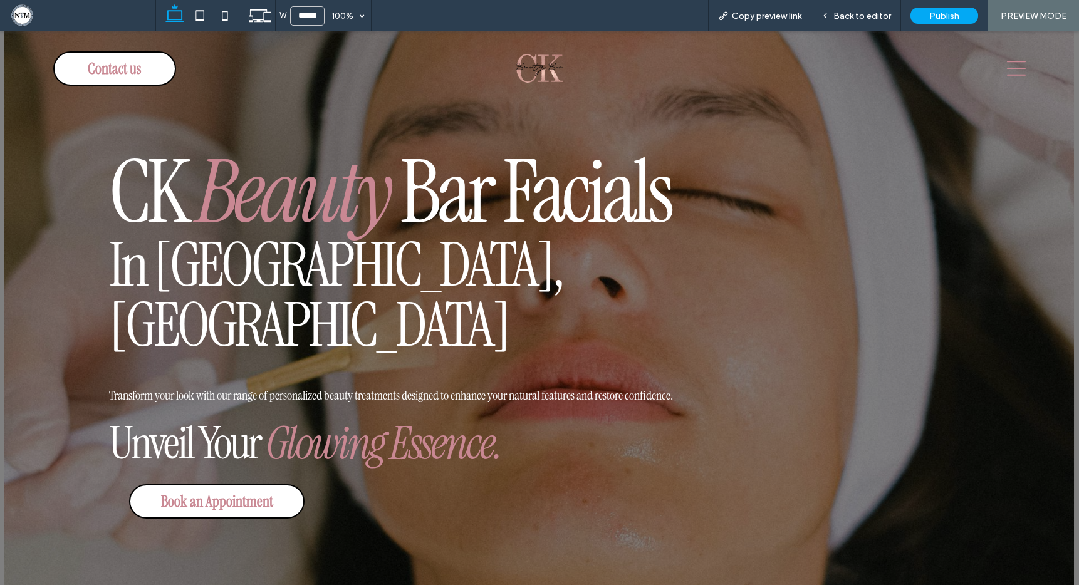
click at [1007, 68] on icon at bounding box center [1016, 68] width 19 height 15
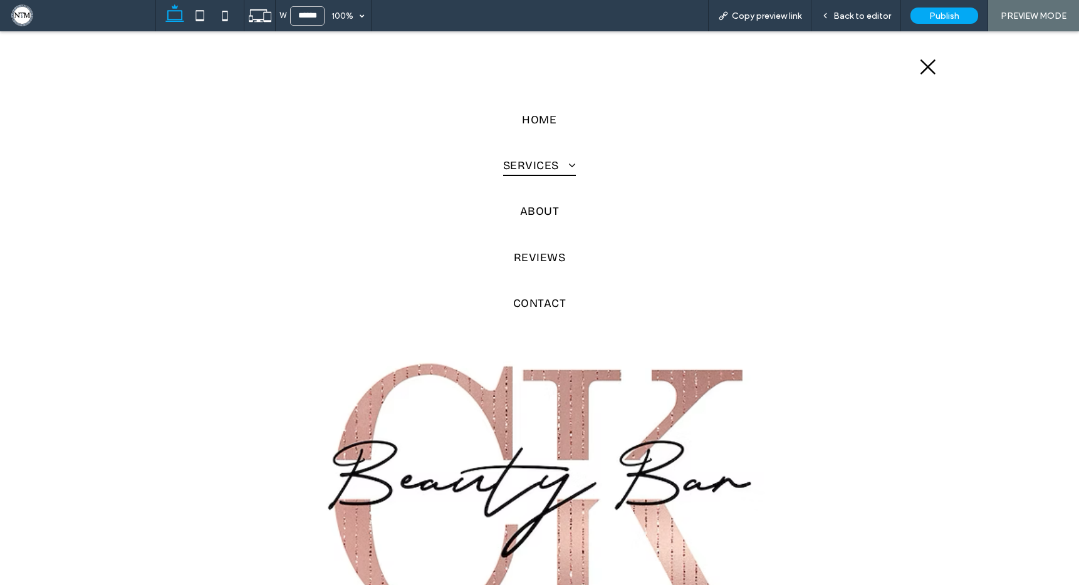
click at [572, 164] on link "Services" at bounding box center [539, 166] width 341 height 46
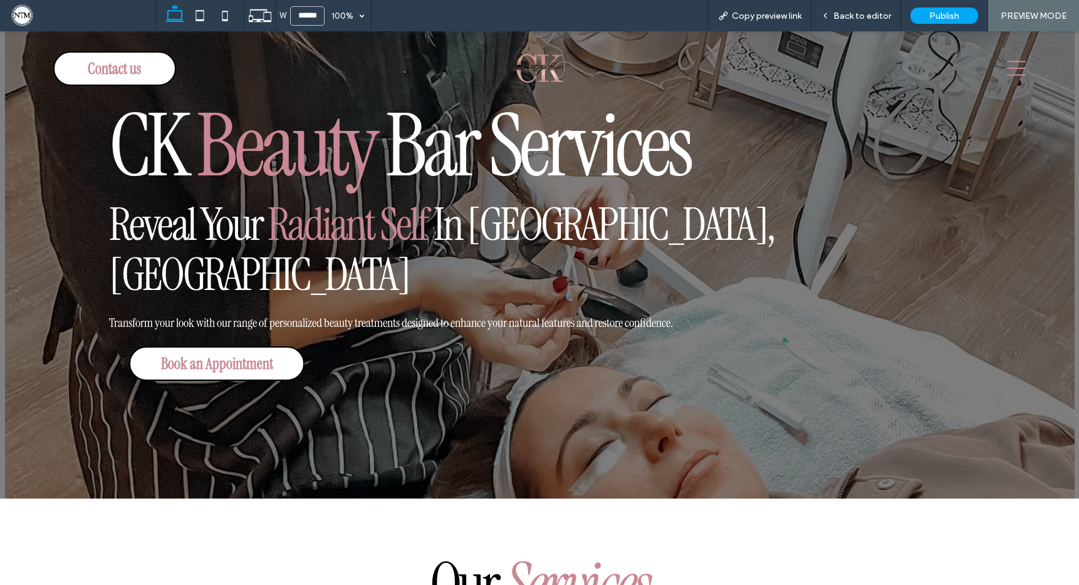
click at [1012, 63] on icon at bounding box center [1016, 68] width 19 height 19
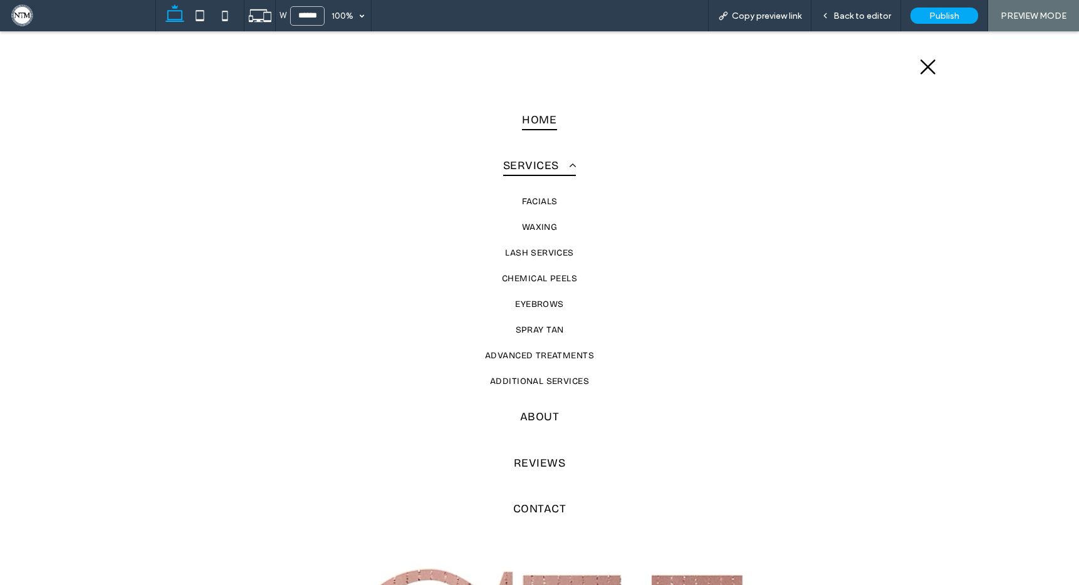
click at [531, 120] on span "Home" at bounding box center [539, 119] width 34 height 21
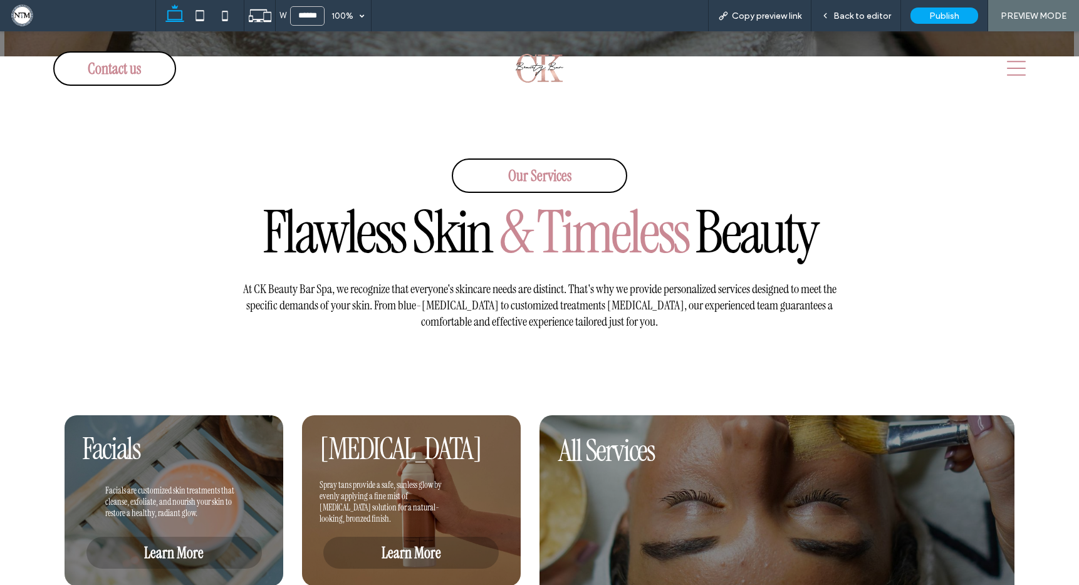
scroll to position [580, 0]
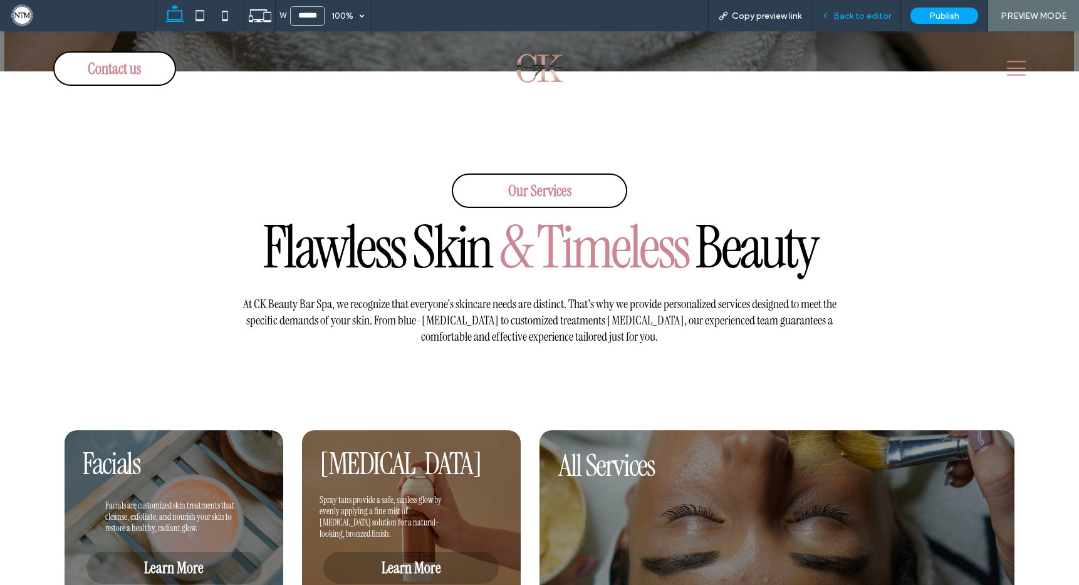
click at [871, 16] on span "Back to editor" at bounding box center [862, 16] width 58 height 11
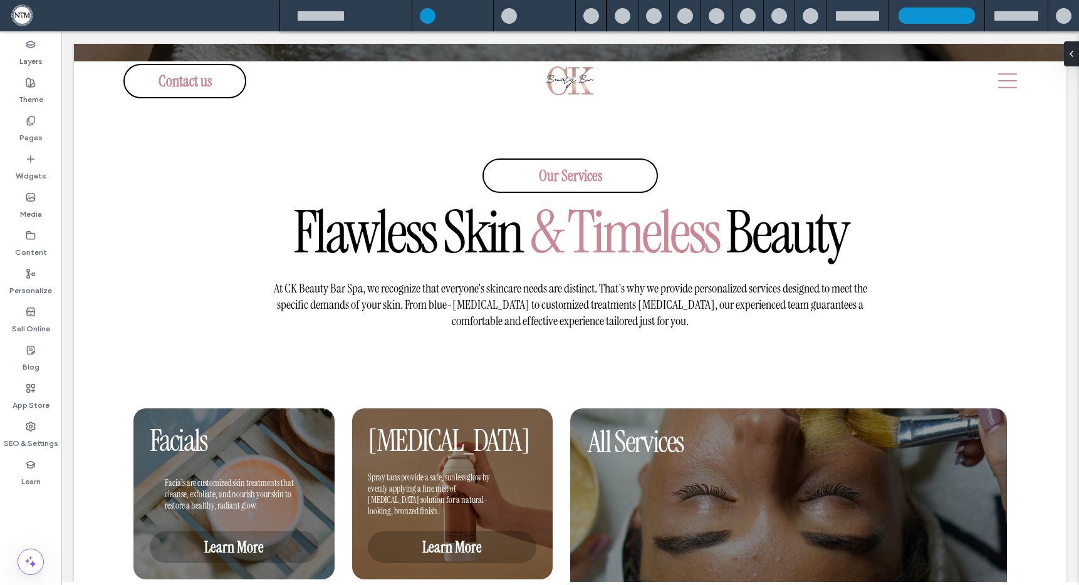
scroll to position [593, 0]
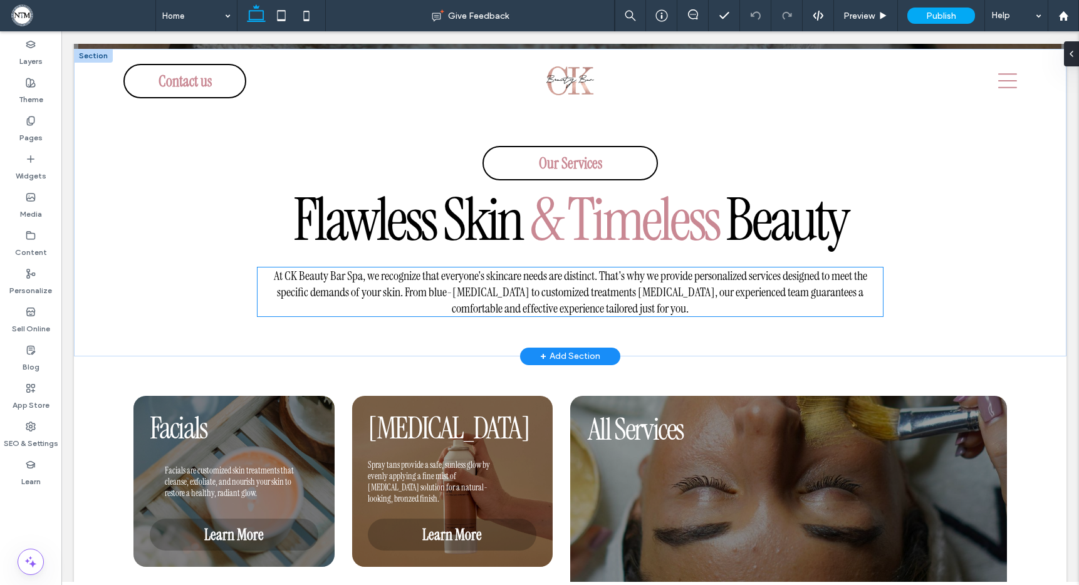
click at [523, 294] on span "At CK Beauty Bar Spa, we recognize that everyone's skincare needs are distinct.…" at bounding box center [570, 292] width 593 height 49
click at [476, 299] on span "At CK Beauty Bar Spa, we recognize that everyone's skincare needs are distinct.…" at bounding box center [570, 292] width 593 height 49
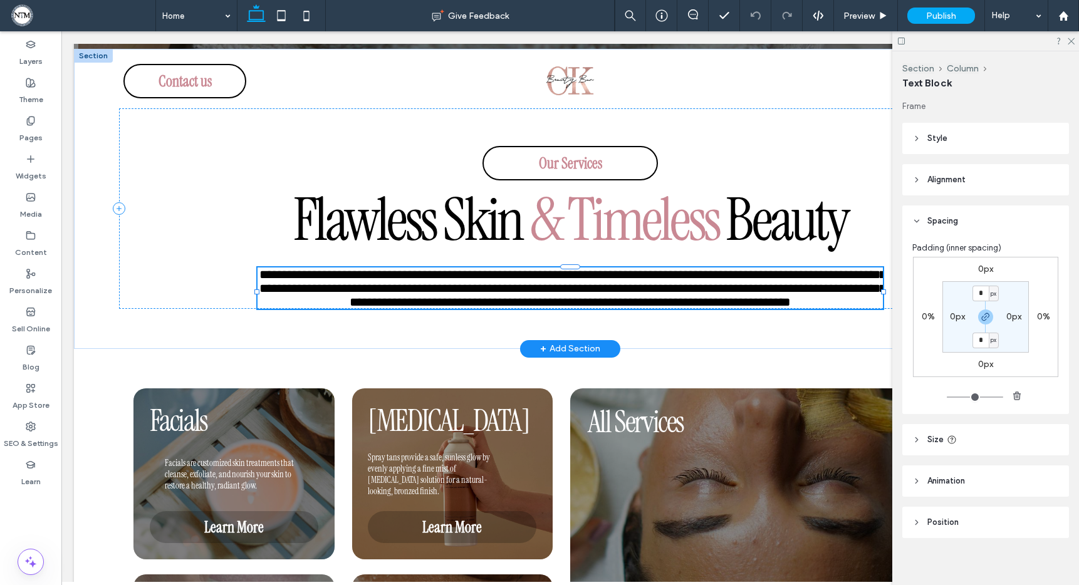
type input "**********"
type input "**"
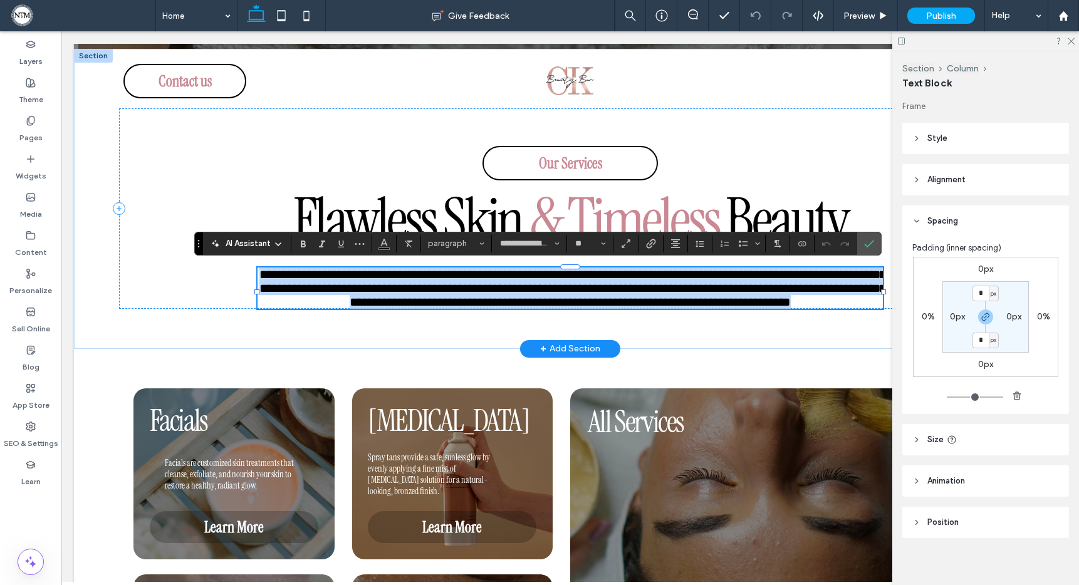
click at [437, 298] on p "**********" at bounding box center [569, 288] width 625 height 41
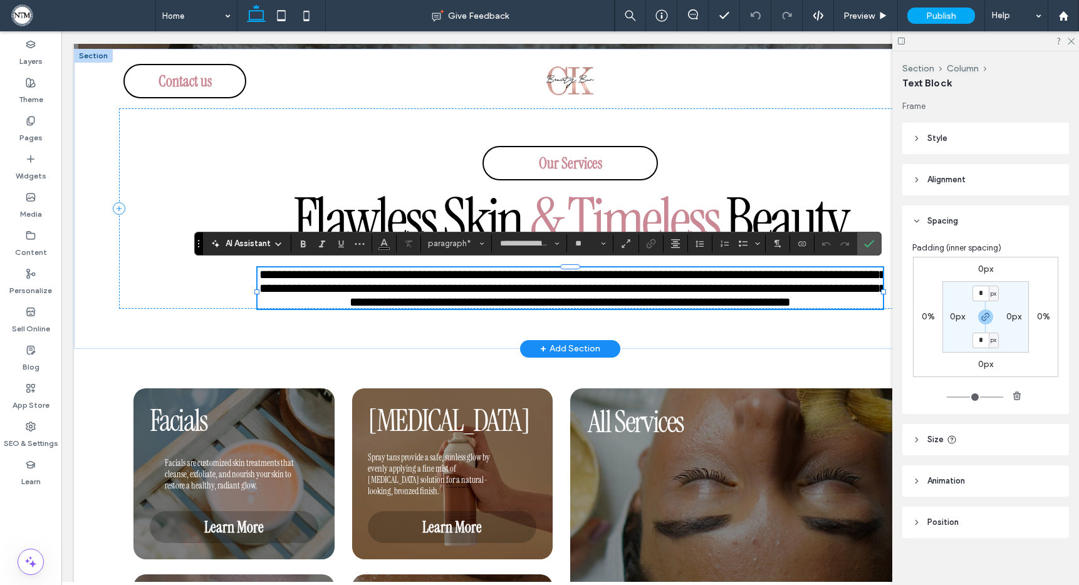
click at [429, 288] on span "**********" at bounding box center [572, 288] width 627 height 40
click at [866, 249] on span "Confirm" at bounding box center [867, 243] width 6 height 23
click at [869, 241] on icon "Confirm" at bounding box center [869, 244] width 10 height 10
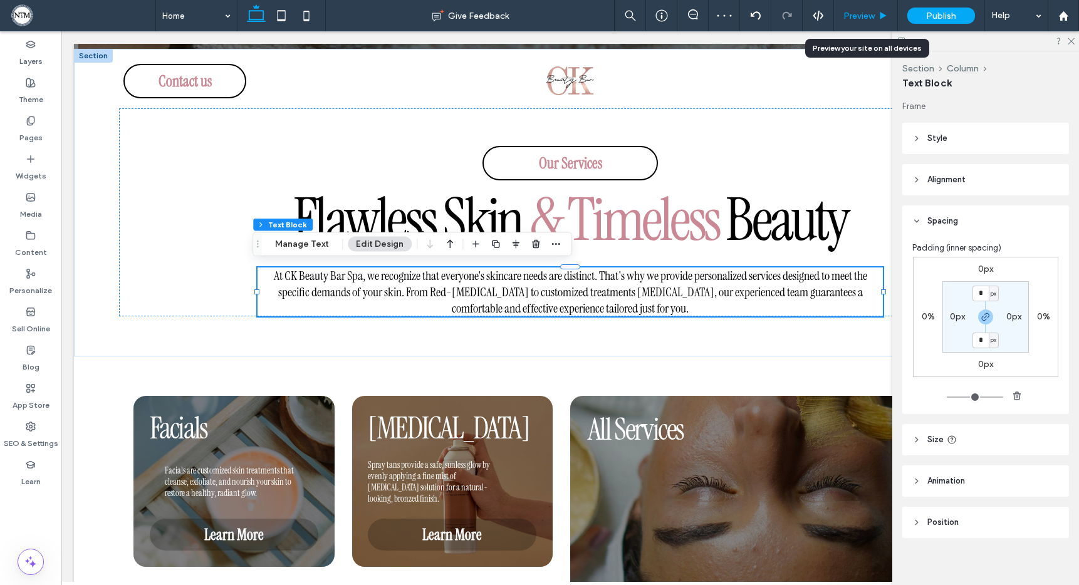
click at [870, 20] on span "Preview" at bounding box center [858, 16] width 31 height 11
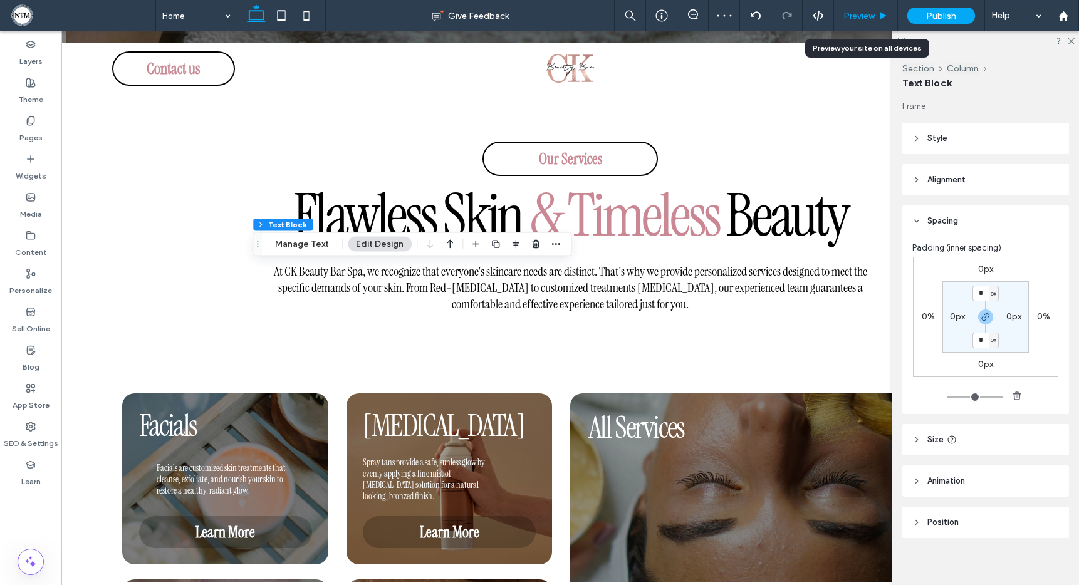
scroll to position [580, 0]
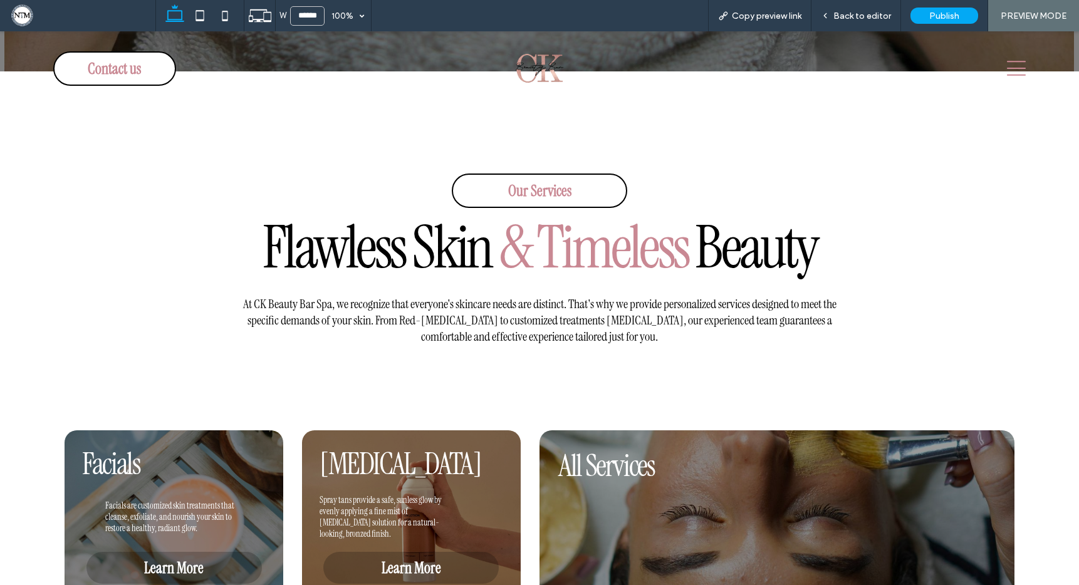
click at [435, 317] on span "At CK Beauty Bar Spa, we recognize that everyone's skincare needs are distinct.…" at bounding box center [539, 320] width 593 height 49
click at [872, 16] on span "Back to editor" at bounding box center [862, 16] width 58 height 11
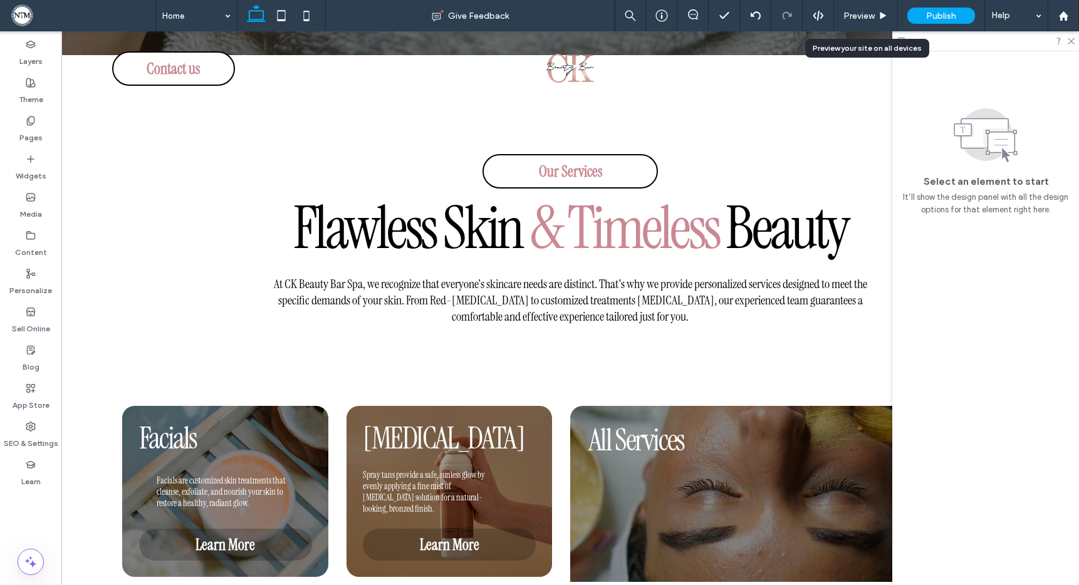
scroll to position [593, 0]
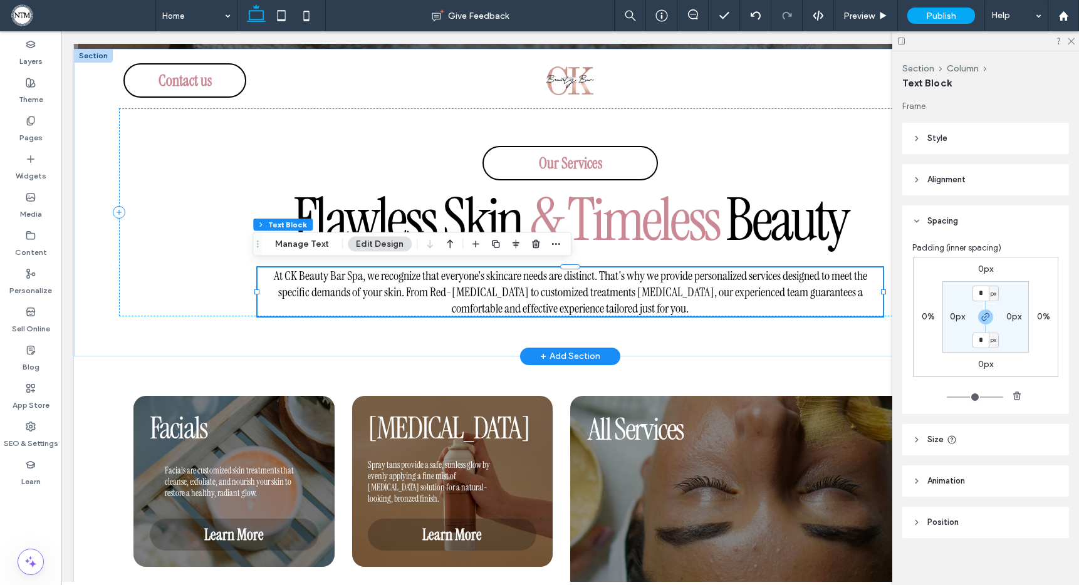
click at [437, 295] on span "At CK Beauty Bar Spa, we recognize that everyone's skincare needs are distinct.…" at bounding box center [570, 292] width 593 height 49
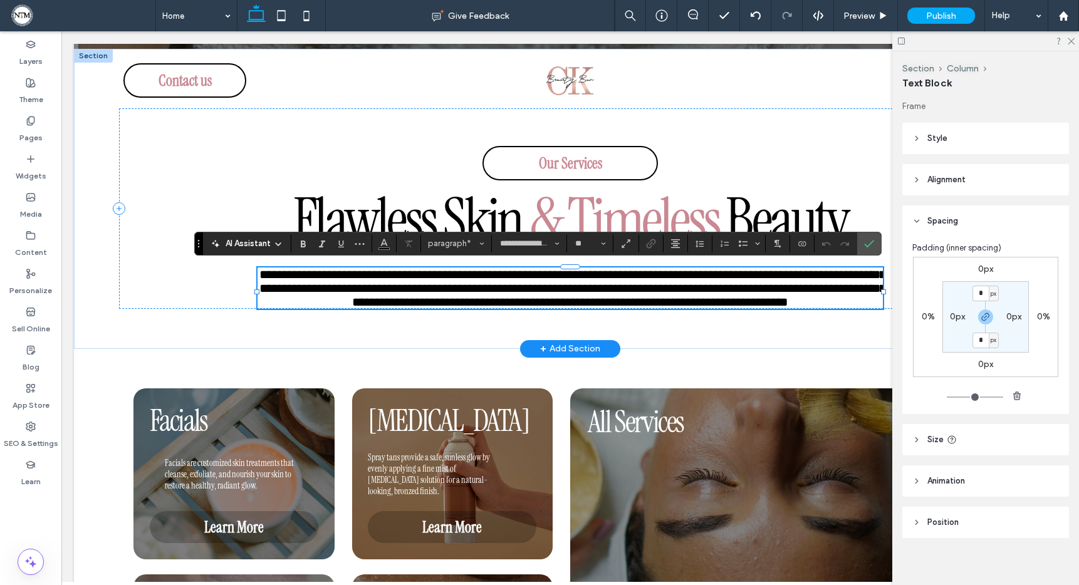
click at [436, 294] on span "**********" at bounding box center [572, 288] width 627 height 40
click at [873, 244] on icon "Confirm" at bounding box center [869, 244] width 10 height 10
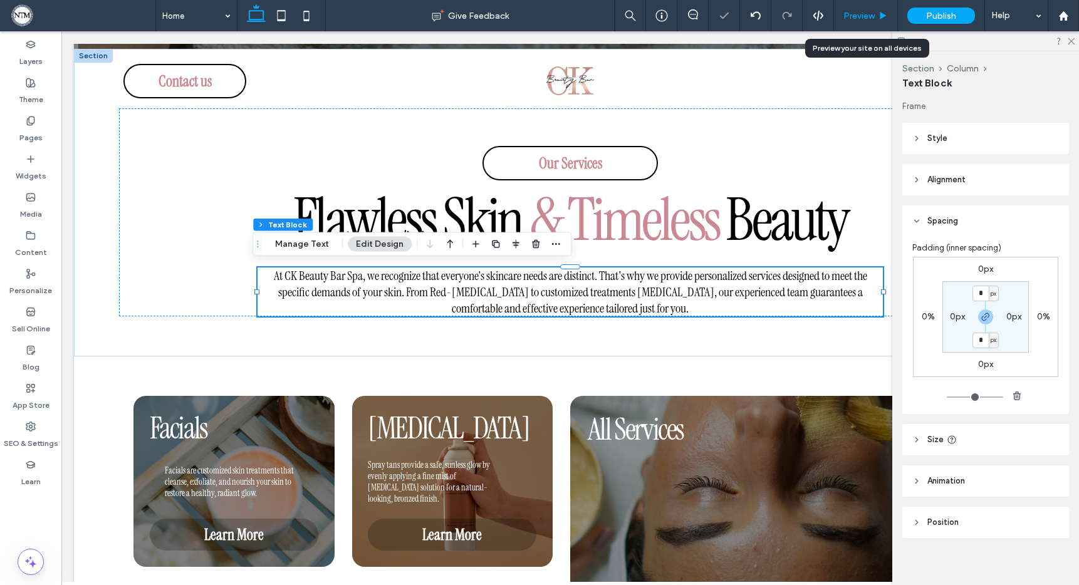
click at [872, 15] on span "Preview" at bounding box center [858, 16] width 31 height 11
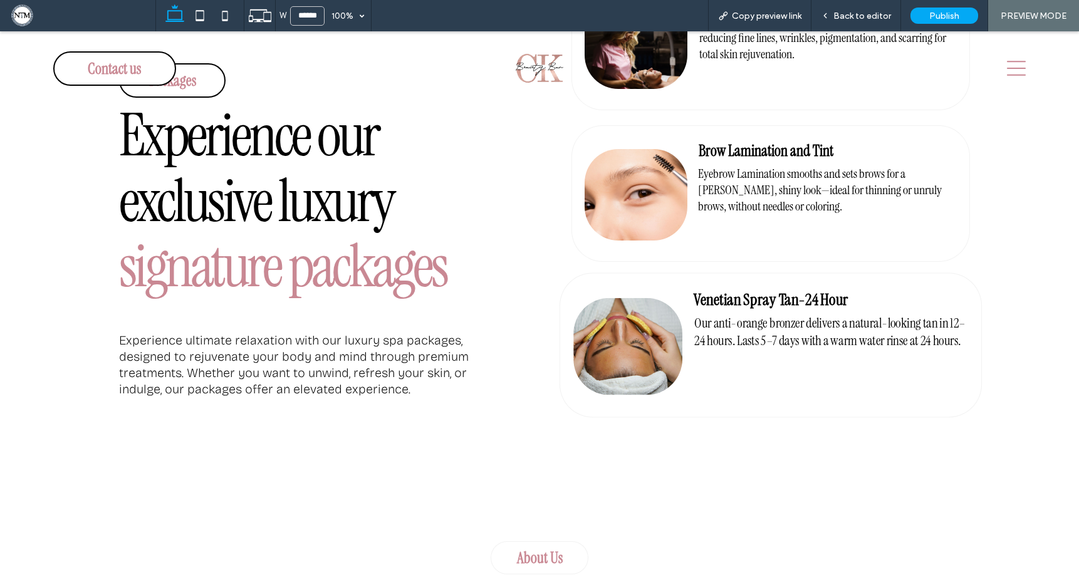
scroll to position [1979, 0]
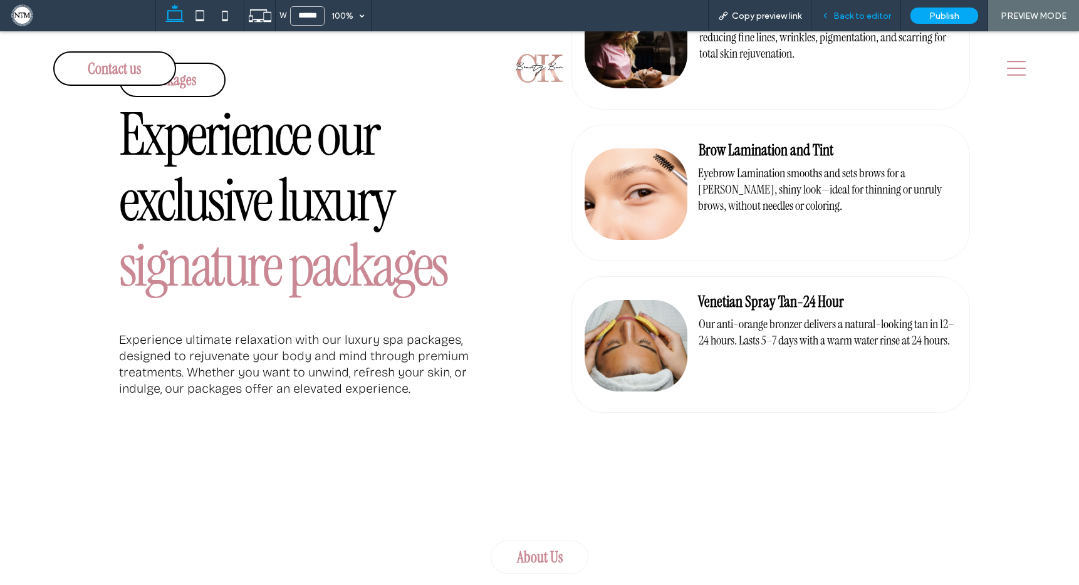
click at [856, 12] on span "Back to editor" at bounding box center [862, 16] width 58 height 11
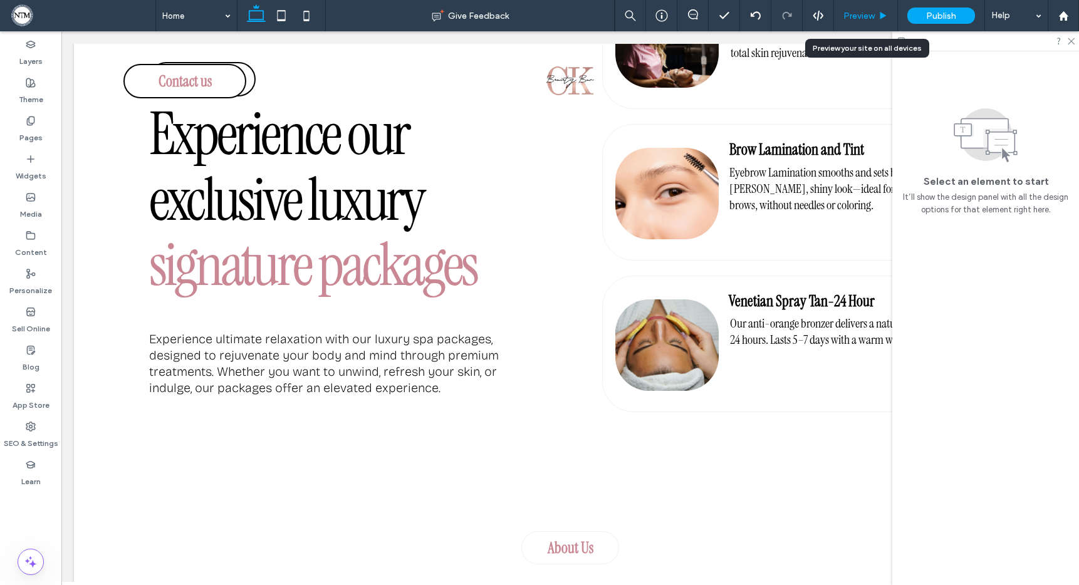
scroll to position [1945, 0]
click at [1074, 41] on icon at bounding box center [1070, 40] width 8 height 8
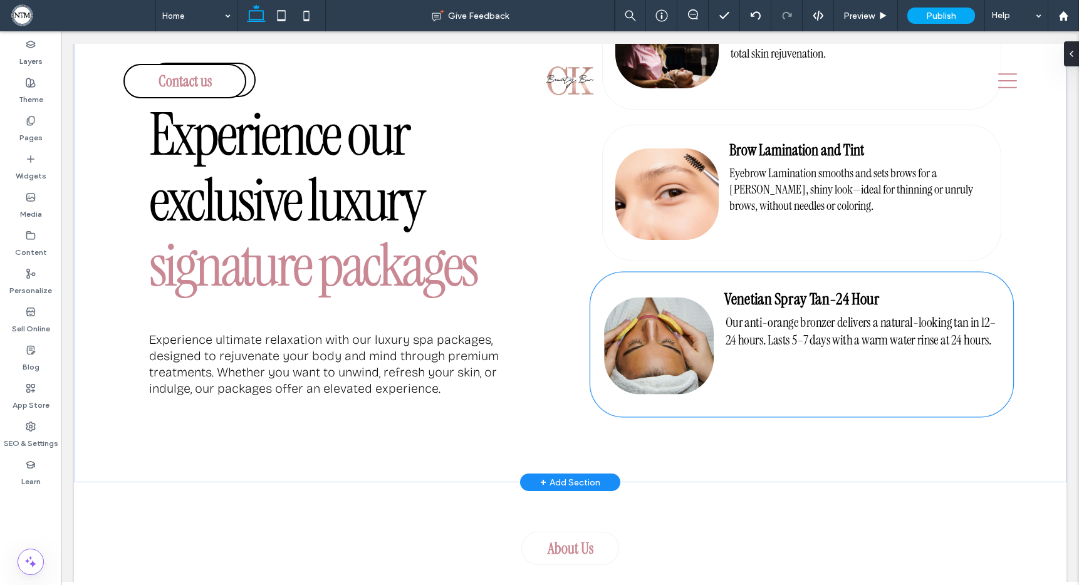
click at [795, 298] on strong "Venetian Spray Tan-24 Hour" at bounding box center [801, 299] width 155 height 21
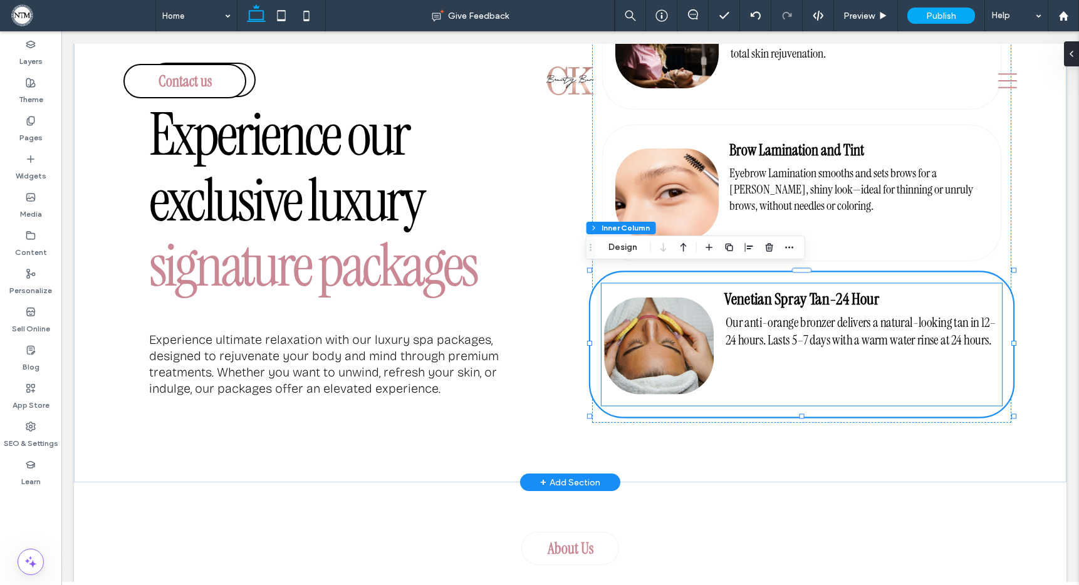
click at [794, 298] on strong "Venetian Spray Tan-24 Hour" at bounding box center [801, 299] width 155 height 21
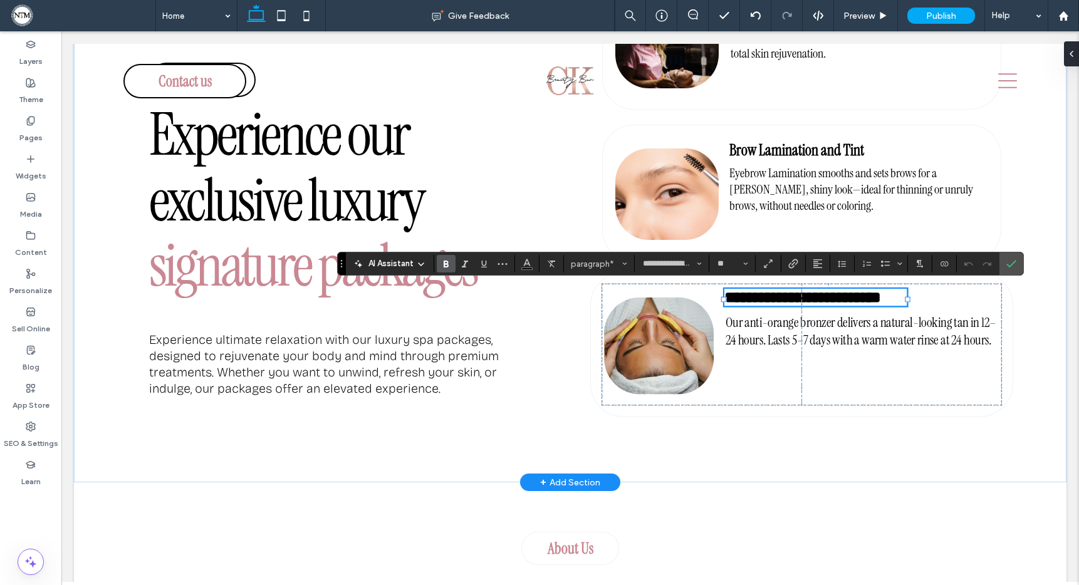
click at [783, 297] on strong "**********" at bounding box center [802, 297] width 157 height 16
drag, startPoint x: 800, startPoint y: 297, endPoint x: 777, endPoint y: 297, distance: 23.2
click at [785, 296] on strong "**********" at bounding box center [802, 297] width 157 height 16
drag, startPoint x: 764, startPoint y: 298, endPoint x: 742, endPoint y: 298, distance: 22.6
click at [742, 298] on strong "**********" at bounding box center [802, 297] width 157 height 16
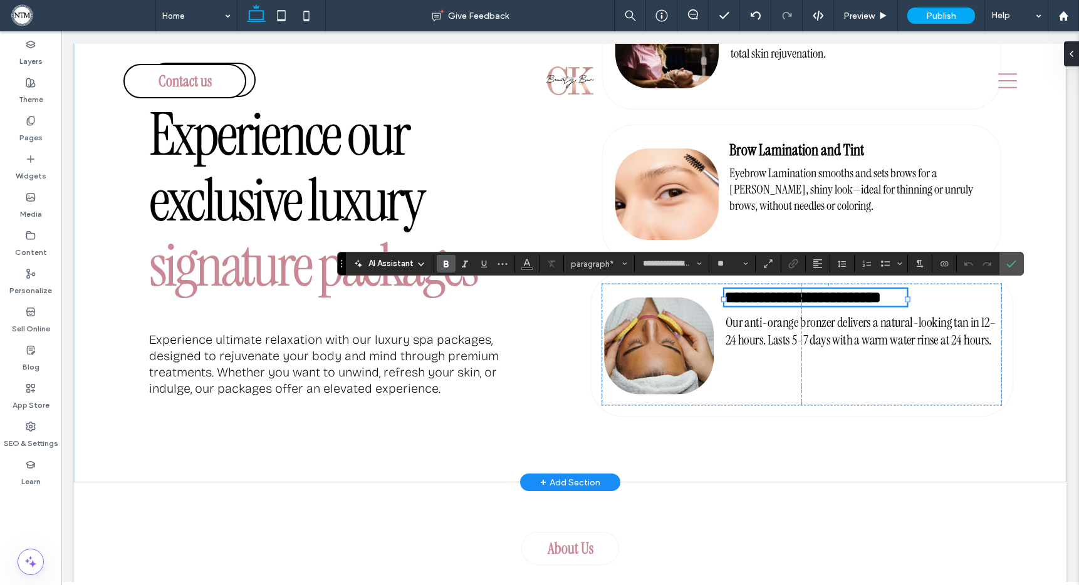
drag, startPoint x: 794, startPoint y: 296, endPoint x: 814, endPoint y: 297, distance: 20.7
click at [794, 296] on strong "**********" at bounding box center [802, 297] width 157 height 16
click at [823, 297] on strong "**********" at bounding box center [802, 297] width 157 height 16
click at [889, 293] on p "**********" at bounding box center [815, 306] width 182 height 34
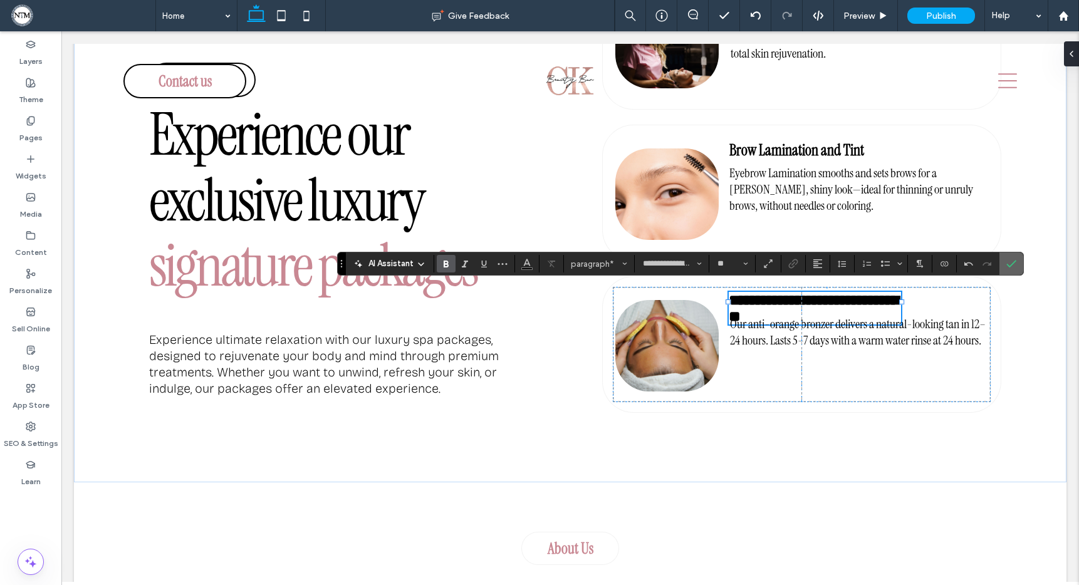
click at [1012, 266] on icon "Confirm" at bounding box center [1011, 264] width 10 height 10
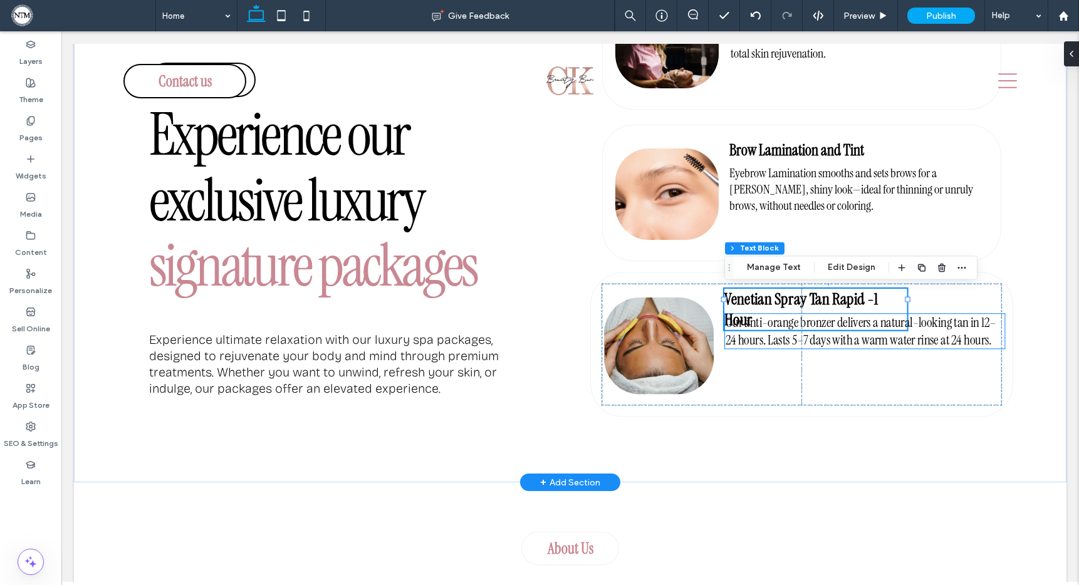
click at [871, 329] on span "Our anti-orange bronzer delivers a natural-looking tan in 12–24 hours. Lasts 5–…" at bounding box center [860, 331] width 271 height 34
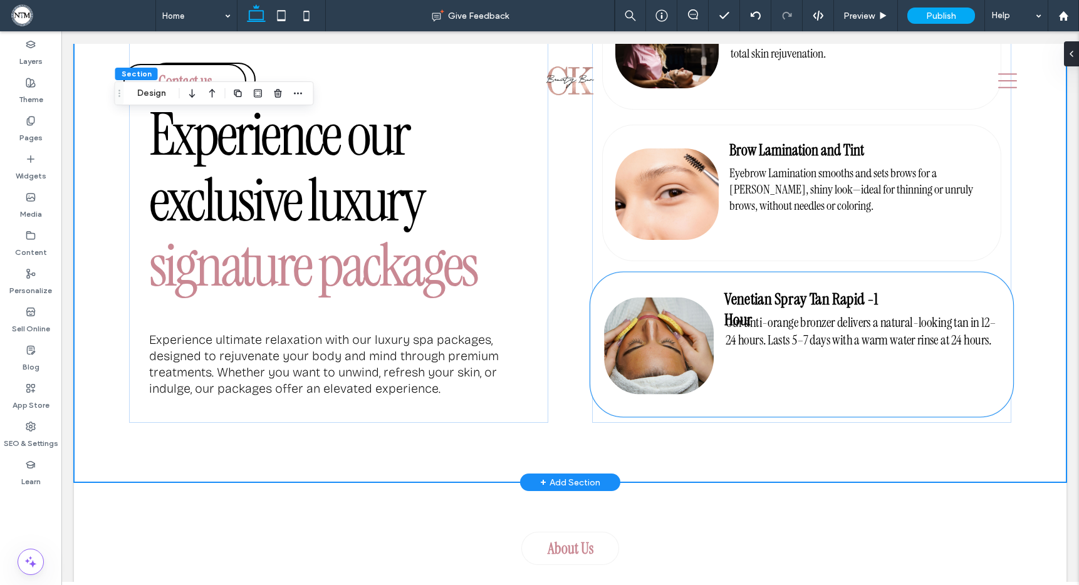
click at [950, 327] on span "Our anti-orange bronzer delivers a natural-looking tan in 12–24 hours. Lasts 5–…" at bounding box center [860, 331] width 271 height 34
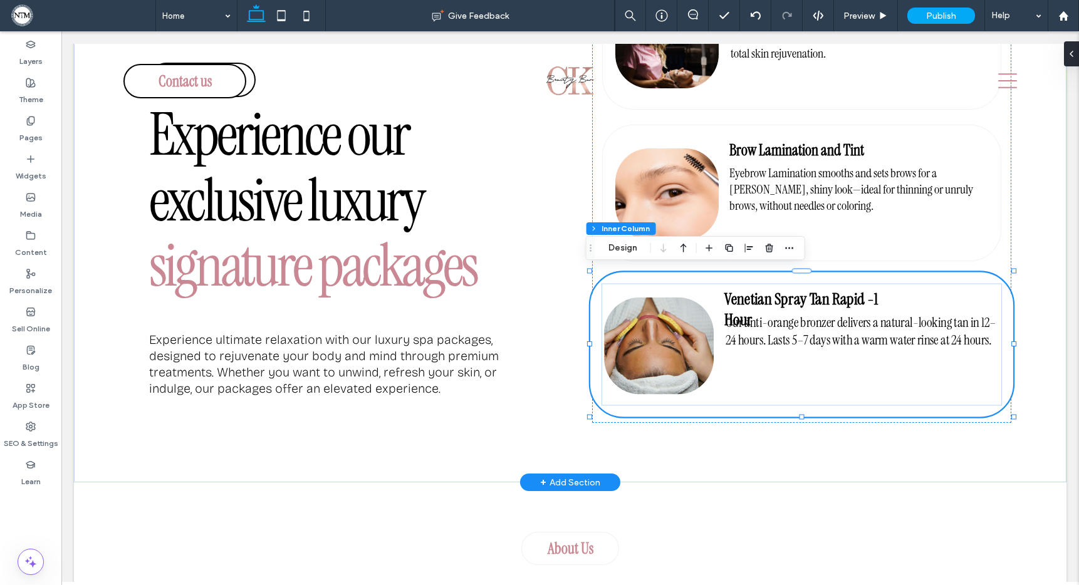
click at [950, 326] on span "Our anti-orange bronzer delivers a natural-looking tan in 12–24 hours. Lasts 5–…" at bounding box center [860, 331] width 271 height 34
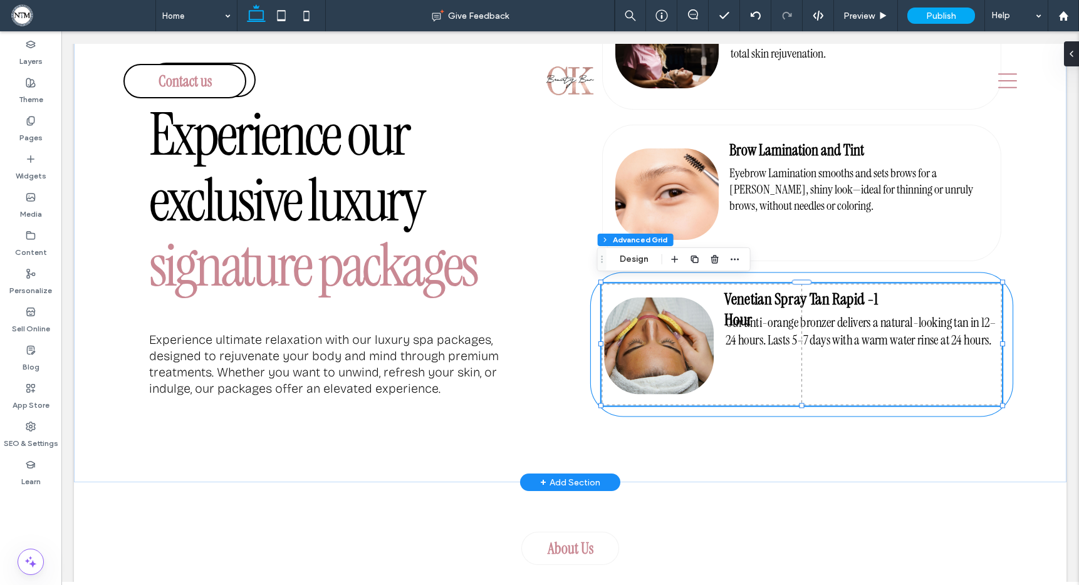
click at [952, 325] on span "Our anti-orange bronzer delivers a natural-looking tan in 12–24 hours. Lasts 5–…" at bounding box center [860, 331] width 271 height 34
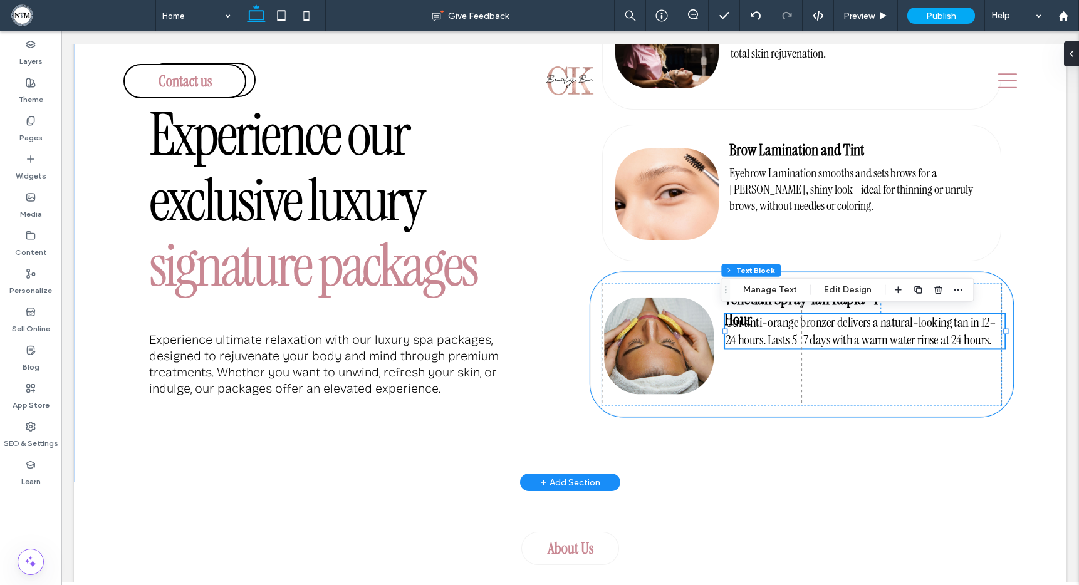
click at [987, 319] on span "Our anti-orange bronzer delivers a natural-looking tan in 12–24 hours. Lasts 5–…" at bounding box center [860, 331] width 271 height 34
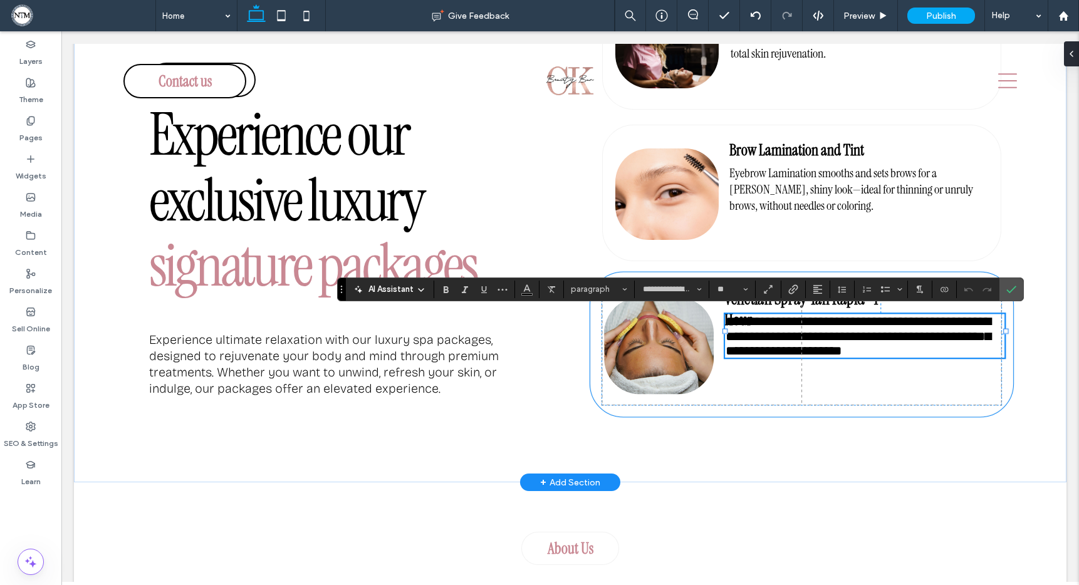
click at [987, 319] on span "**********" at bounding box center [858, 336] width 266 height 43
drag, startPoint x: 990, startPoint y: 319, endPoint x: 984, endPoint y: 320, distance: 6.3
click at [983, 320] on span "**********" at bounding box center [858, 336] width 266 height 43
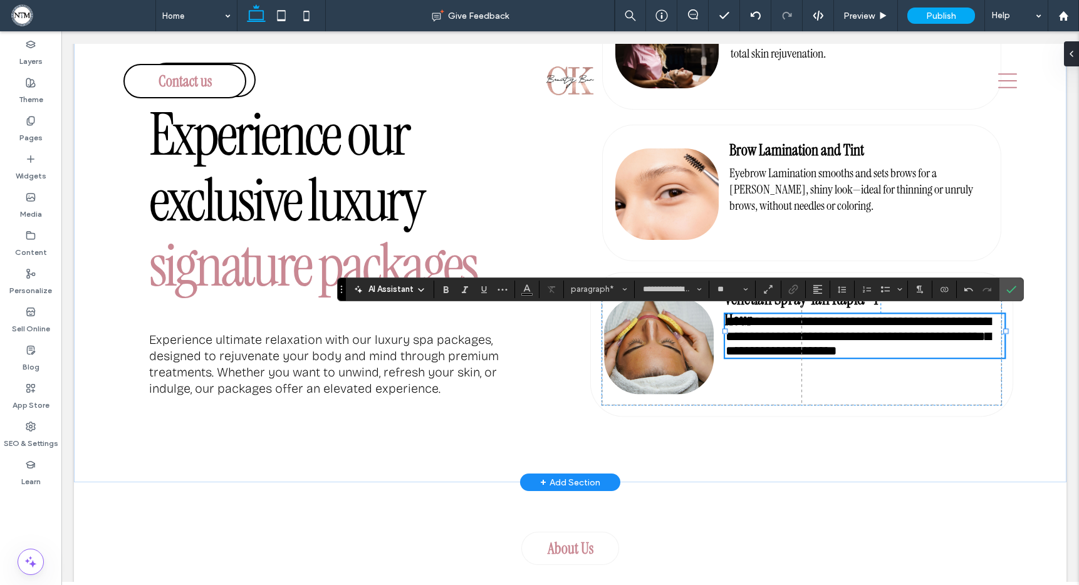
click at [731, 341] on span "**********" at bounding box center [858, 336] width 266 height 43
click at [957, 336] on span "**********" at bounding box center [858, 336] width 266 height 43
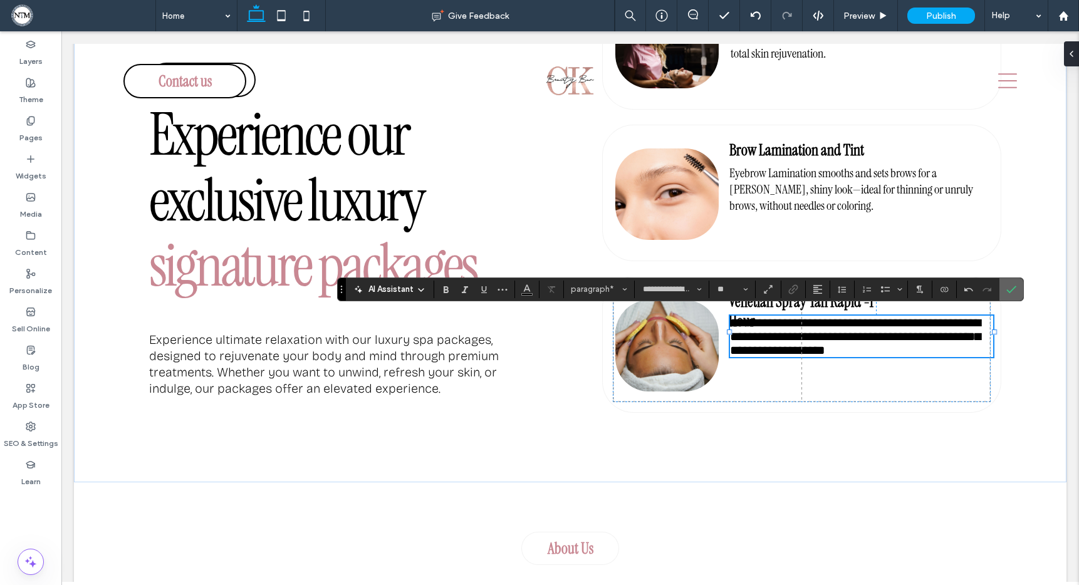
click at [1019, 291] on label "Confirm" at bounding box center [1011, 289] width 19 height 23
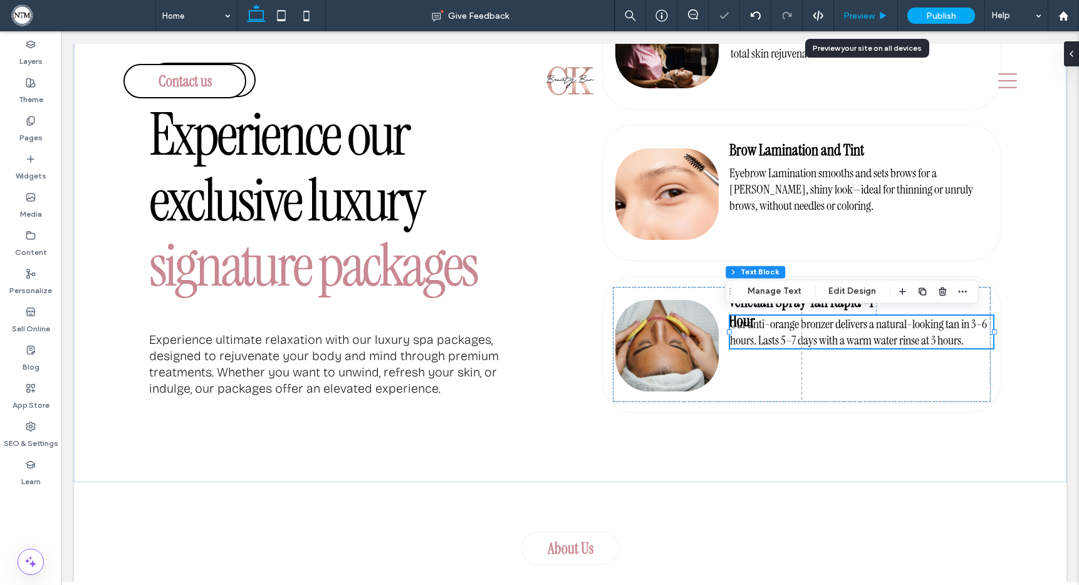
click at [871, 14] on span "Preview" at bounding box center [858, 16] width 31 height 11
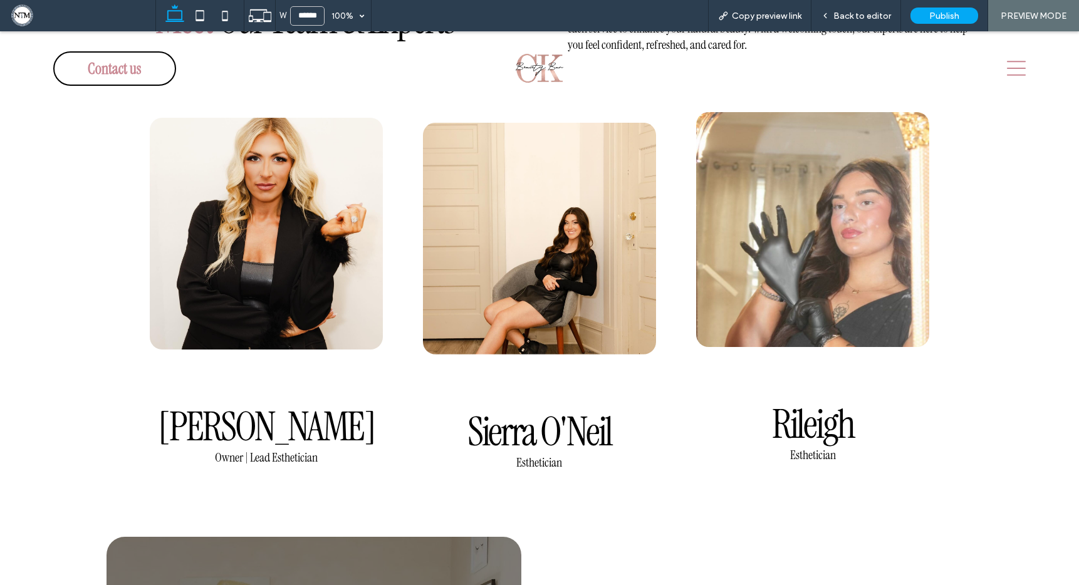
scroll to position [2846, 0]
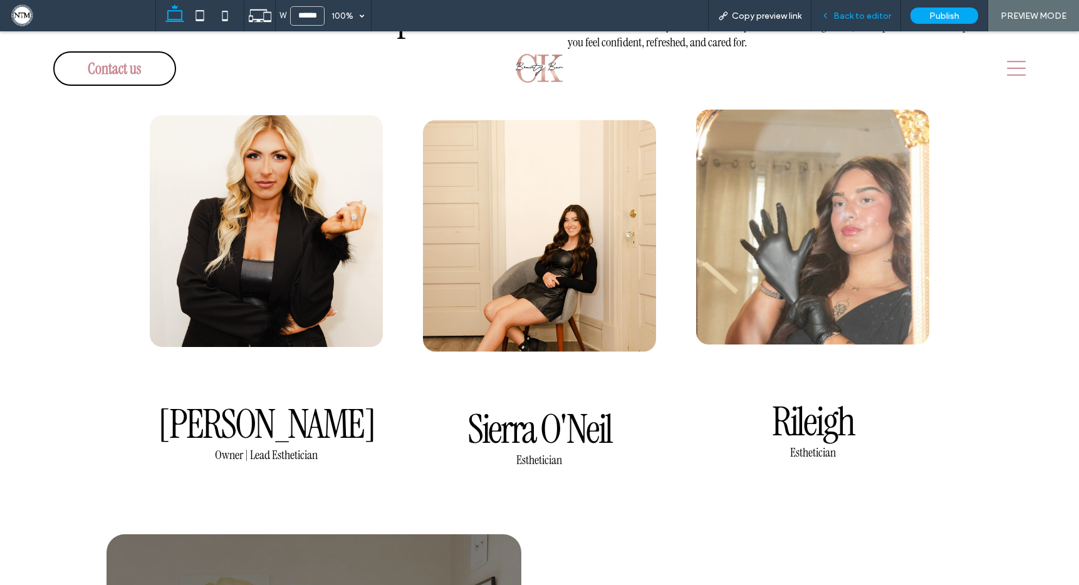
click at [868, 22] on div "Back to editor" at bounding box center [856, 15] width 90 height 31
click at [866, 21] on div "Back to editor" at bounding box center [856, 15] width 90 height 31
click at [862, 12] on span "Back to editor" at bounding box center [862, 16] width 58 height 11
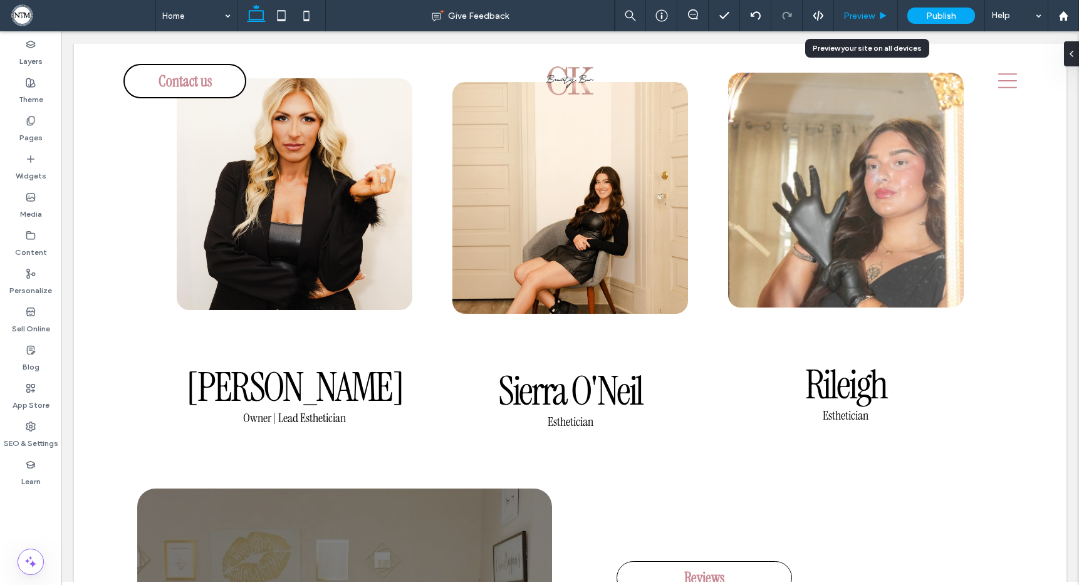
scroll to position [2796, 0]
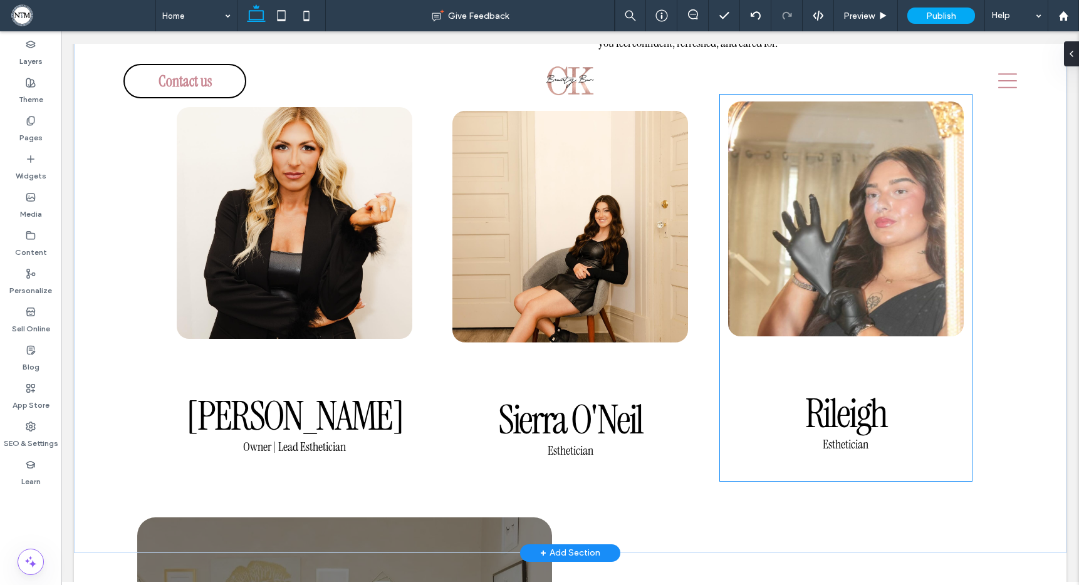
click at [868, 400] on span "Rileigh" at bounding box center [846, 414] width 82 height 52
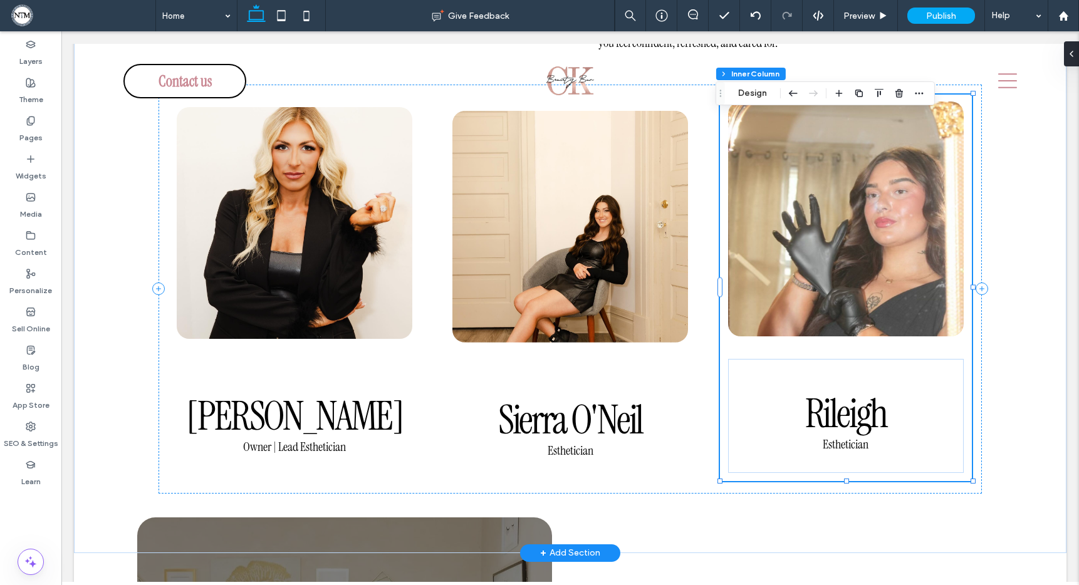
click at [870, 407] on span "Rileigh" at bounding box center [846, 414] width 82 height 52
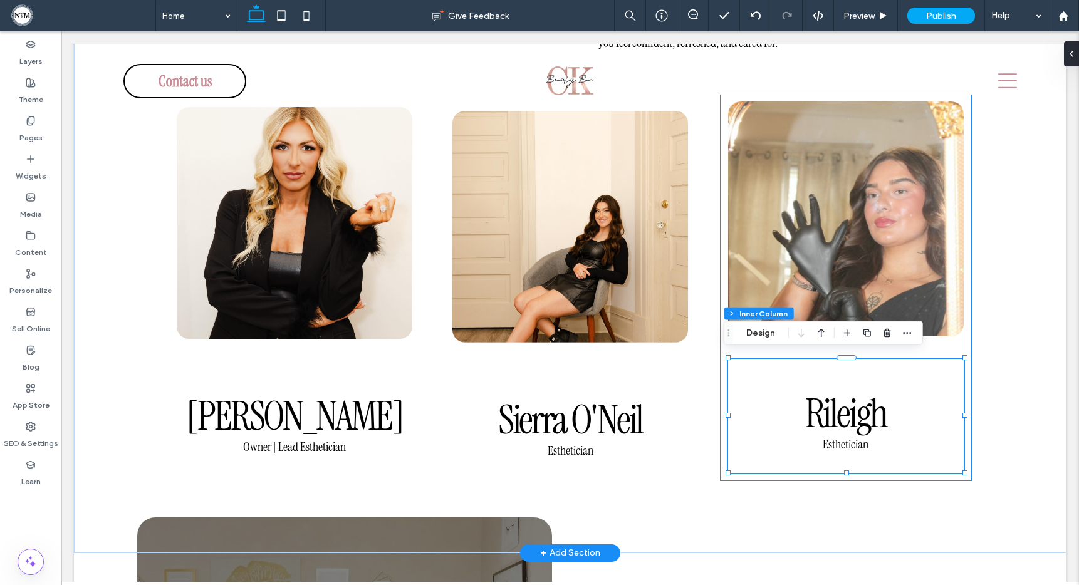
click at [869, 407] on span "Rileigh" at bounding box center [846, 414] width 82 height 52
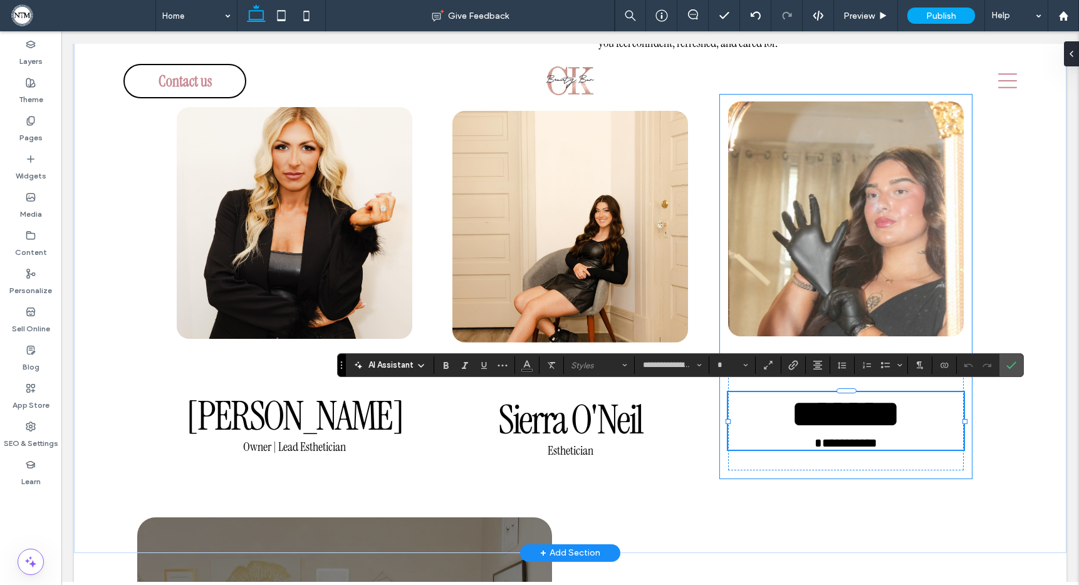
click at [882, 409] on h3 "*******" at bounding box center [846, 414] width 236 height 44
type input "**"
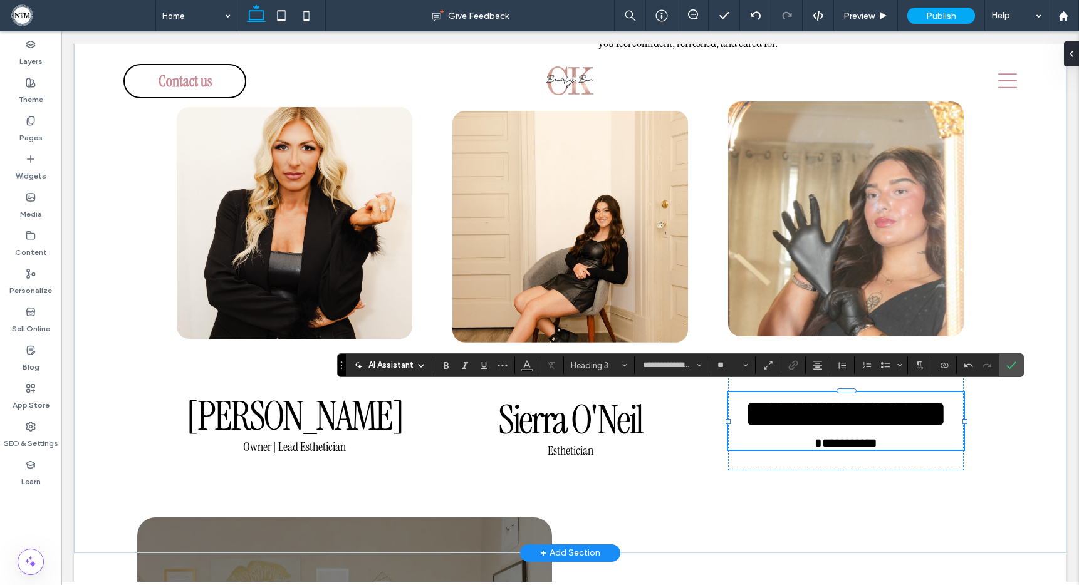
type input "**"
click at [817, 440] on span "**********" at bounding box center [845, 443] width 63 height 13
click at [900, 438] on p "**********" at bounding box center [846, 443] width 236 height 14
click at [1009, 366] on icon "Confirm" at bounding box center [1011, 365] width 10 height 10
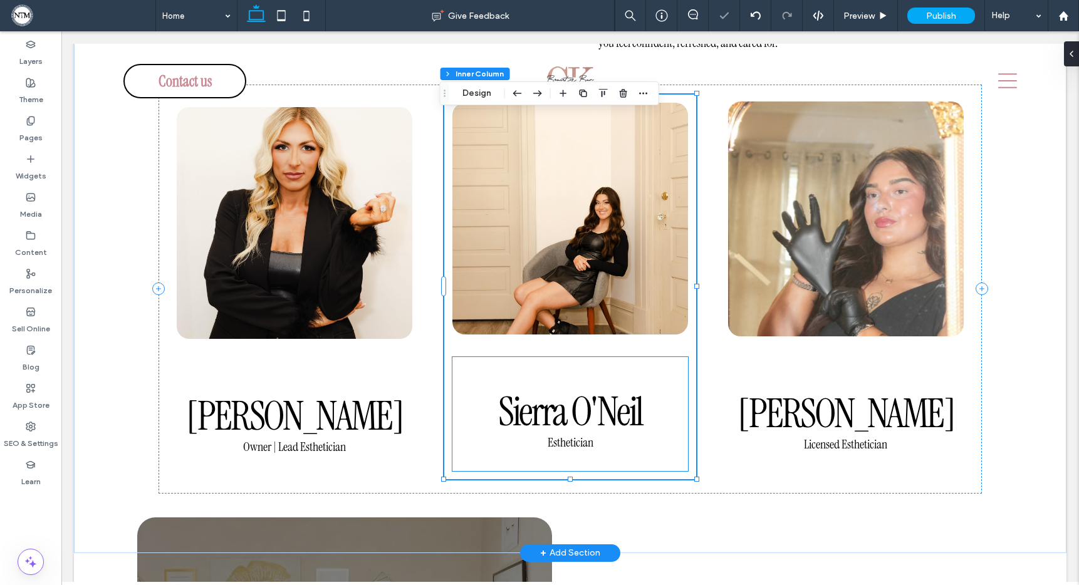
scroll to position [18, 0]
click at [548, 442] on span "Esthetician" at bounding box center [571, 442] width 46 height 16
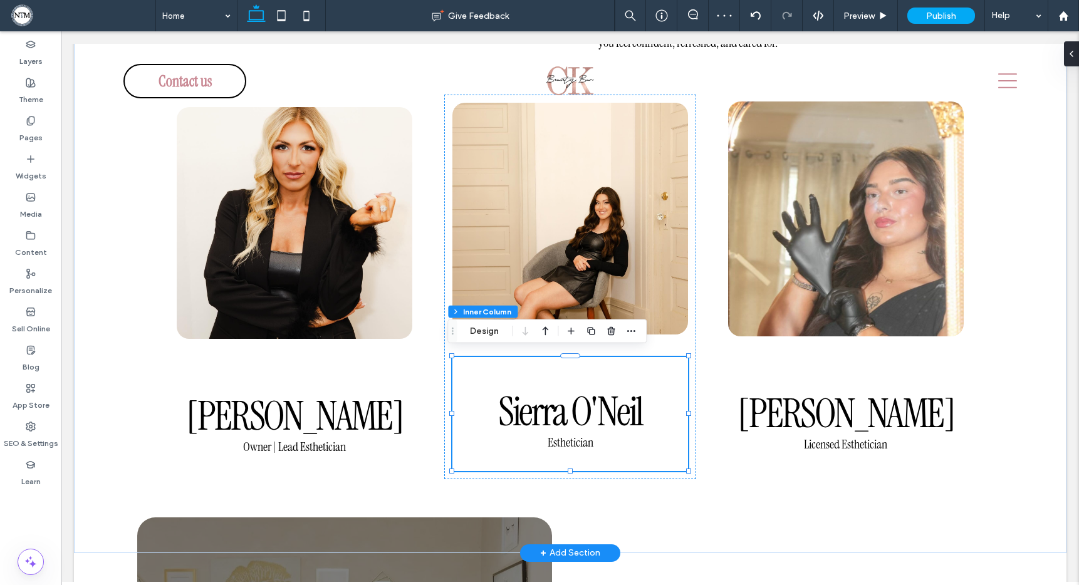
click at [548, 437] on span "Esthetician" at bounding box center [571, 442] width 46 height 16
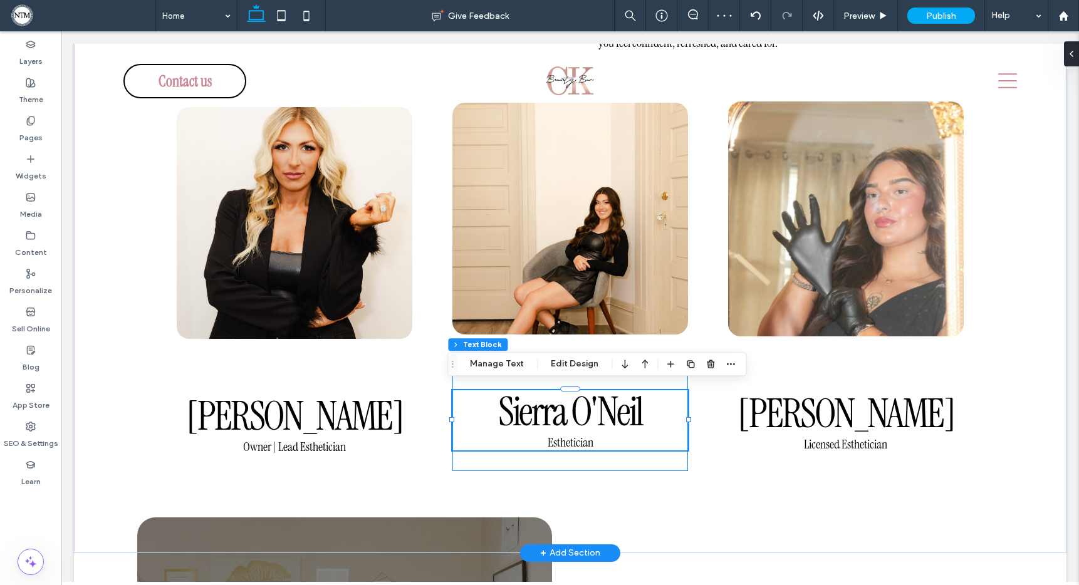
click at [548, 437] on span "Esthetician" at bounding box center [571, 442] width 46 height 16
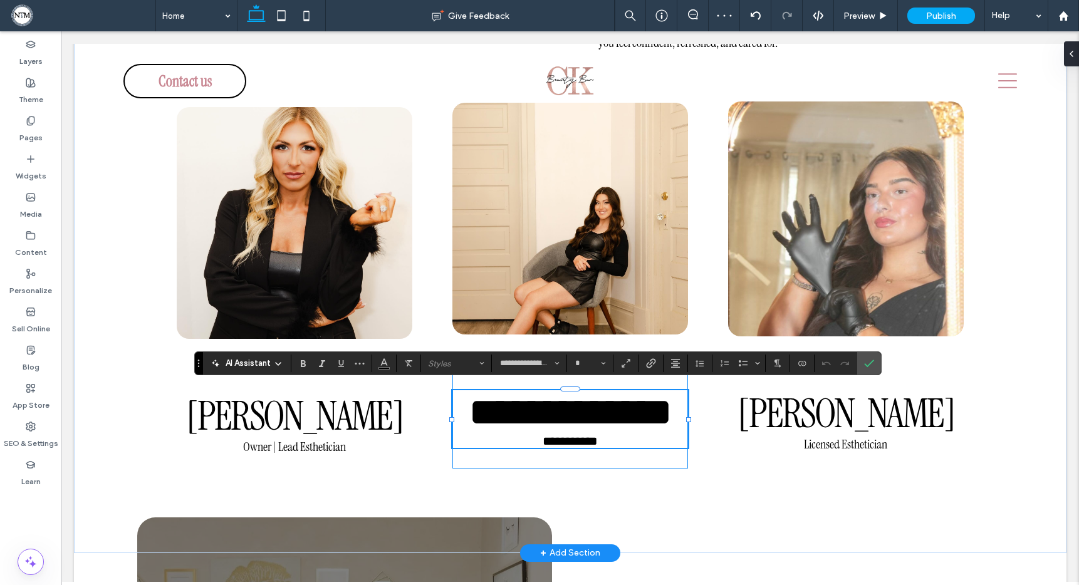
click at [543, 437] on span "**********" at bounding box center [570, 441] width 55 height 13
type input "**"
click at [870, 364] on icon "Confirm" at bounding box center [869, 363] width 10 height 10
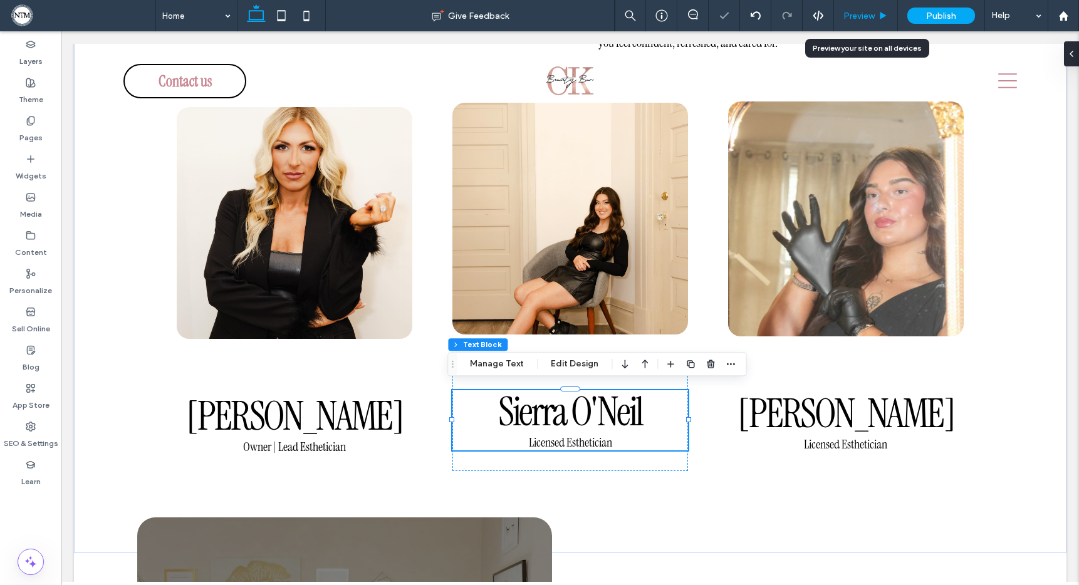
click at [876, 13] on div "Preview" at bounding box center [865, 16] width 63 height 11
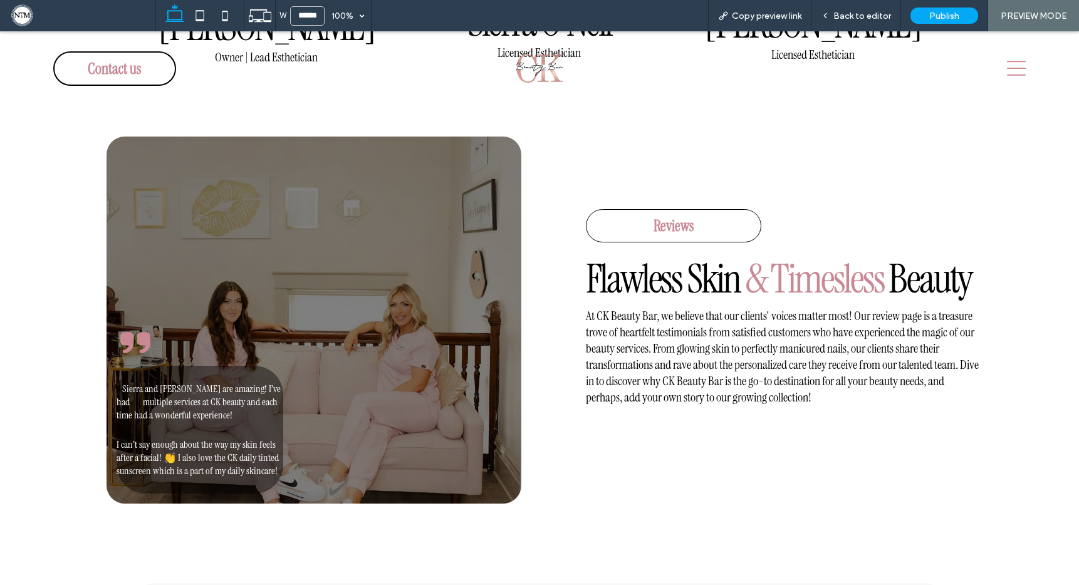
scroll to position [3244, 0]
click at [833, 345] on span "At CK Beauty Bar, we believe that our clients' voices matter most! Our review p…" at bounding box center [782, 356] width 393 height 98
click at [863, 16] on span "Back to editor" at bounding box center [862, 16] width 58 height 11
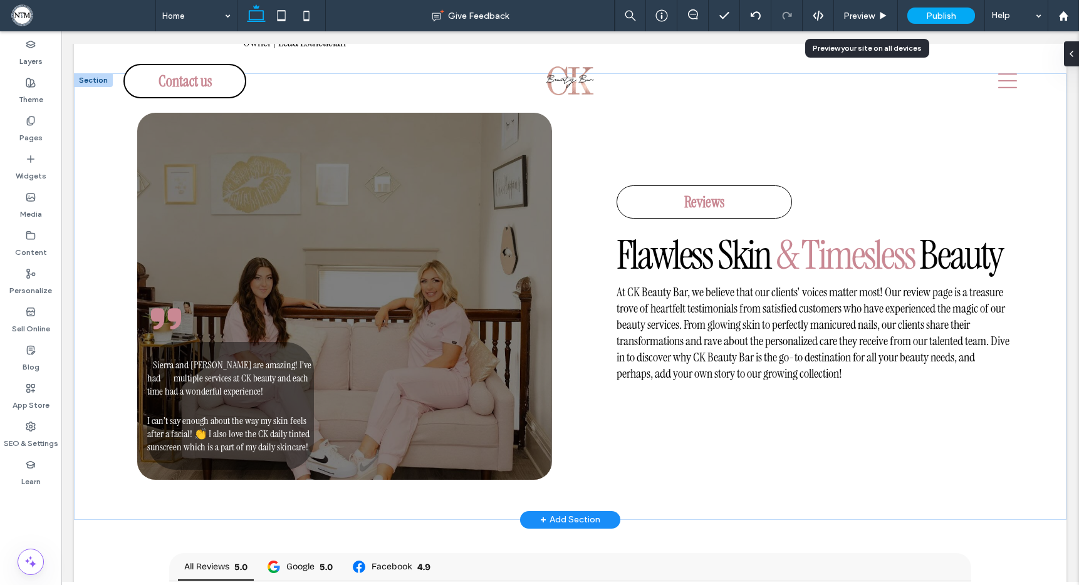
scroll to position [3186, 0]
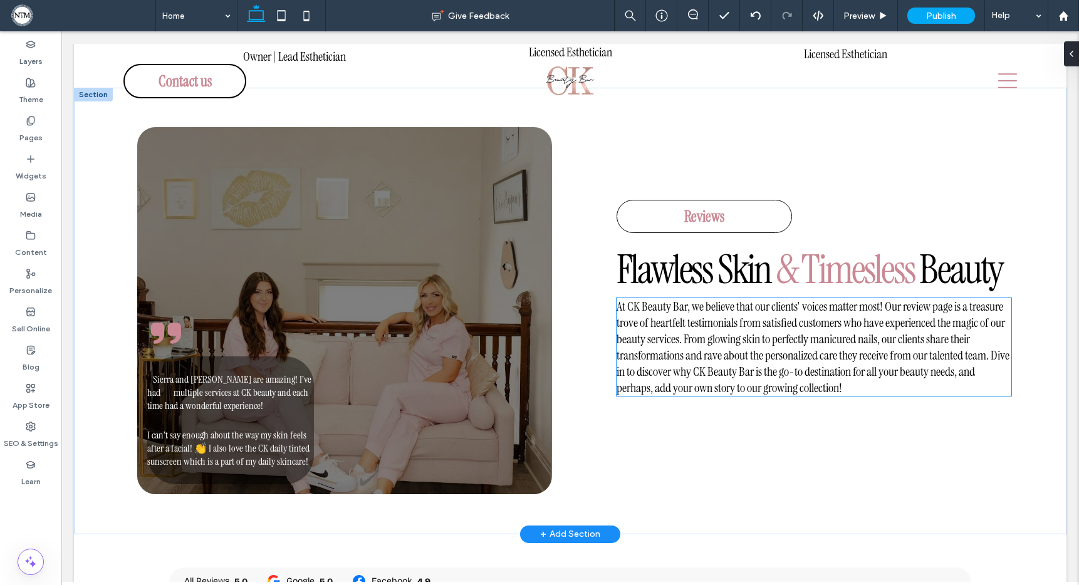
click at [850, 340] on span "At CK Beauty Bar, we believe that our clients' voices matter most! Our review p…" at bounding box center [812, 347] width 393 height 98
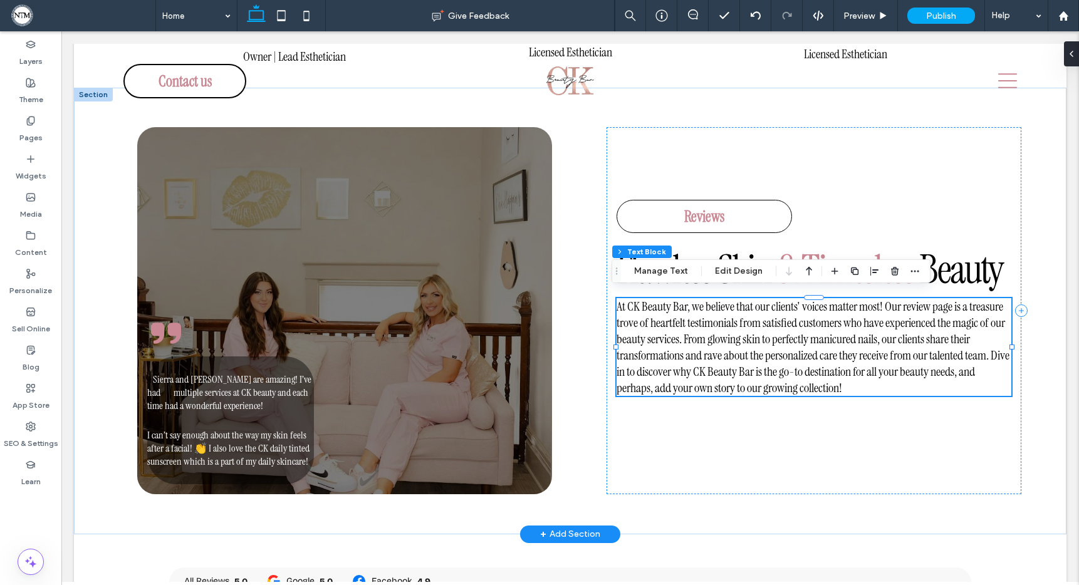
click at [853, 340] on span "At CK Beauty Bar, we believe that our clients' voices matter most! Our review p…" at bounding box center [812, 347] width 393 height 98
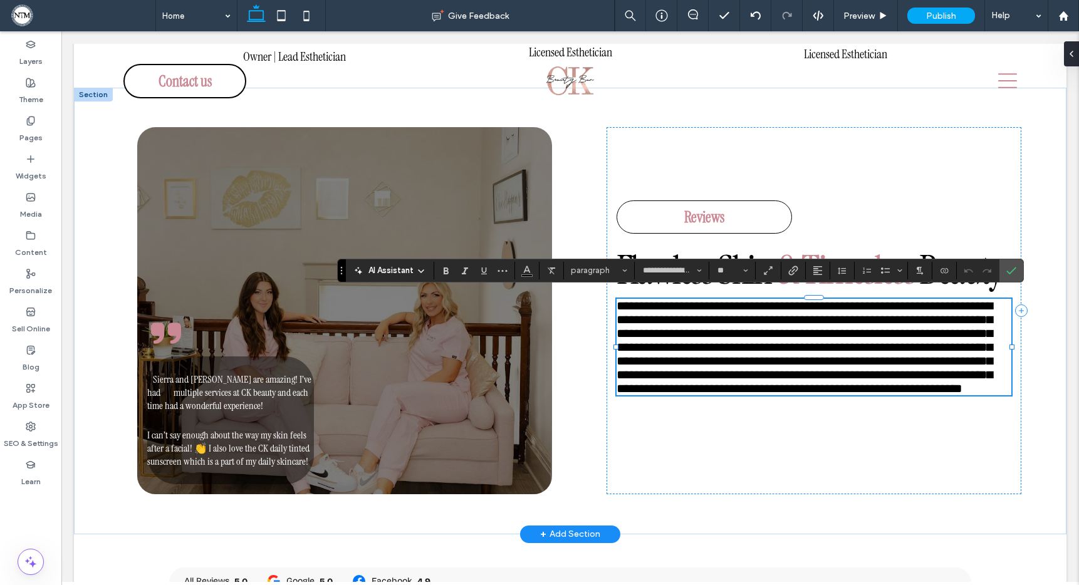
click at [854, 339] on span "**********" at bounding box center [804, 346] width 376 height 95
drag, startPoint x: 894, startPoint y: 333, endPoint x: 790, endPoint y: 335, distance: 104.0
click at [789, 335] on span "**********" at bounding box center [804, 346] width 376 height 95
click at [1010, 273] on use "Confirm" at bounding box center [1011, 271] width 10 height 8
click at [1012, 268] on icon "Confirm" at bounding box center [1011, 271] width 10 height 10
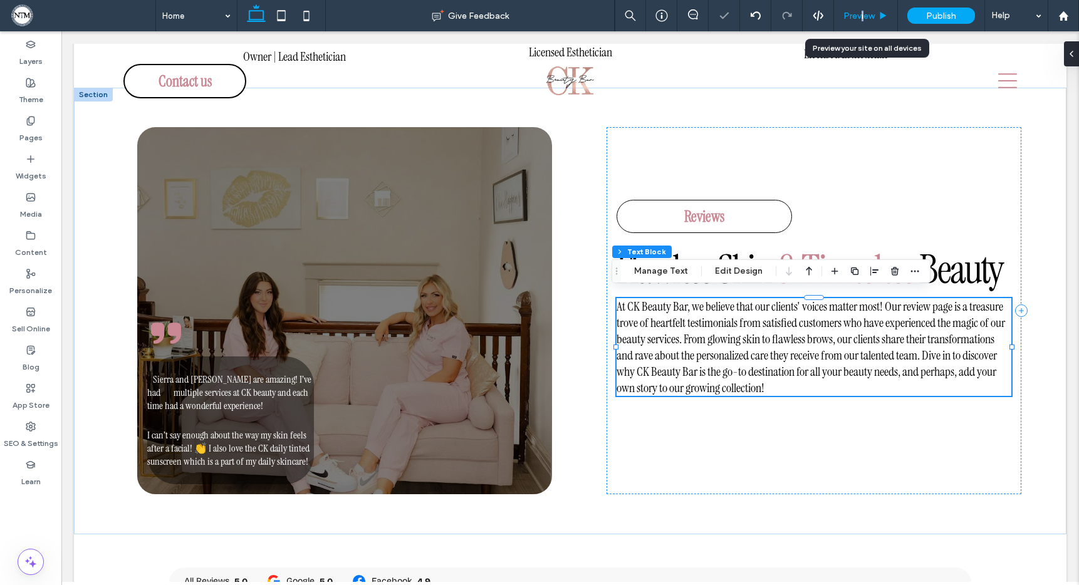
click at [862, 16] on span "Preview" at bounding box center [858, 16] width 31 height 11
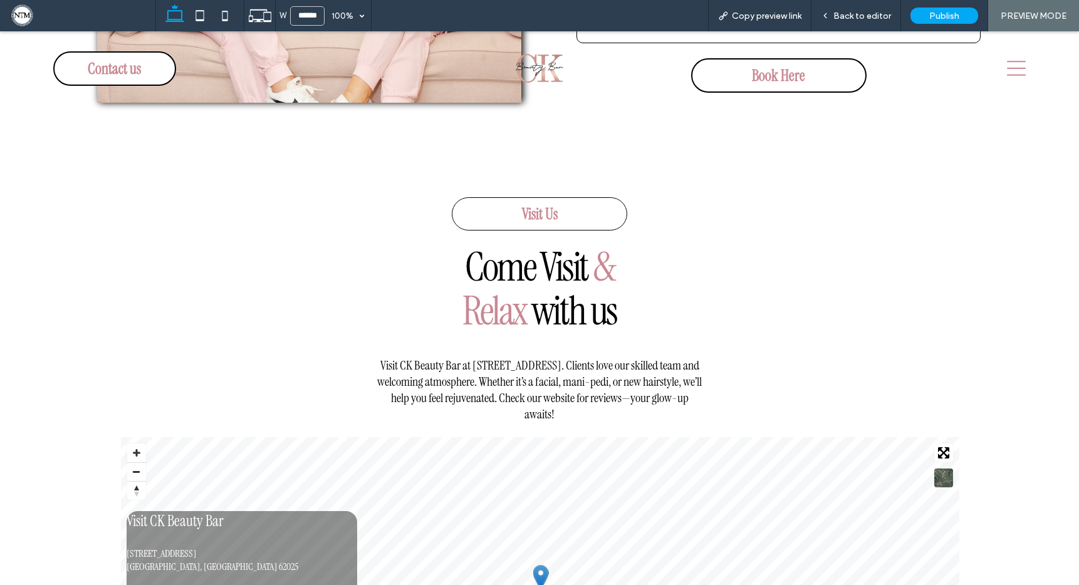
scroll to position [5553, 0]
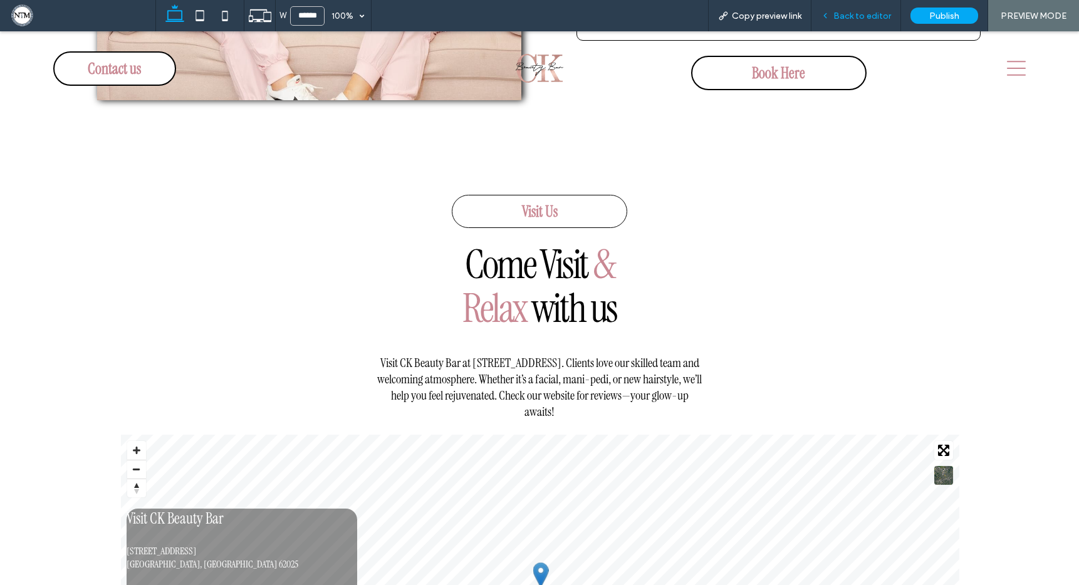
click at [870, 13] on span "Back to editor" at bounding box center [862, 16] width 58 height 11
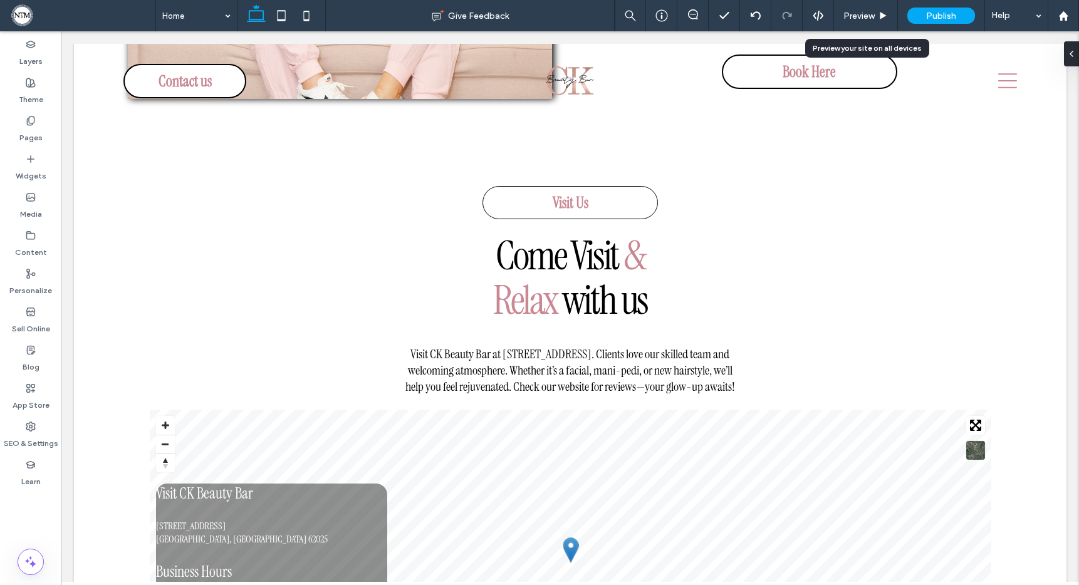
scroll to position [5446, 0]
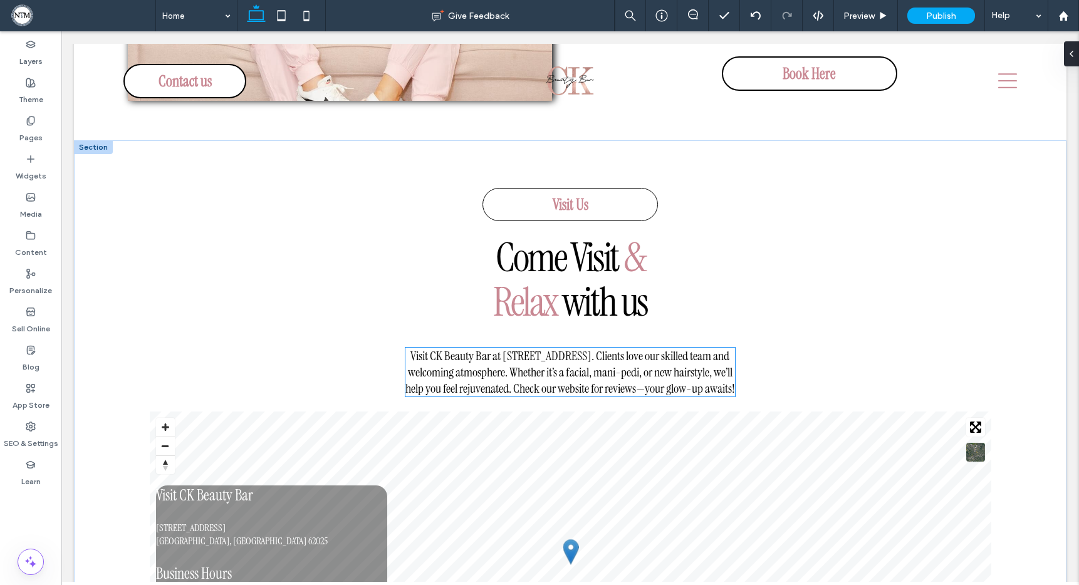
click at [623, 370] on span "Visit CK Beauty Bar at 618 St. Louis Street, Edwardsville, IL 62025. Clients lo…" at bounding box center [570, 372] width 330 height 49
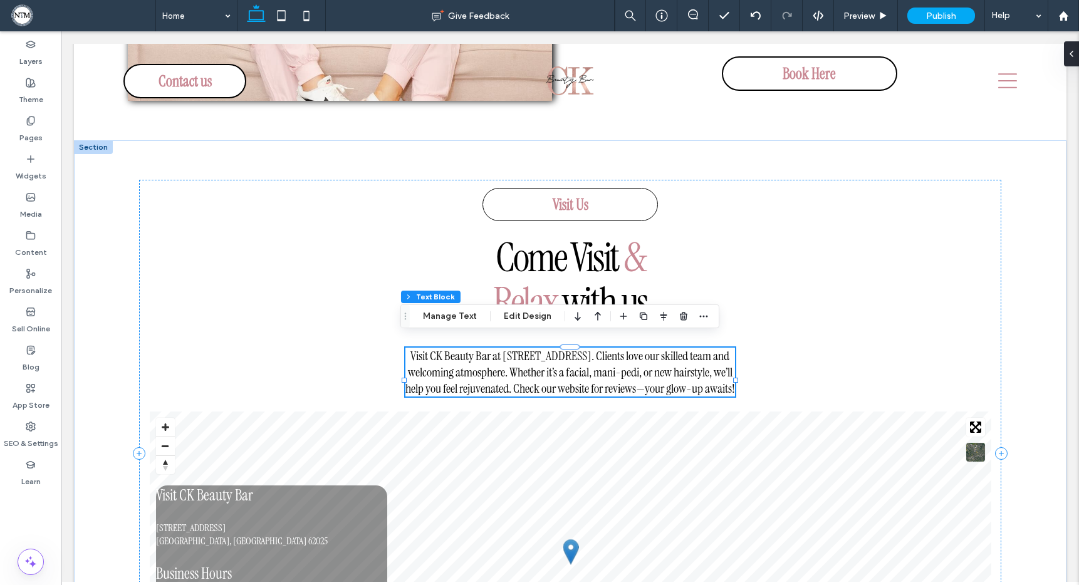
click at [663, 368] on span "Visit CK Beauty Bar at 618 St. Louis Street, Edwardsville, IL 62025. Clients lo…" at bounding box center [570, 372] width 330 height 49
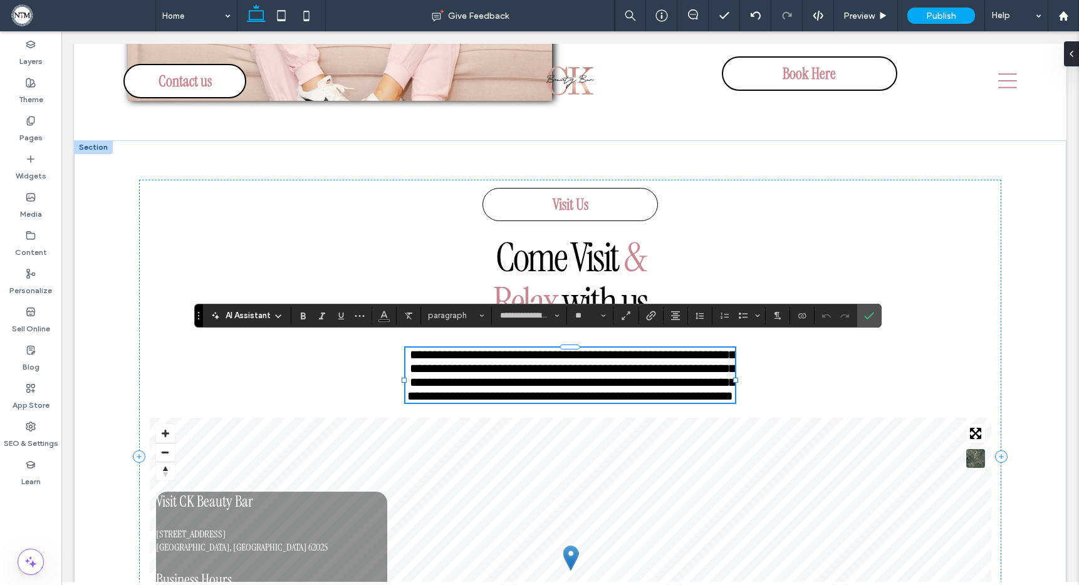
click at [713, 363] on span "**********" at bounding box center [571, 375] width 328 height 54
drag, startPoint x: 725, startPoint y: 362, endPoint x: 685, endPoint y: 363, distance: 40.7
click at [684, 363] on span "**********" at bounding box center [571, 375] width 328 height 54
drag, startPoint x: 484, startPoint y: 378, endPoint x: 431, endPoint y: 380, distance: 53.3
click at [431, 380] on span "**********" at bounding box center [571, 375] width 328 height 54
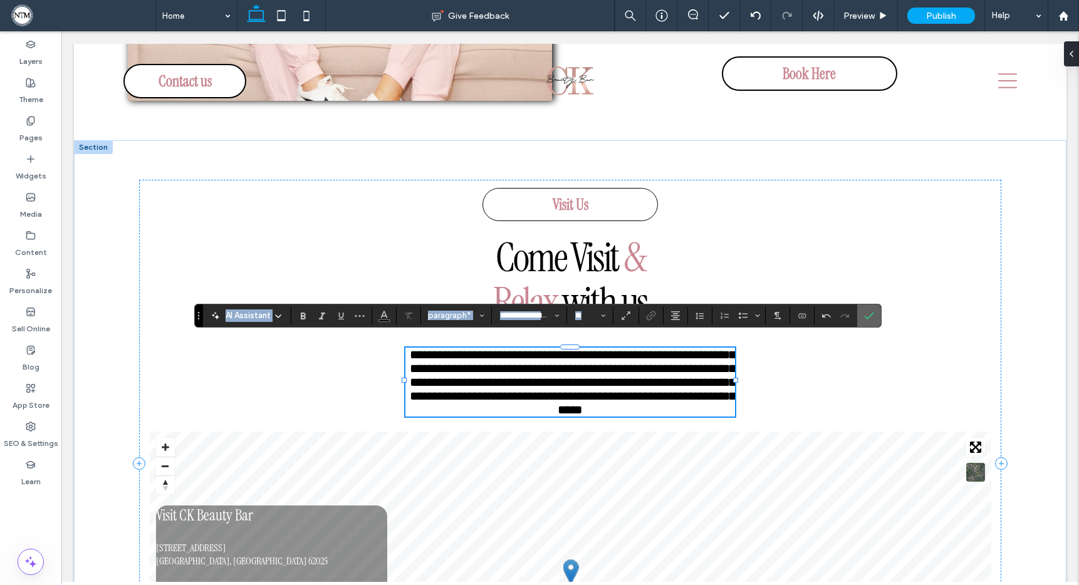
click at [871, 313] on icon "Confirm" at bounding box center [869, 316] width 10 height 10
click at [869, 317] on icon "Confirm" at bounding box center [869, 316] width 10 height 10
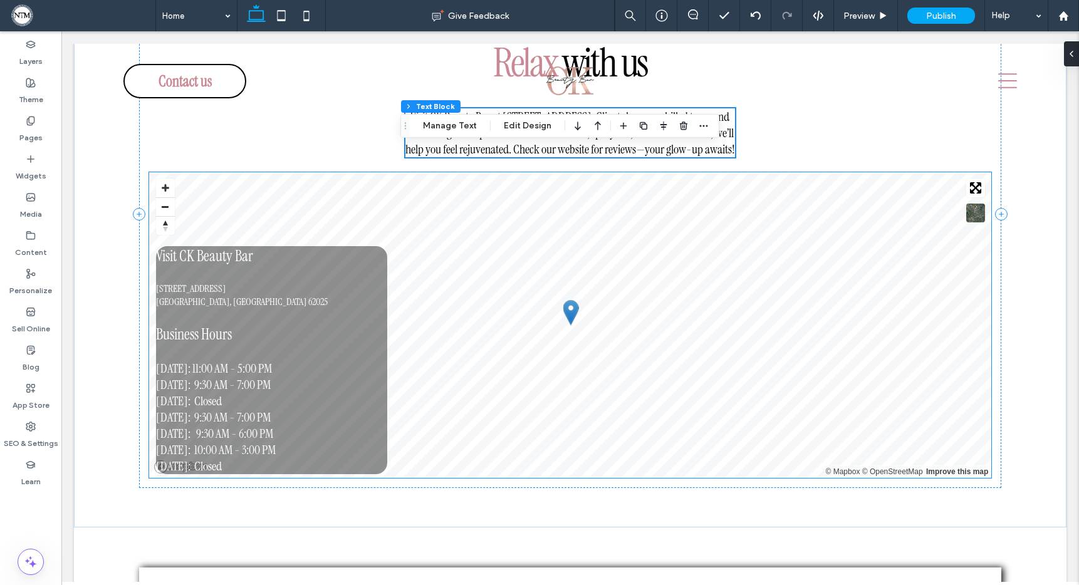
scroll to position [5688, 0]
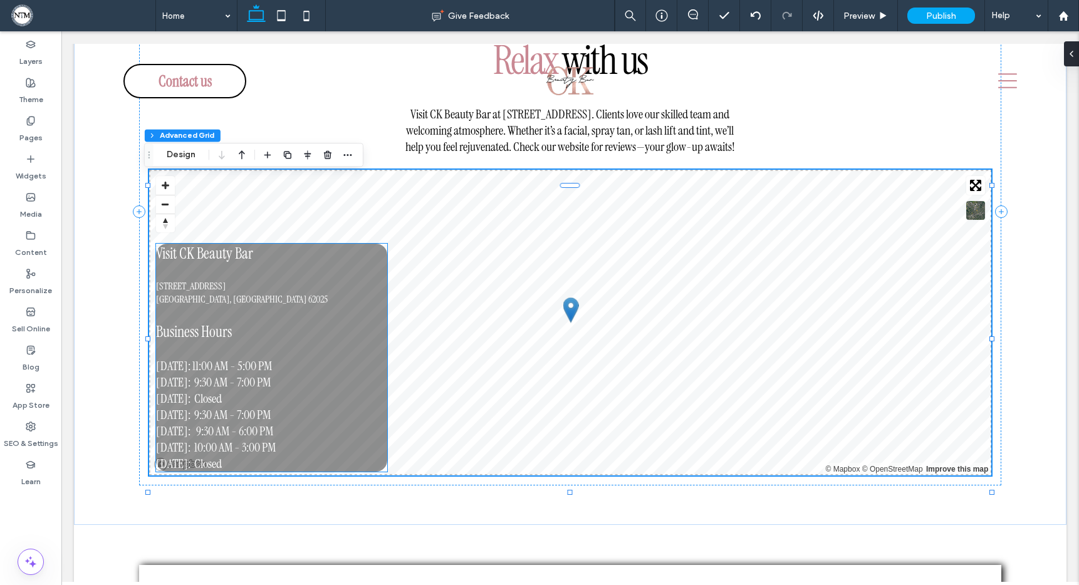
click at [222, 407] on span "Wednesday: Closed" at bounding box center [189, 398] width 66 height 16
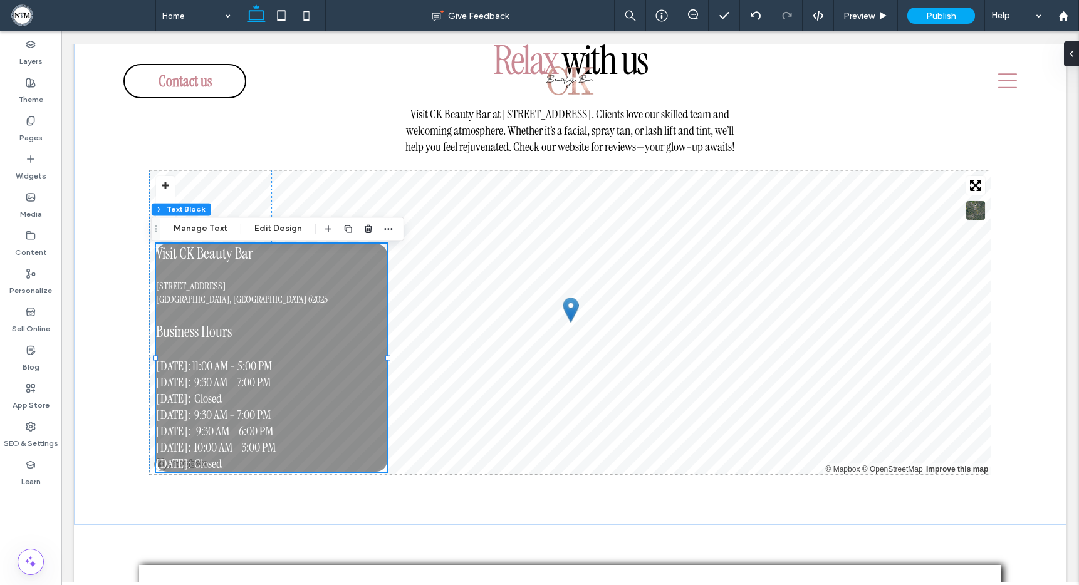
click at [222, 407] on span "Wednesday: Closed" at bounding box center [189, 398] width 66 height 16
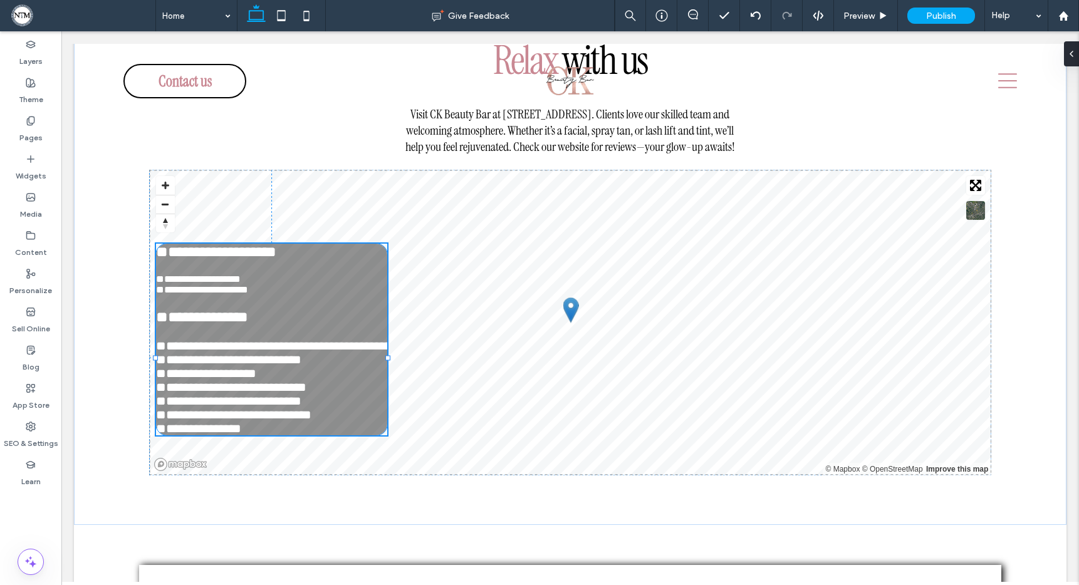
type input "**********"
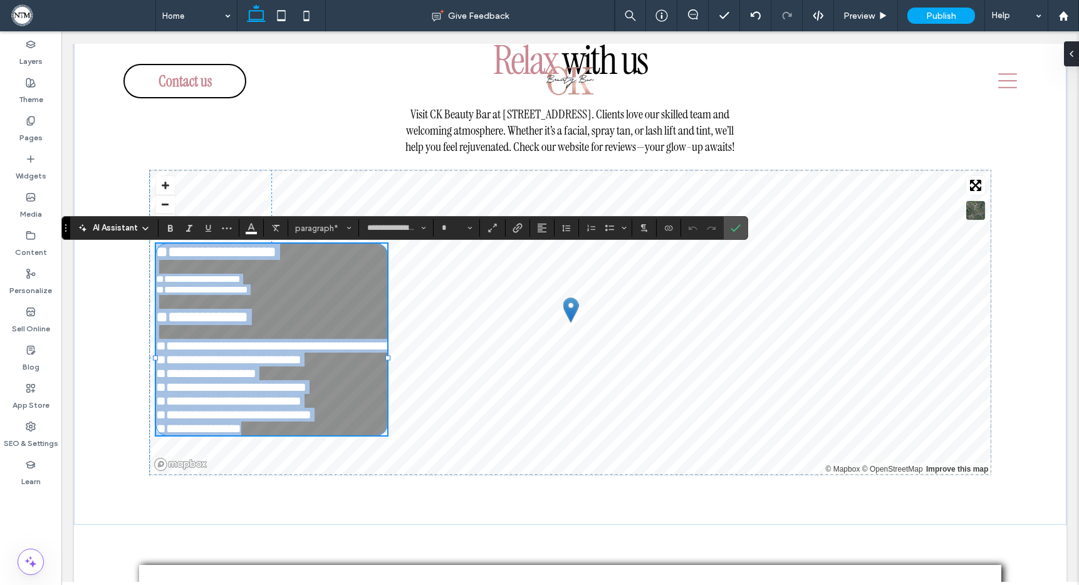
click at [227, 380] on span "**********" at bounding box center [206, 373] width 100 height 13
type input "**"
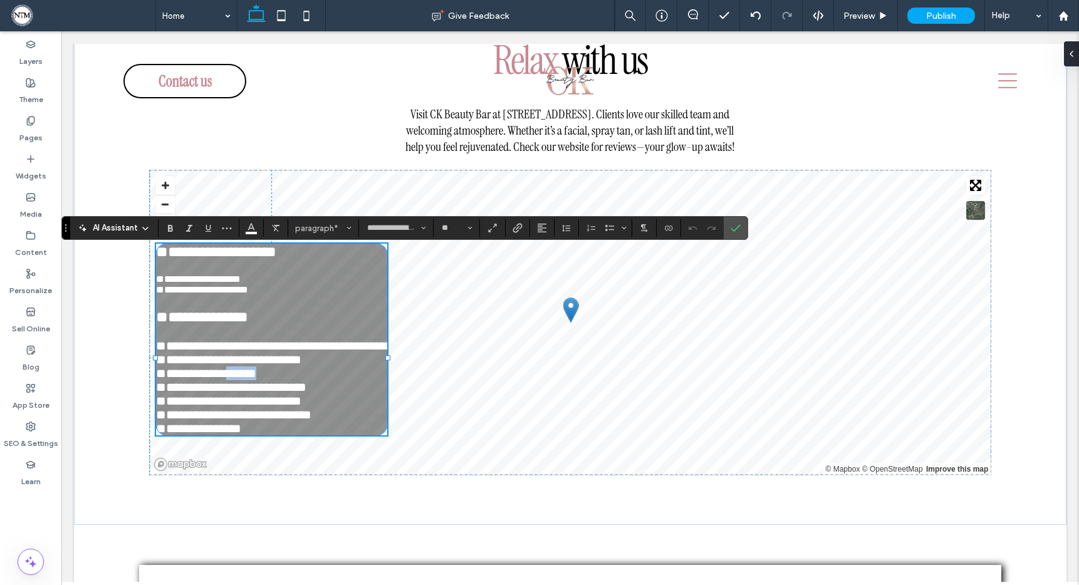
drag, startPoint x: 239, startPoint y: 407, endPoint x: 212, endPoint y: 406, distance: 26.3
click at [212, 380] on p "**********" at bounding box center [271, 374] width 231 height 14
click at [739, 236] on span "Confirm" at bounding box center [736, 227] width 10 height 21
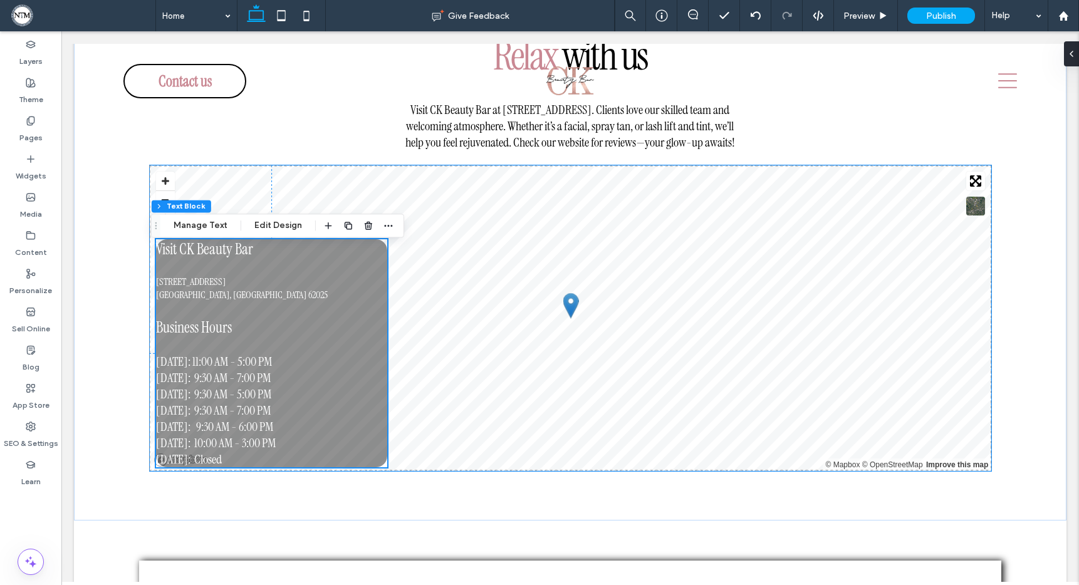
scroll to position [5693, 0]
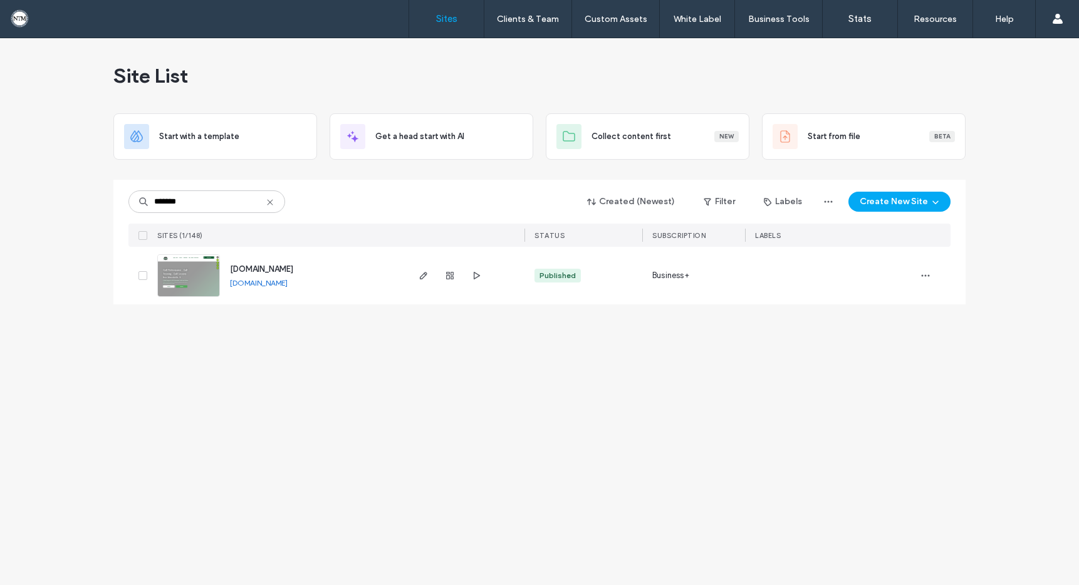
type input "*******"
click at [203, 277] on img at bounding box center [188, 297] width 61 height 85
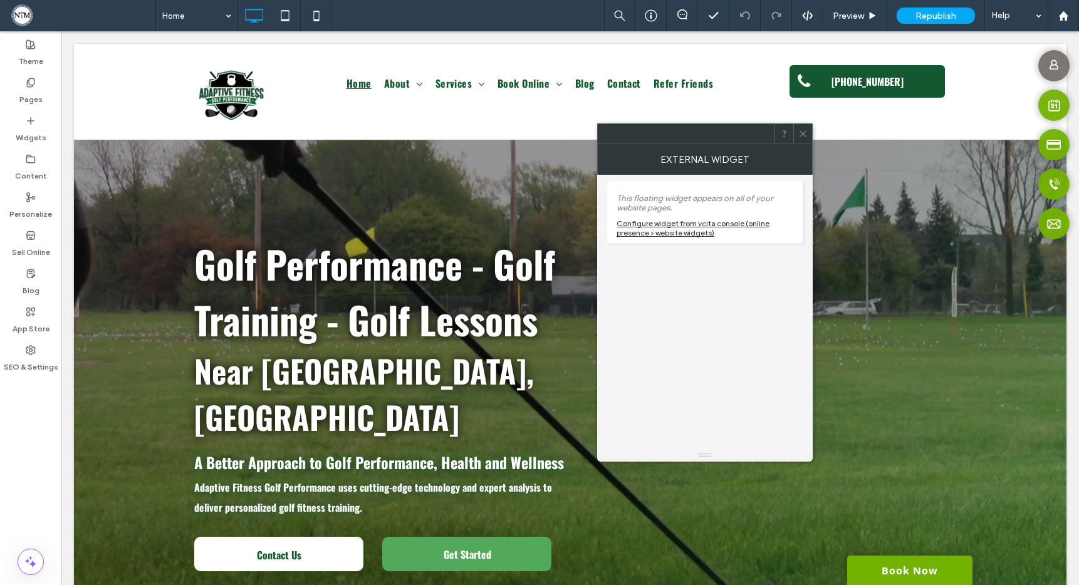
click at [693, 225] on div "Configure widget from vcita console (online presence > website widgets)" at bounding box center [704, 228] width 177 height 19
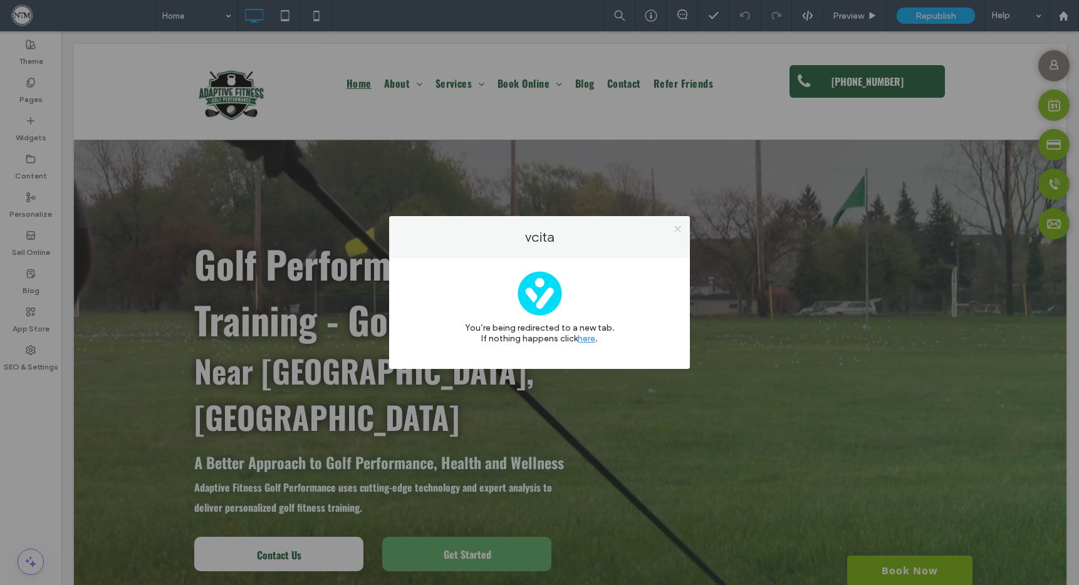
click at [677, 227] on icon at bounding box center [677, 228] width 9 height 9
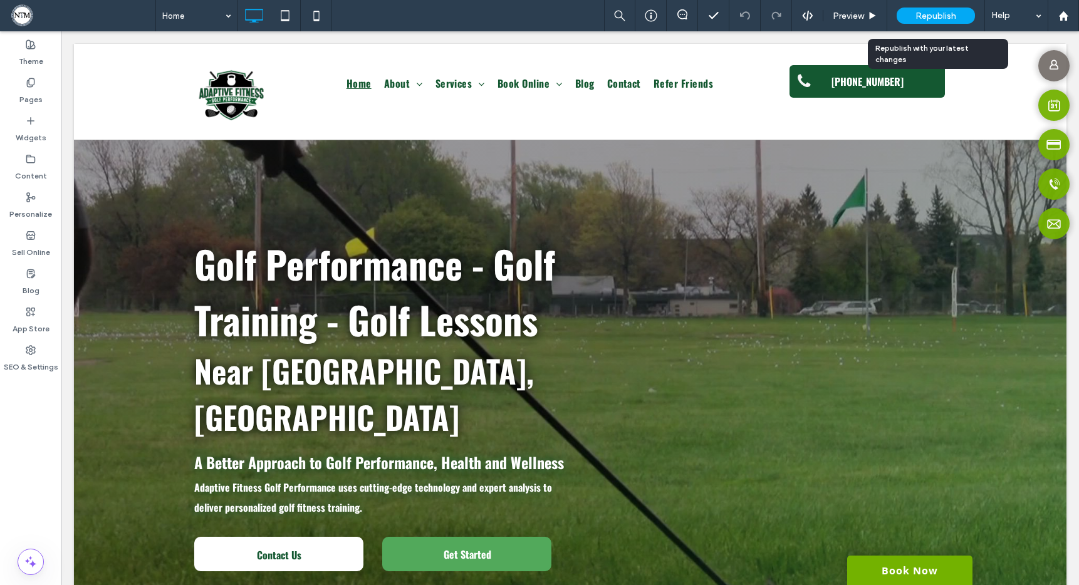
click at [937, 16] on span "Republish" at bounding box center [935, 16] width 41 height 11
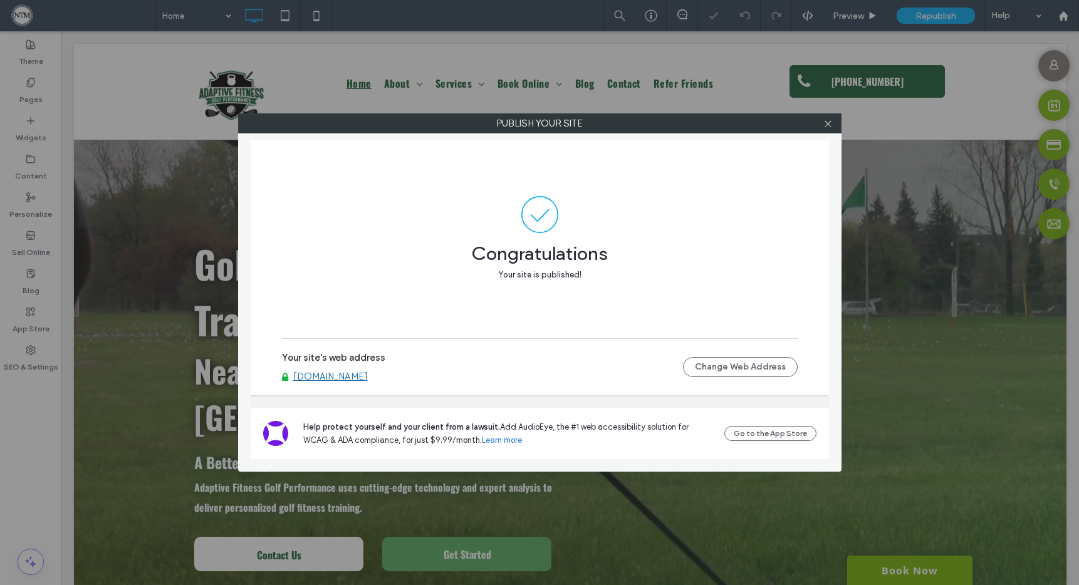
click at [368, 378] on link "[DOMAIN_NAME]" at bounding box center [330, 376] width 75 height 11
drag, startPoint x: 830, startPoint y: 122, endPoint x: 848, endPoint y: 42, distance: 81.6
click at [830, 122] on icon at bounding box center [827, 123] width 9 height 9
